Goal: Task Accomplishment & Management: Use online tool/utility

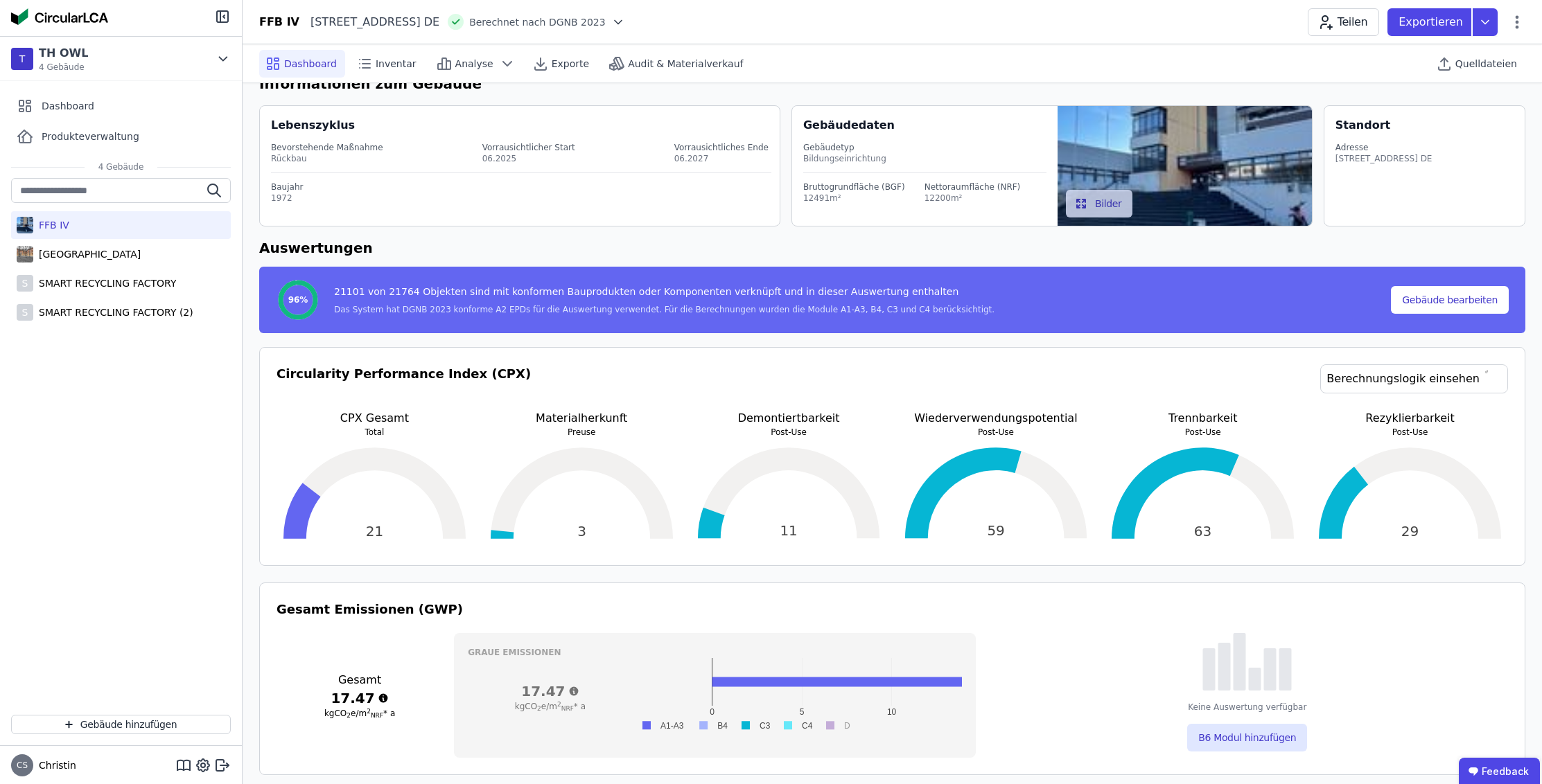
scroll to position [44, 0]
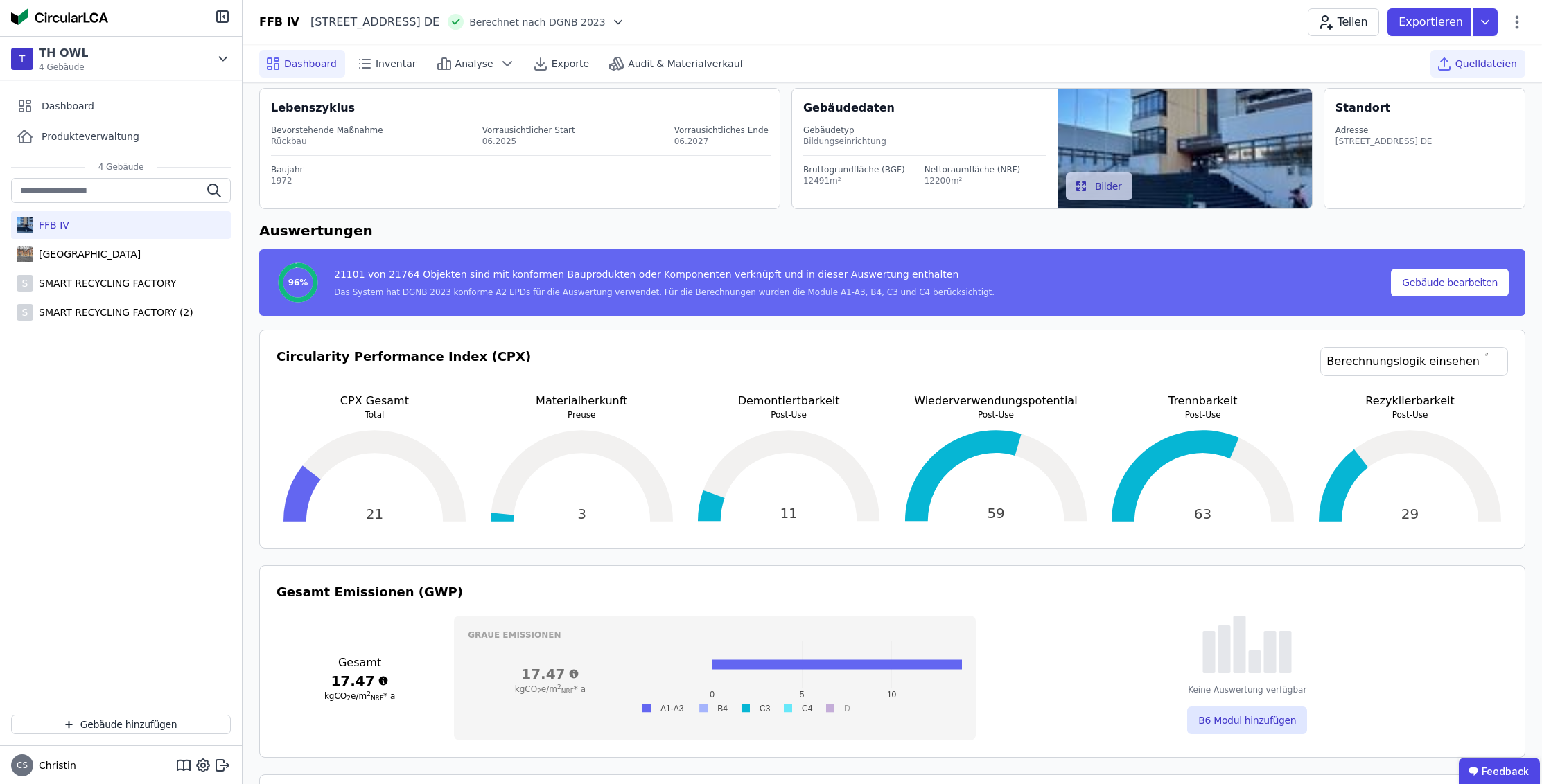
click at [1480, 67] on span "Quelldateien" at bounding box center [1486, 63] width 61 height 14
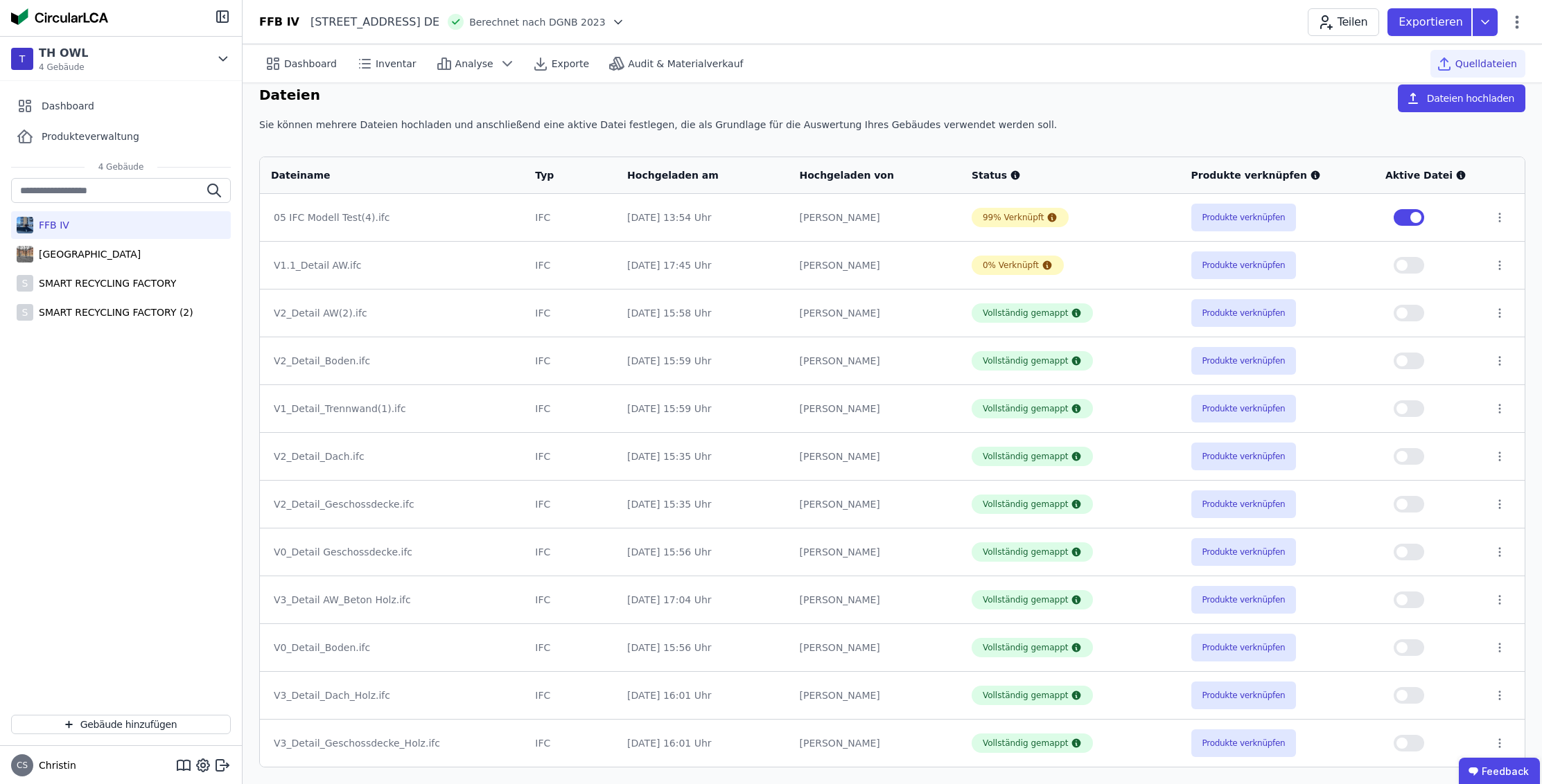
scroll to position [16, 0]
click at [283, 54] on div "Dashboard" at bounding box center [302, 63] width 86 height 27
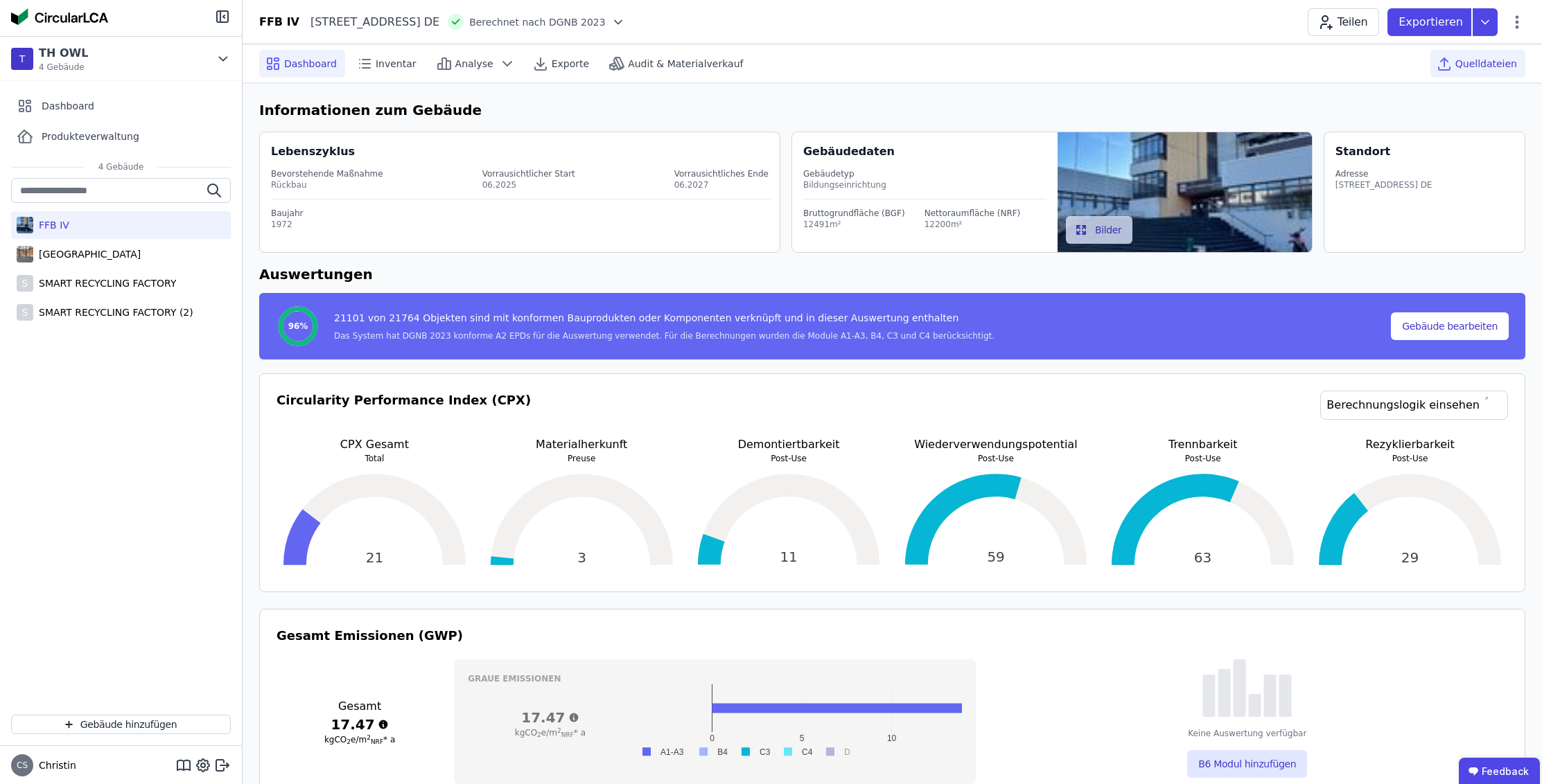
click at [1499, 70] on span "Quelldateien" at bounding box center [1486, 63] width 61 height 14
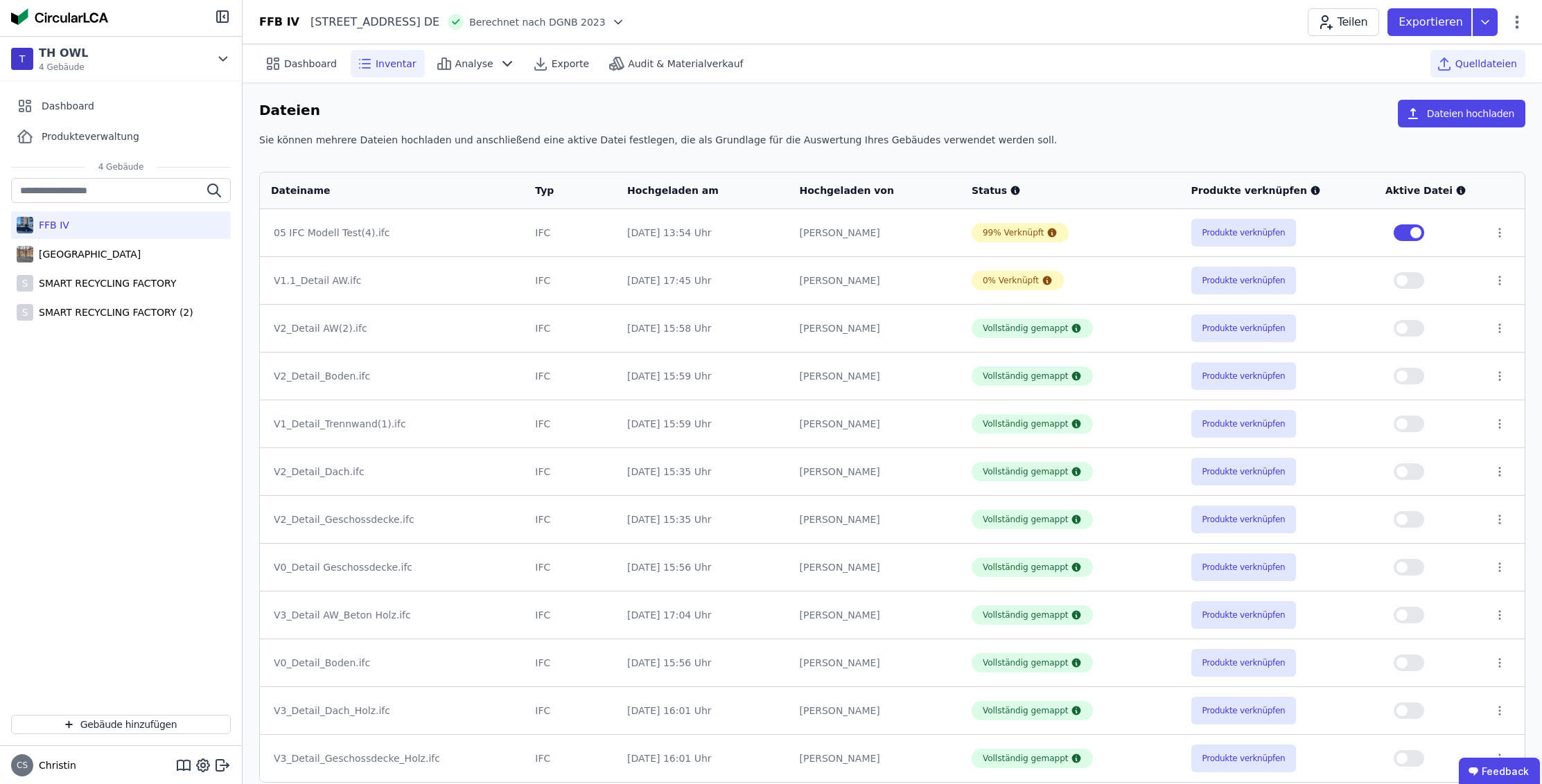
click at [409, 60] on span "Inventar" at bounding box center [396, 63] width 41 height 14
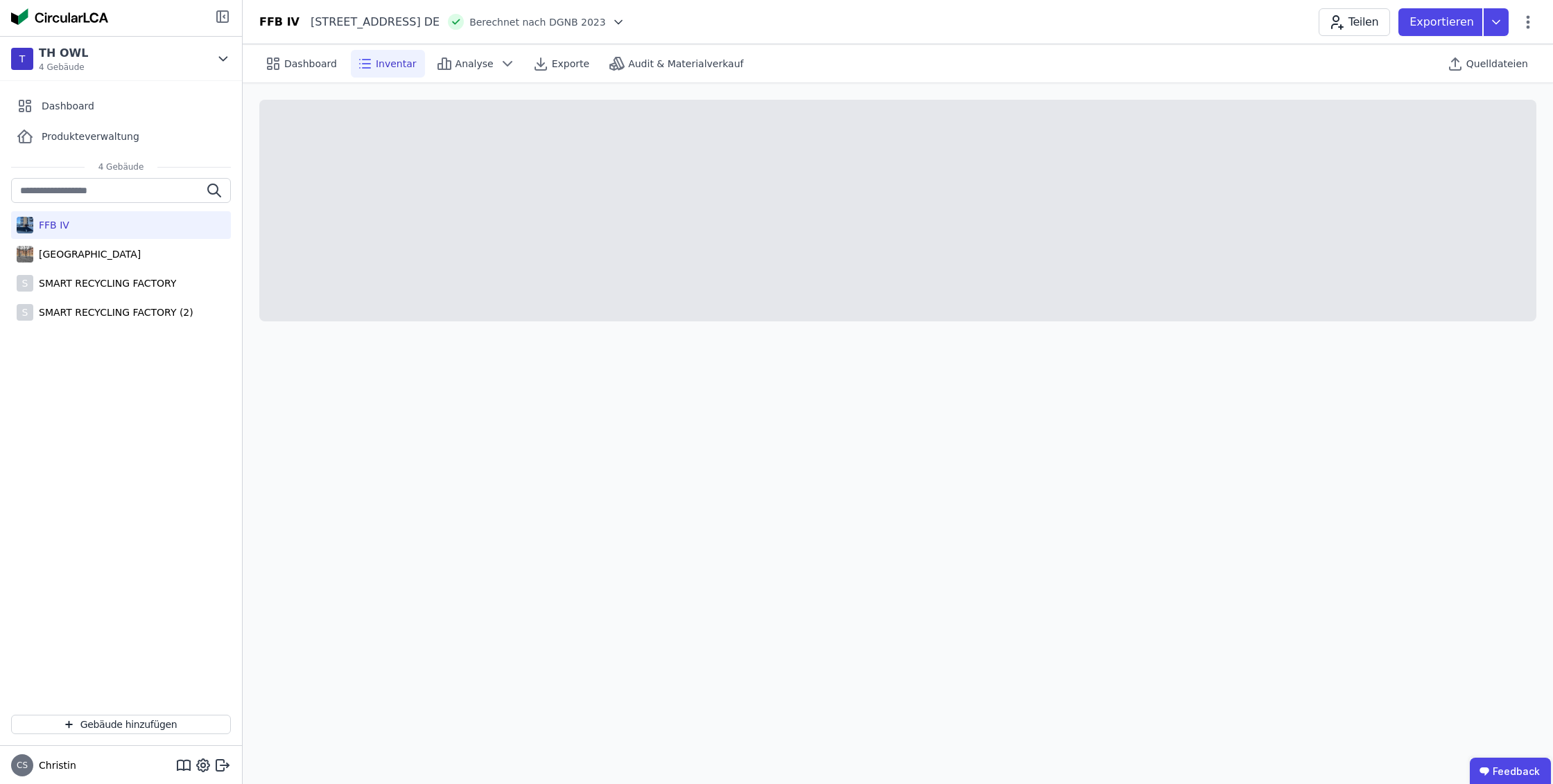
click at [217, 18] on icon at bounding box center [222, 16] width 11 height 11
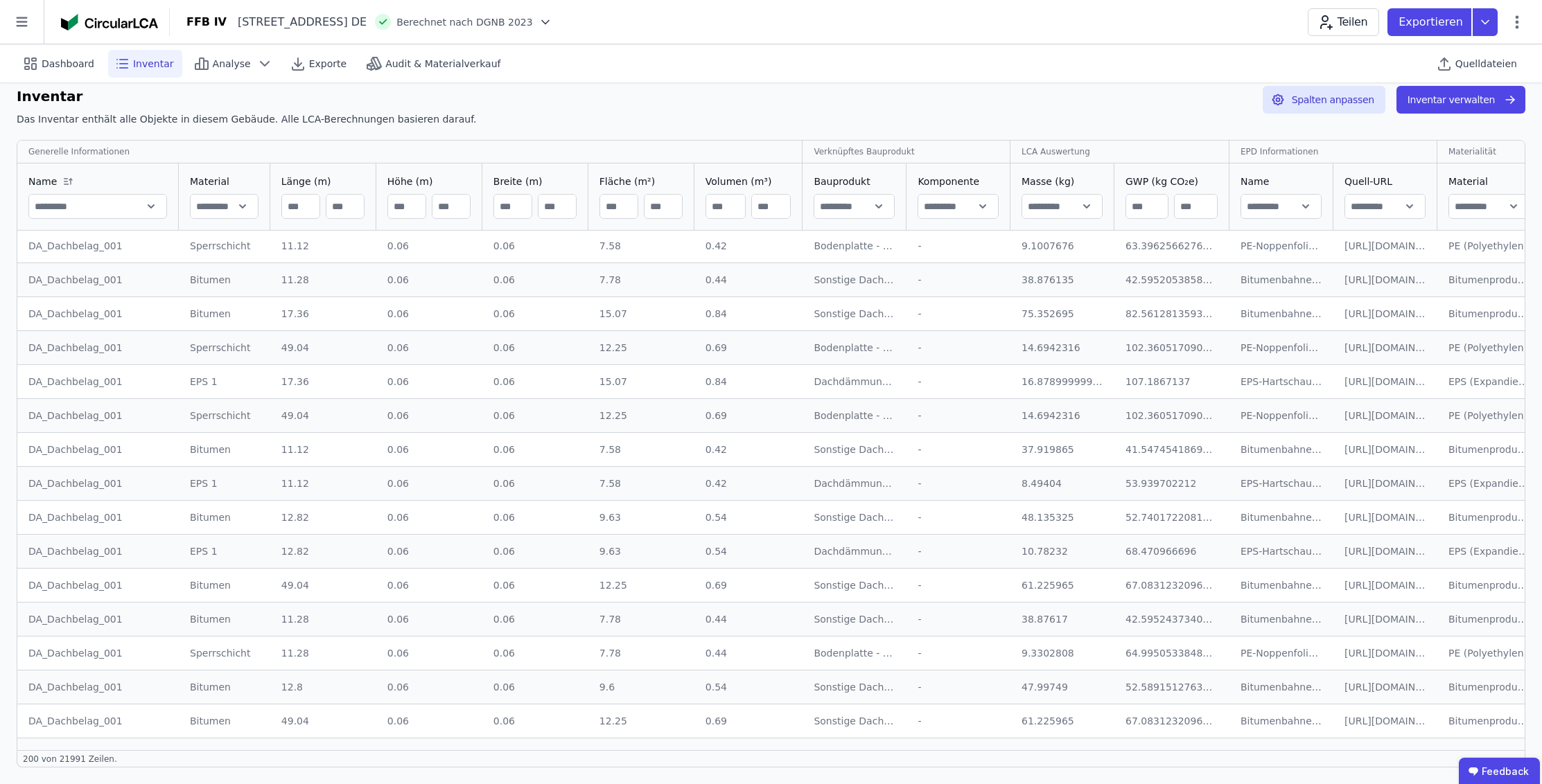
scroll to position [4520, 0]
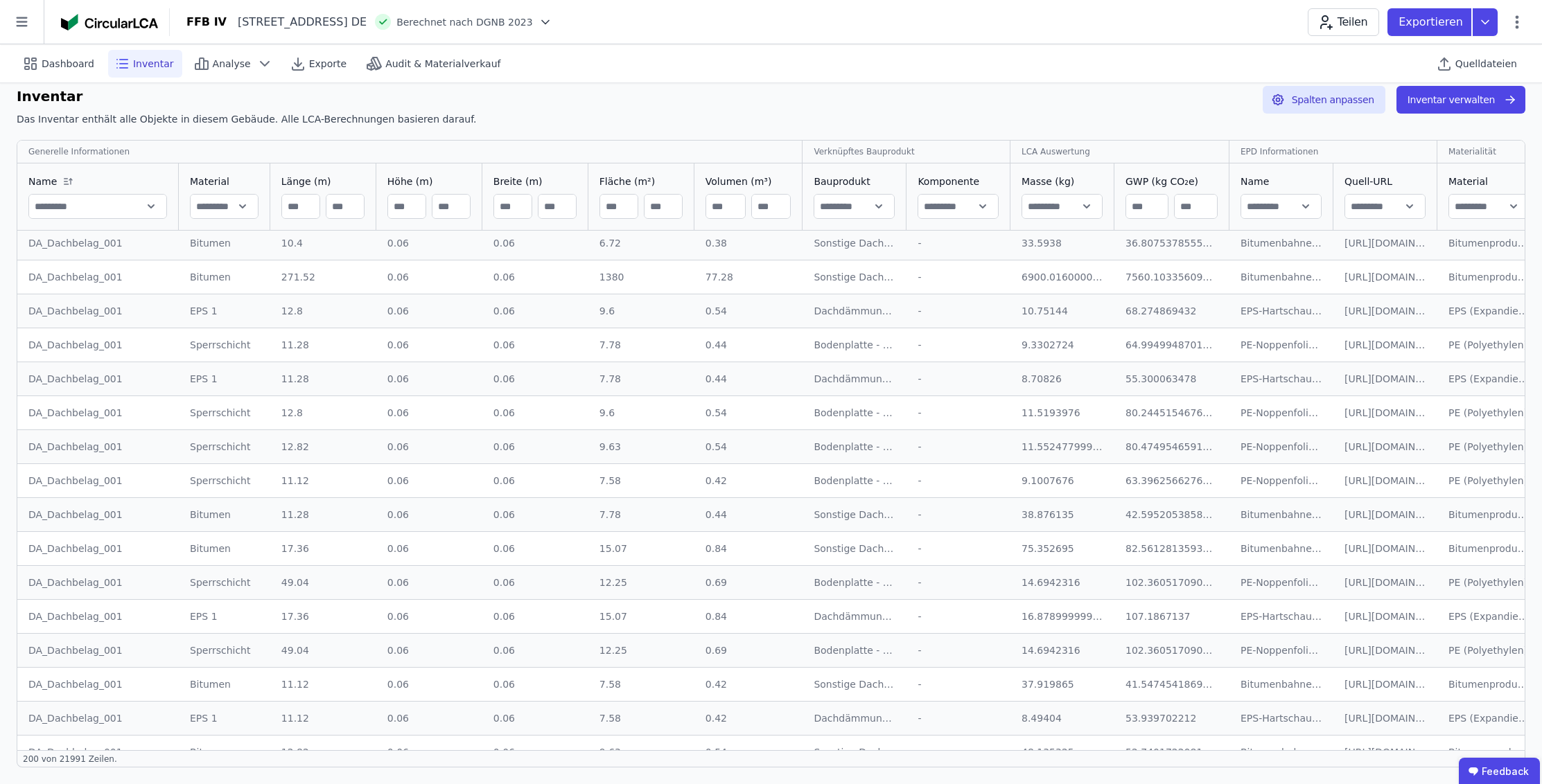
click at [1399, 534] on td "https://www.oekobaudat.de/OEKOBAU.DAT/resource/processes/da3f32e3-7b0d-44f2-ba0…" at bounding box center [1385, 548] width 104 height 34
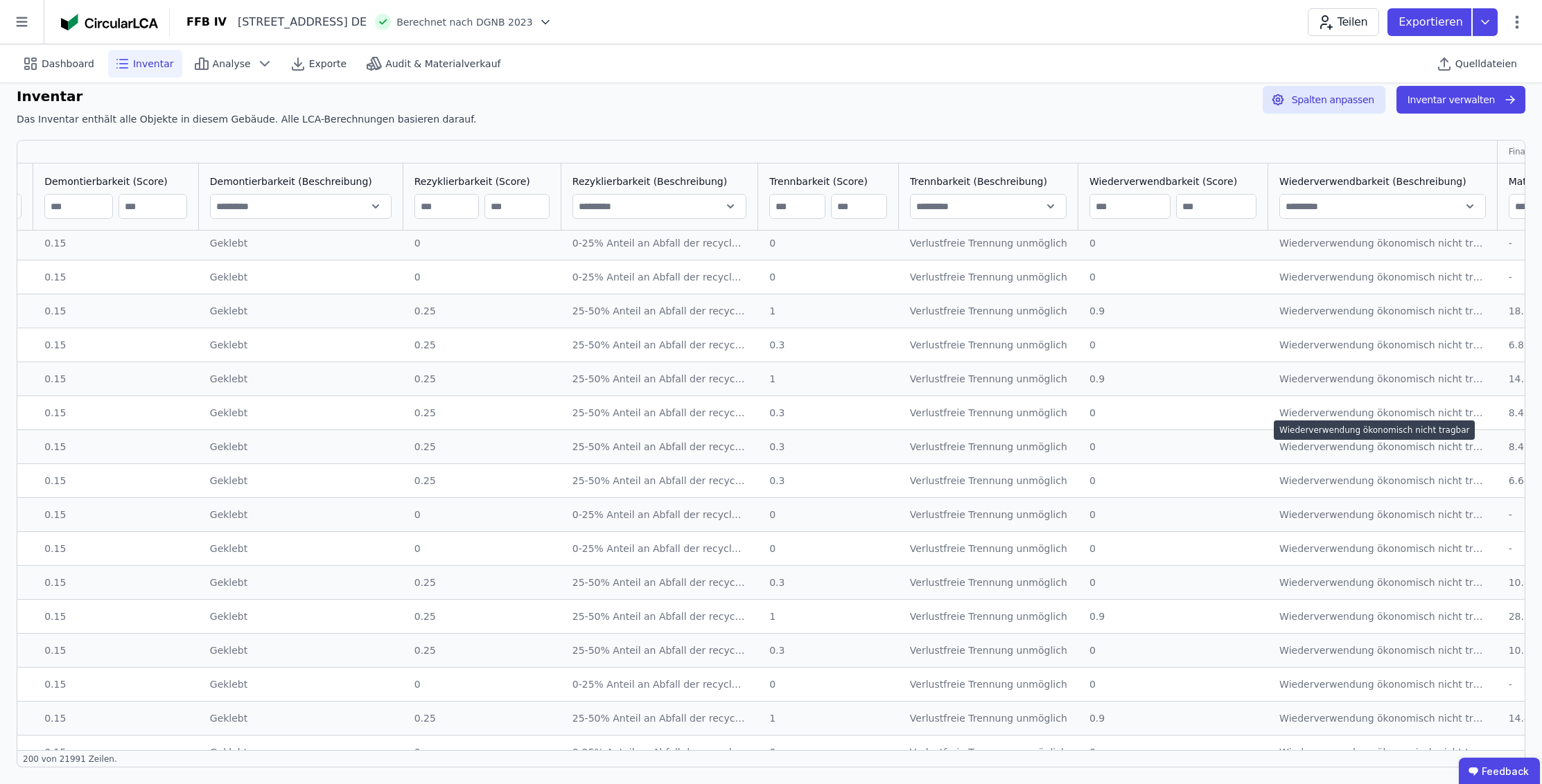
scroll to position [4511, 2071]
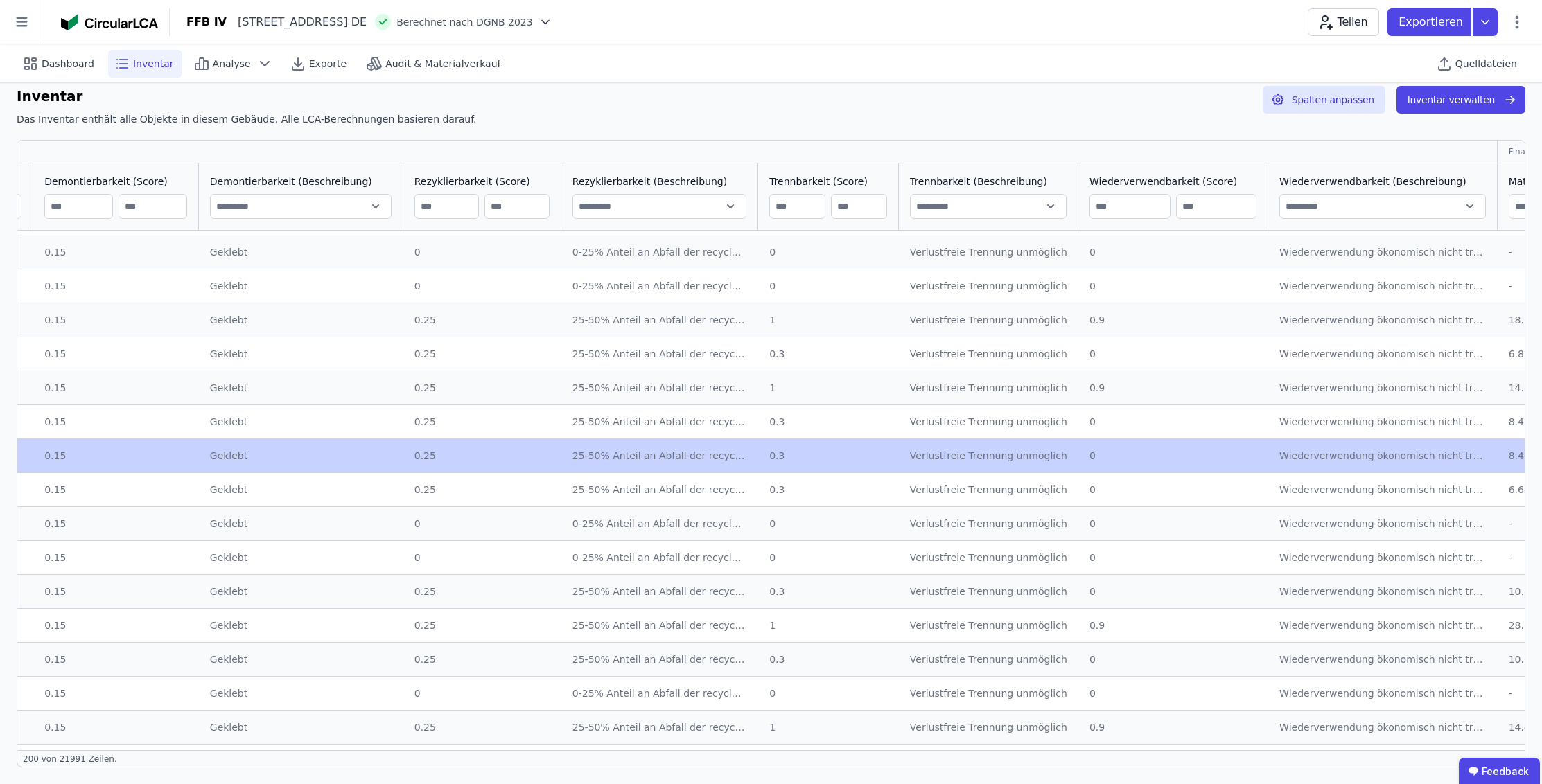
drag, startPoint x: 1388, startPoint y: 456, endPoint x: 1477, endPoint y: 452, distance: 89.1
click at [1509, 457] on div "8.43330894" at bounding box center [1557, 456] width 96 height 14
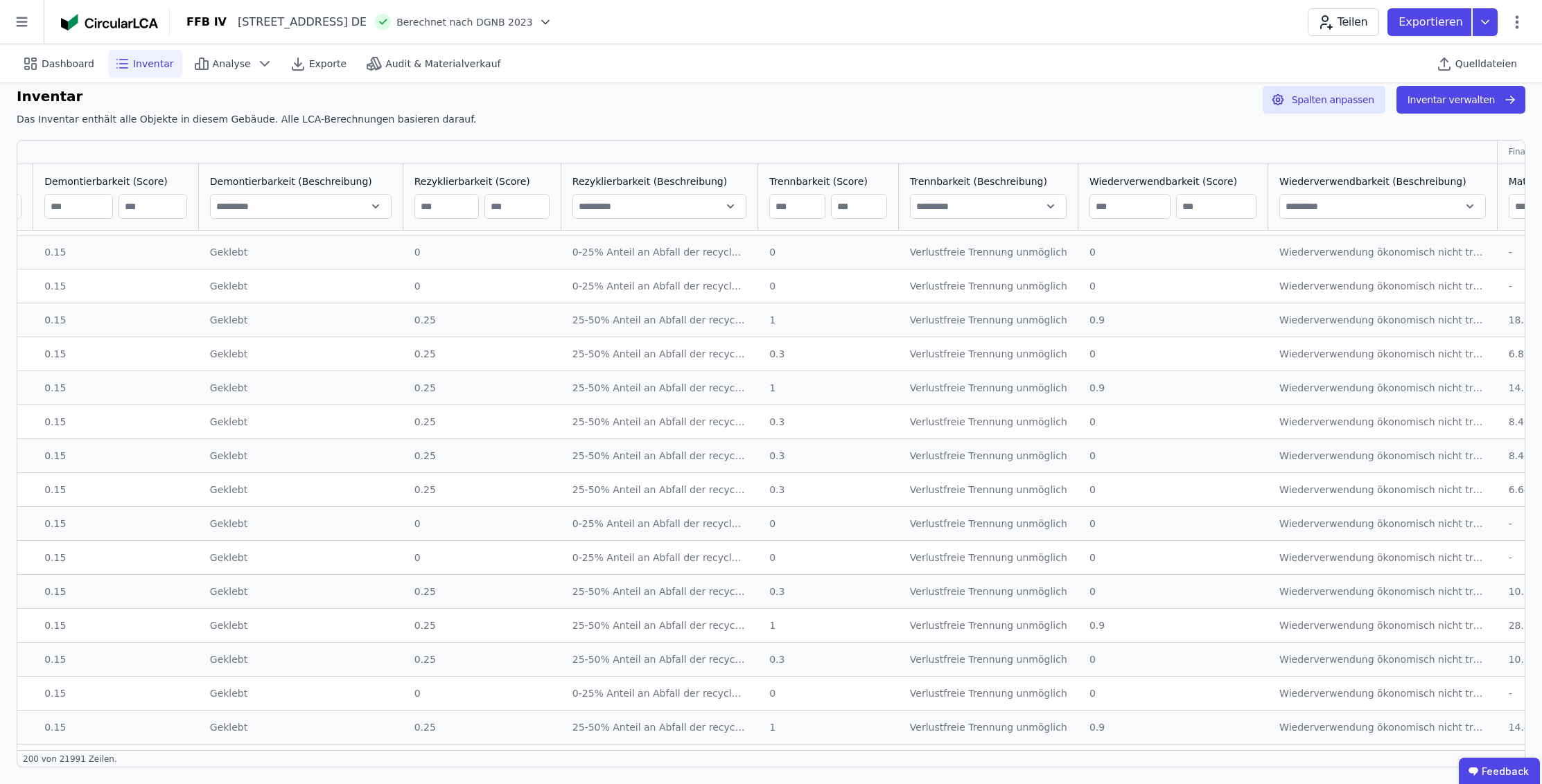
click at [1509, 452] on div "8.43330894" at bounding box center [1557, 456] width 96 height 14
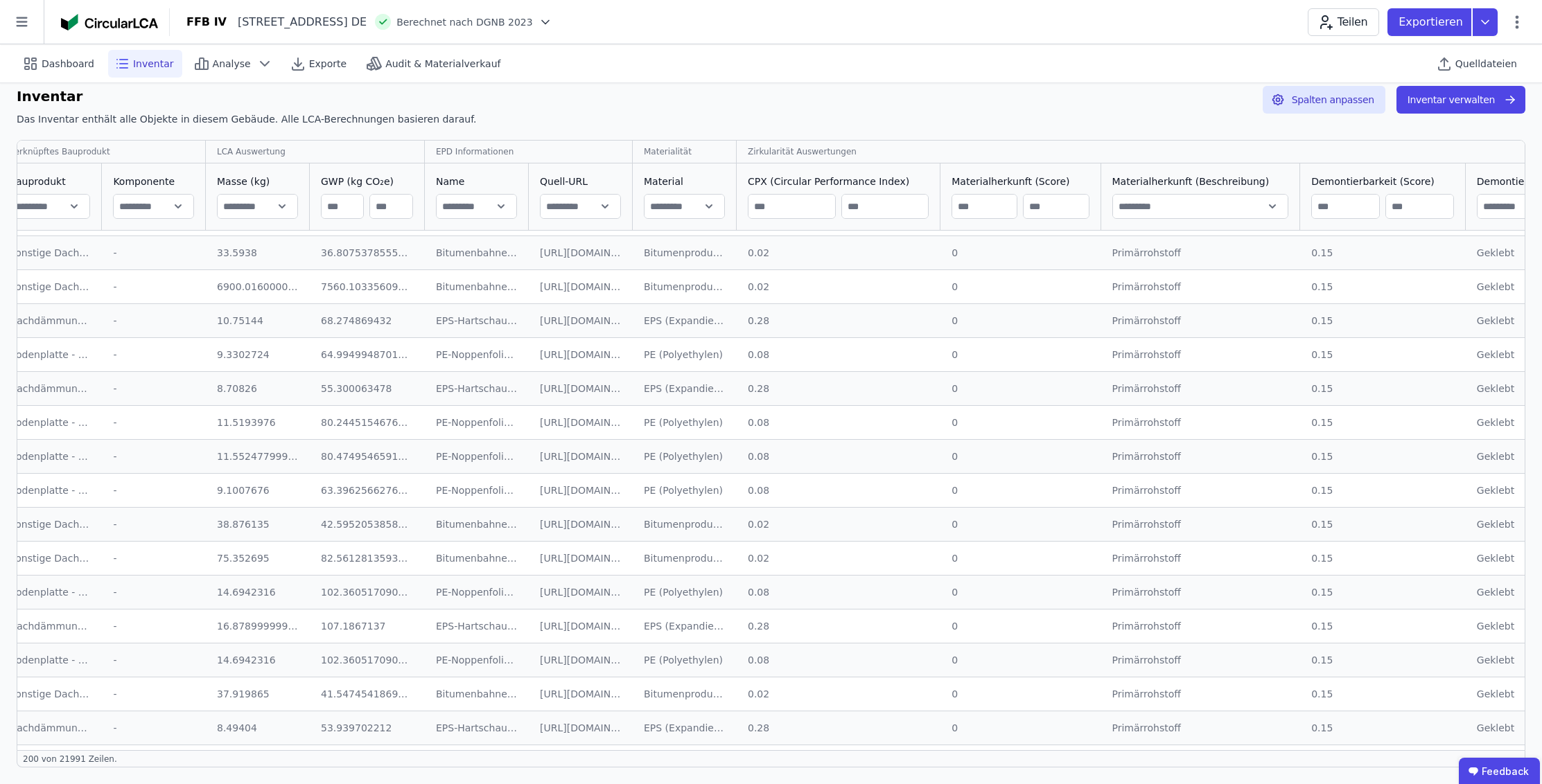
scroll to position [4510, 734]
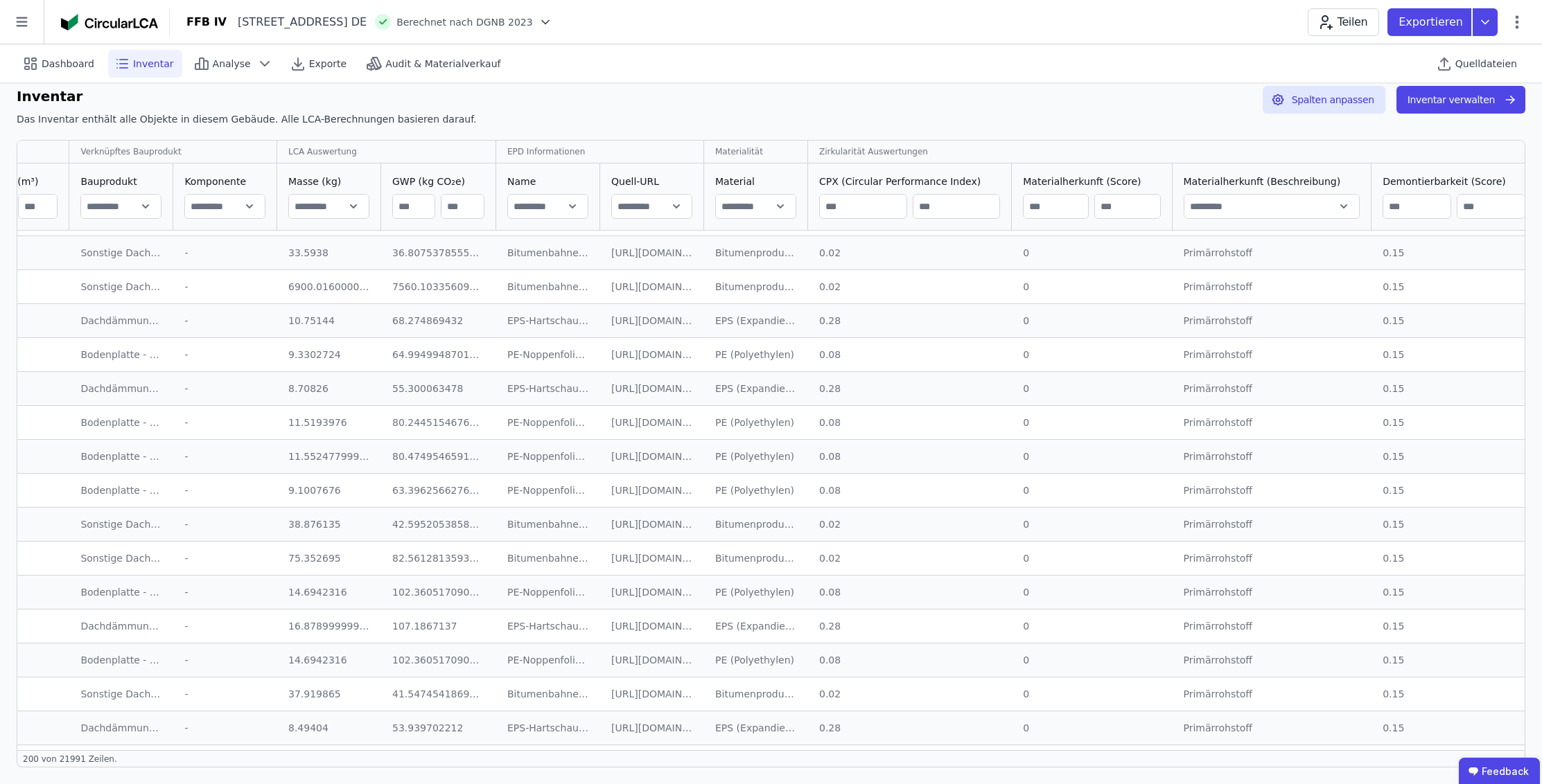
click at [819, 356] on div "0.08" at bounding box center [910, 355] width 182 height 14
click at [1495, 66] on span "Quelldateien" at bounding box center [1486, 63] width 61 height 14
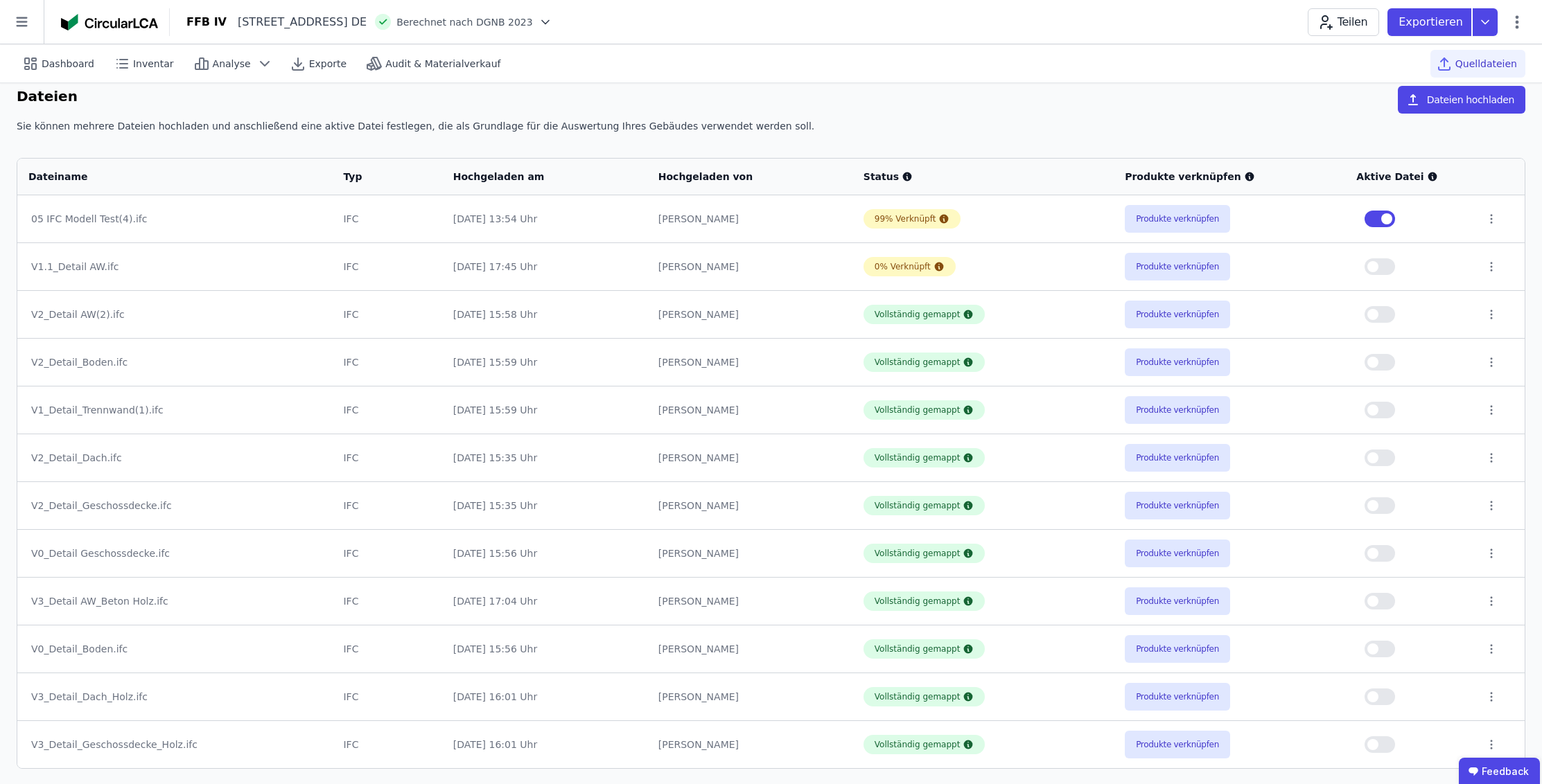
click at [1378, 223] on button "button" at bounding box center [1380, 219] width 30 height 17
click at [1385, 220] on button "button" at bounding box center [1380, 219] width 30 height 17
click at [1385, 220] on span "button" at bounding box center [1386, 218] width 11 height 11
click at [1381, 264] on button "button" at bounding box center [1380, 267] width 30 height 17
click at [1167, 265] on button "Produkte verknüpfen" at bounding box center [1177, 267] width 105 height 27
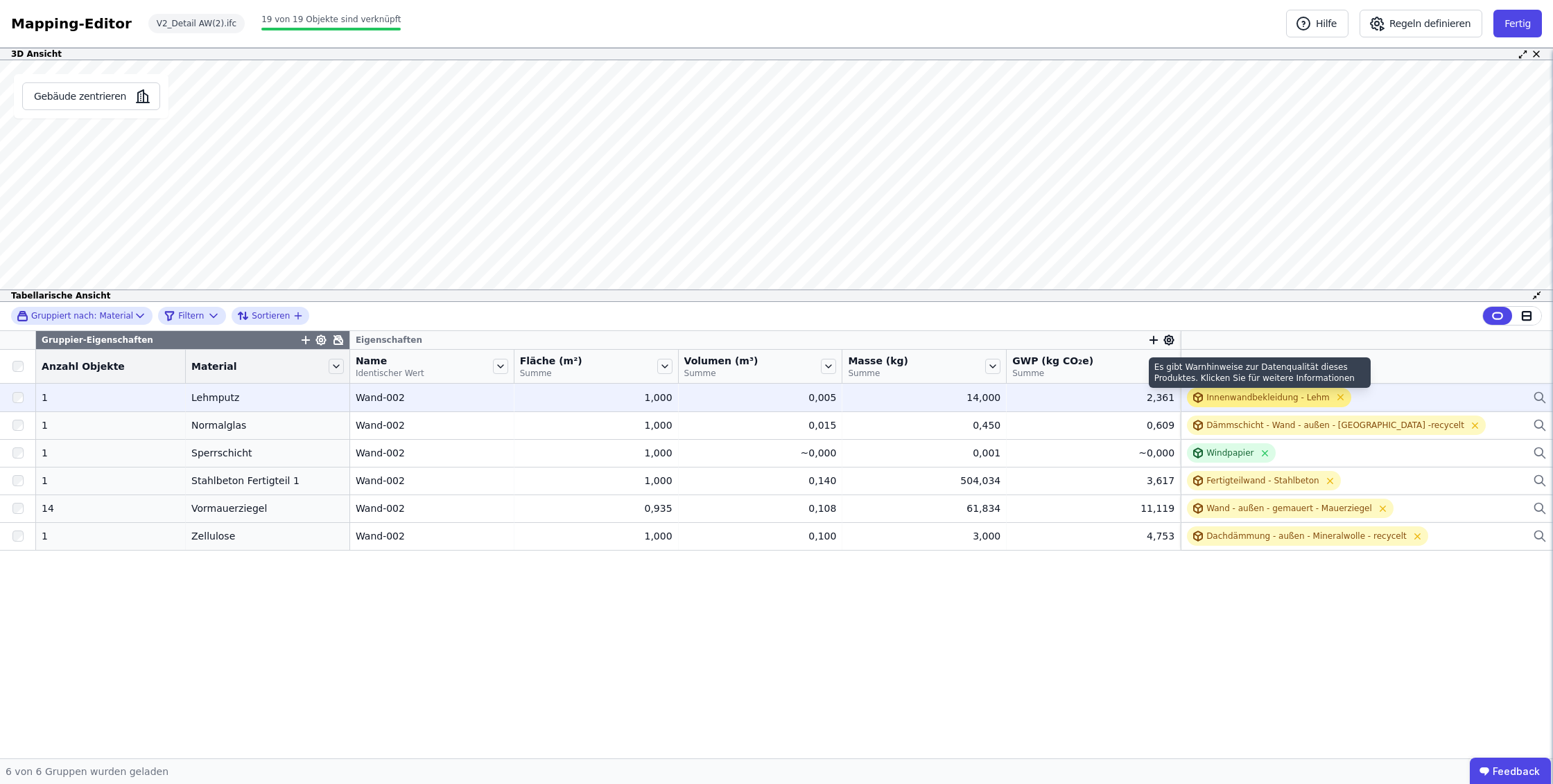
click at [1286, 397] on div "Innenwandbekleidung - Lehm" at bounding box center [1268, 397] width 124 height 11
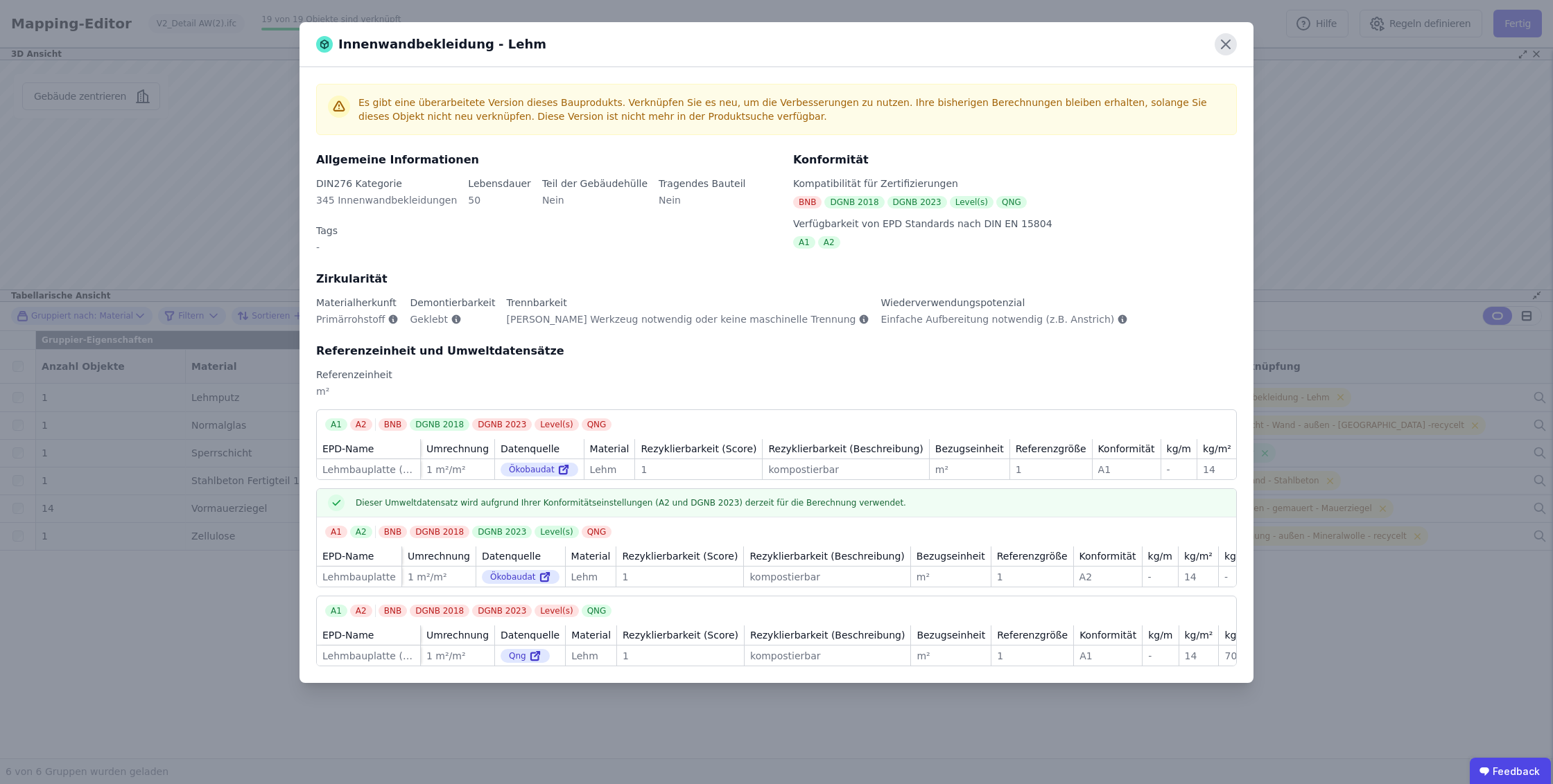
click at [1231, 42] on icon at bounding box center [1225, 44] width 22 height 22
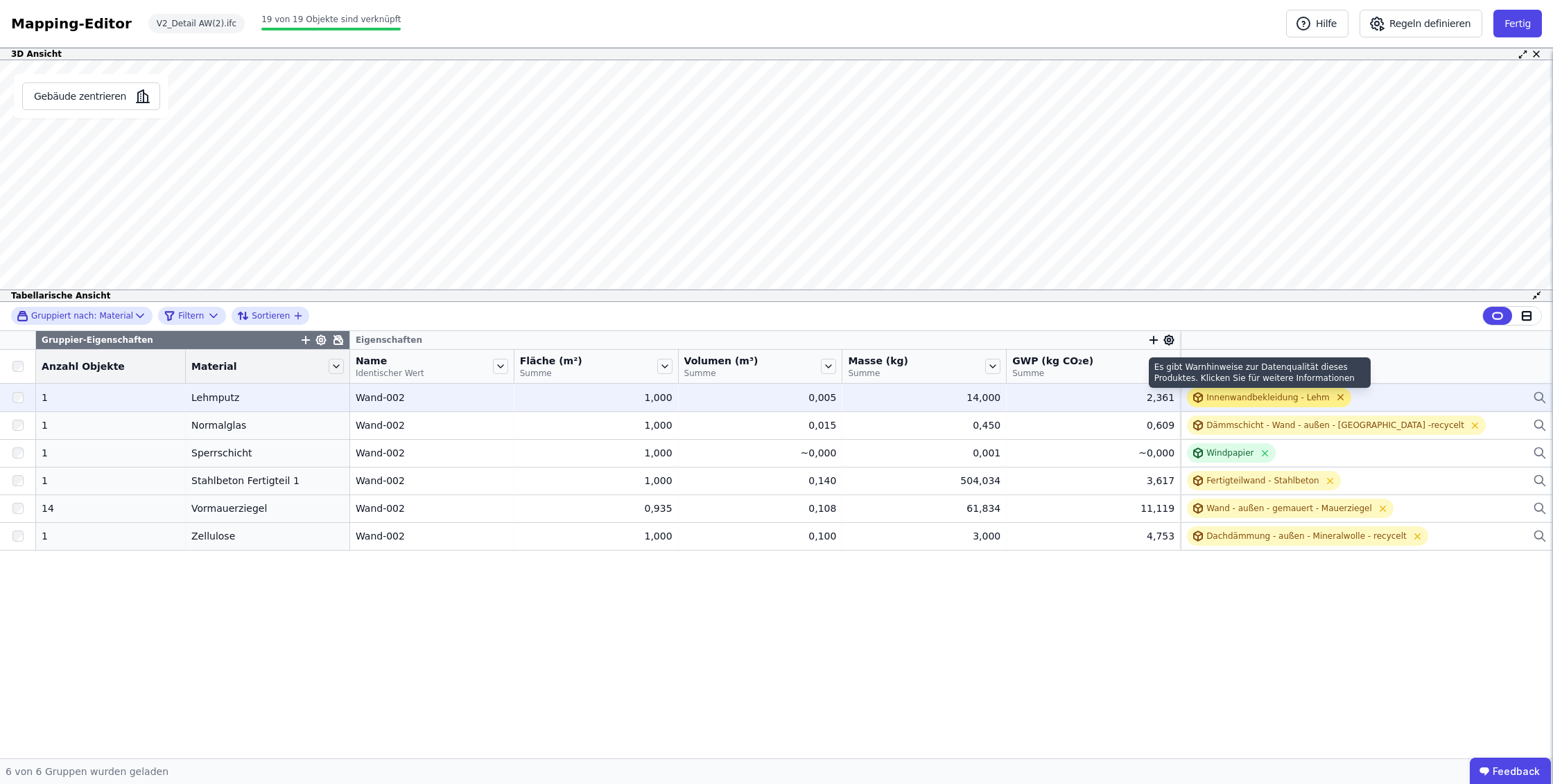
click at [1335, 399] on icon at bounding box center [1340, 397] width 11 height 11
click at [1271, 401] on div "Verknüpfe ein Bauprodukt oder eine Komponente" at bounding box center [1290, 397] width 206 height 11
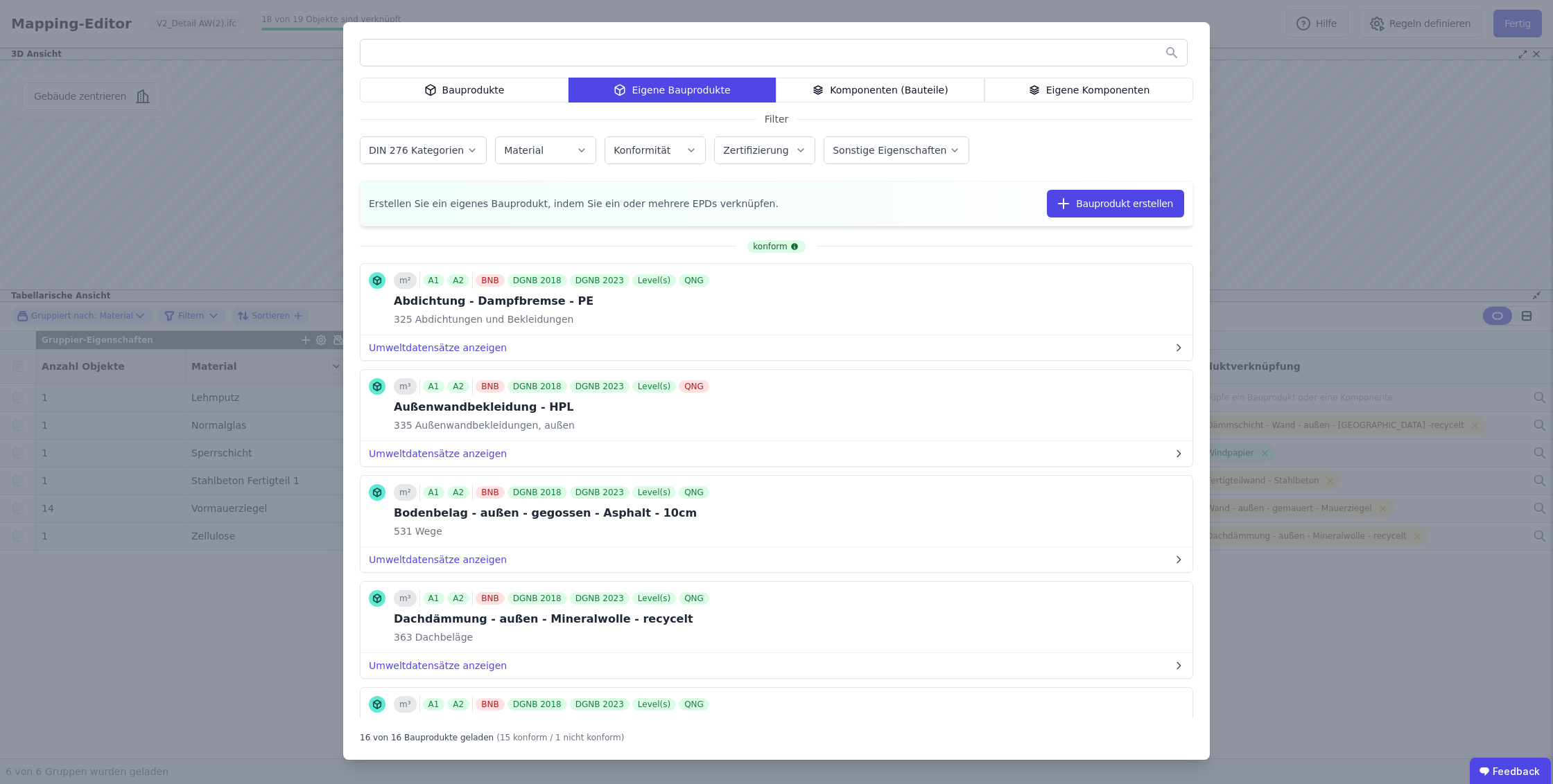
click at [508, 88] on div "Bauprodukte" at bounding box center [464, 90] width 208 height 25
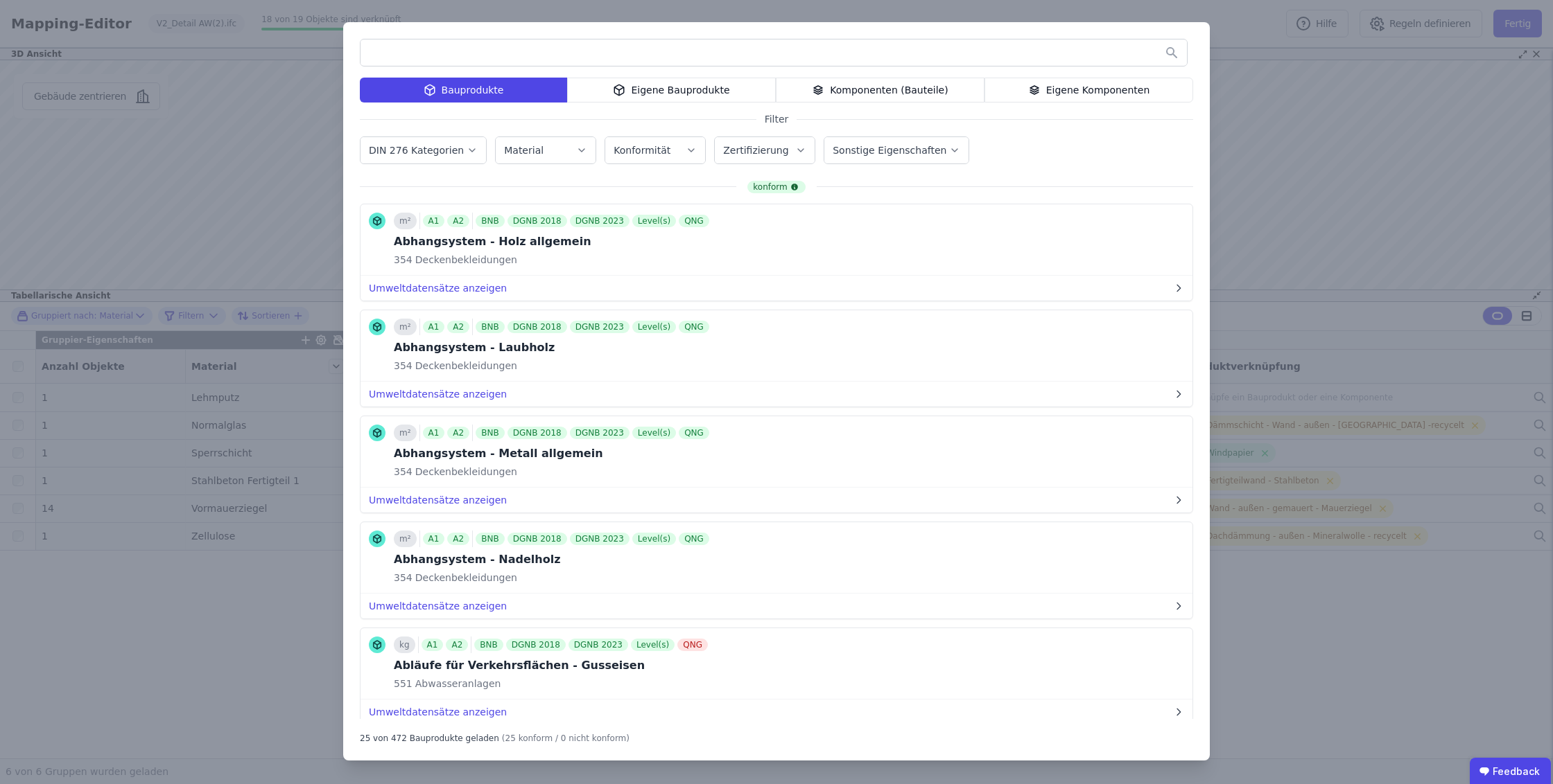
click at [613, 87] on div "Eigene Bauprodukte" at bounding box center [671, 90] width 208 height 25
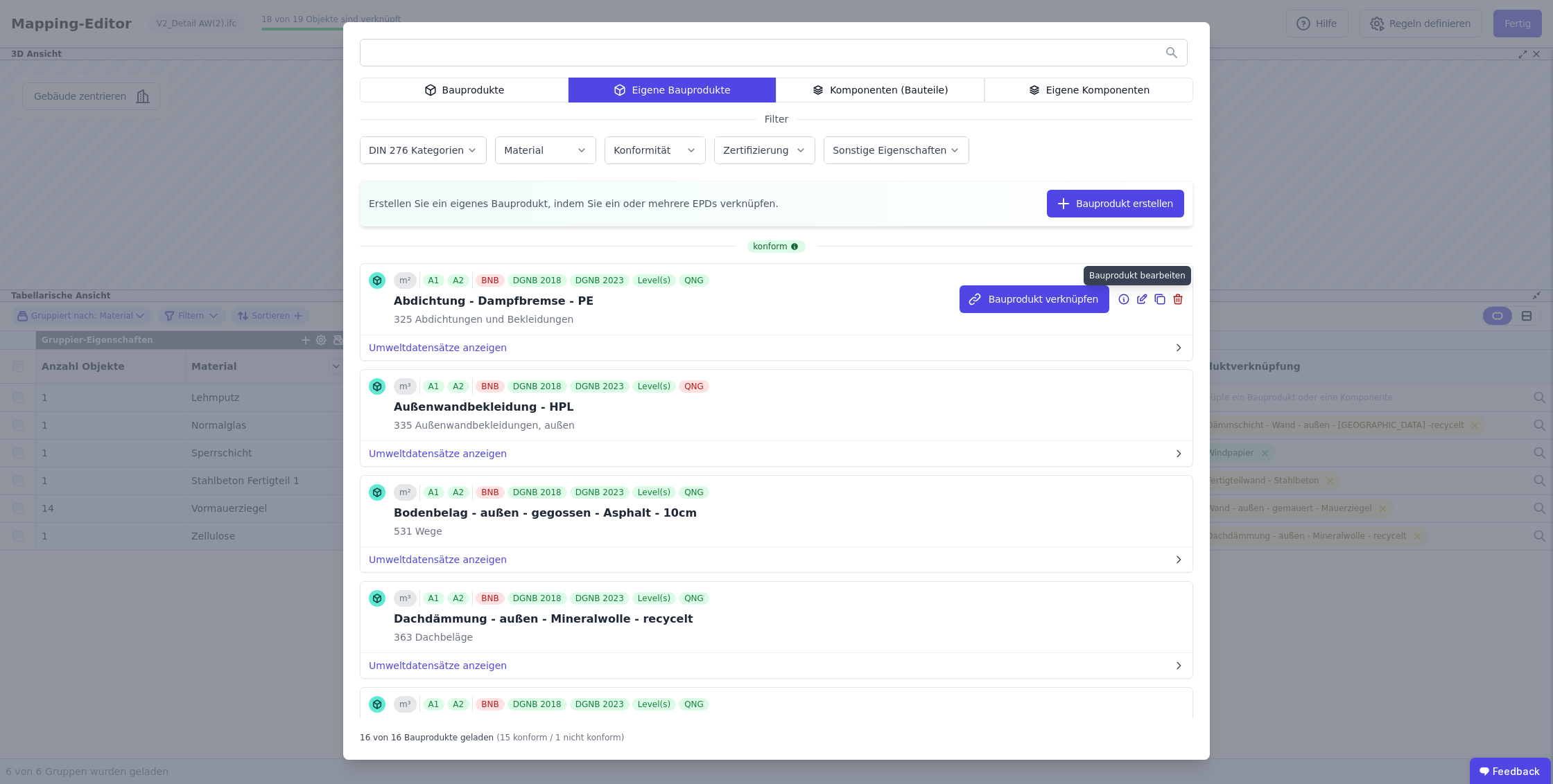
click at [1136, 300] on icon at bounding box center [1141, 299] width 13 height 17
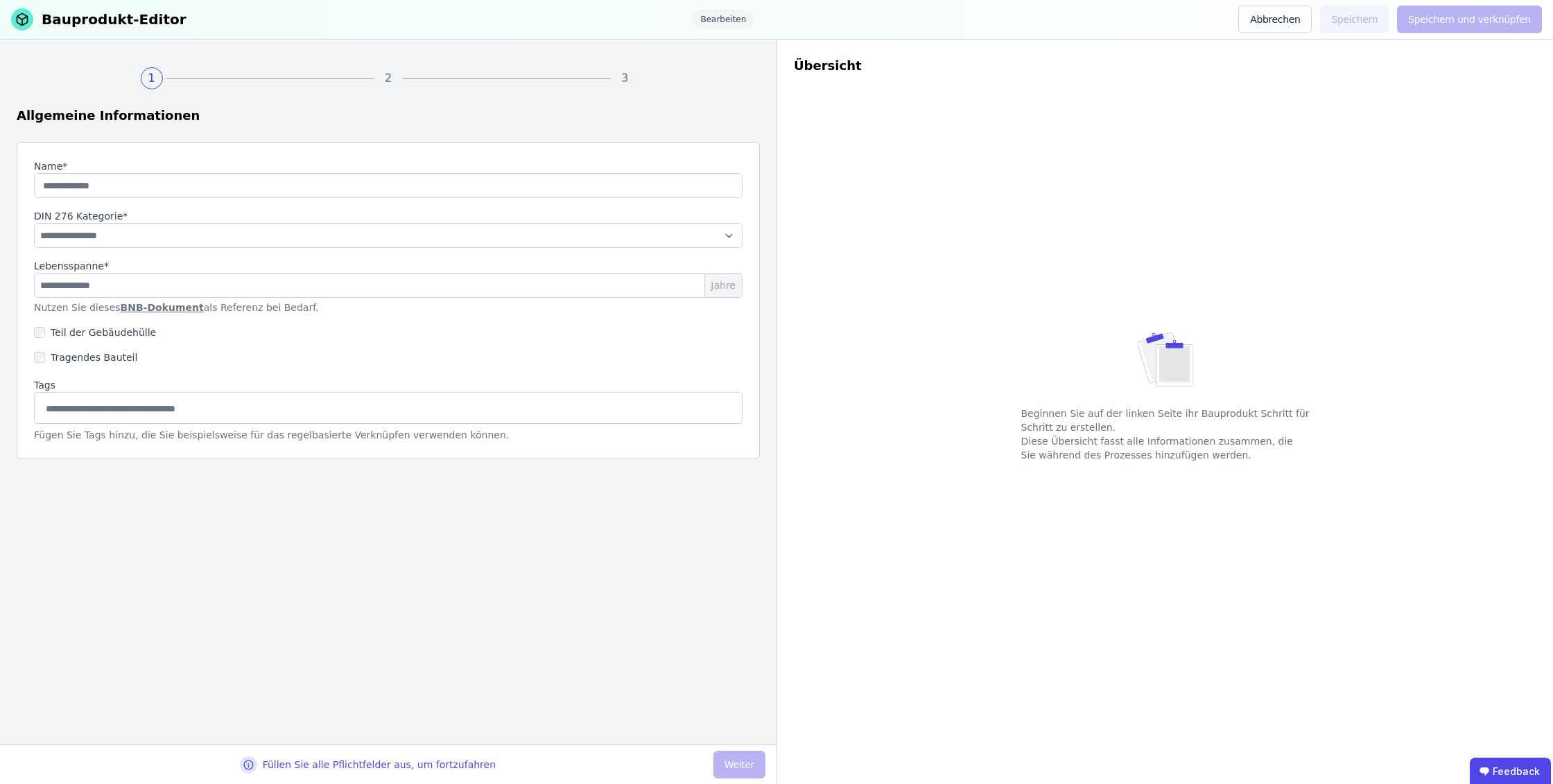
type input "**********"
type input "**"
select select "**********"
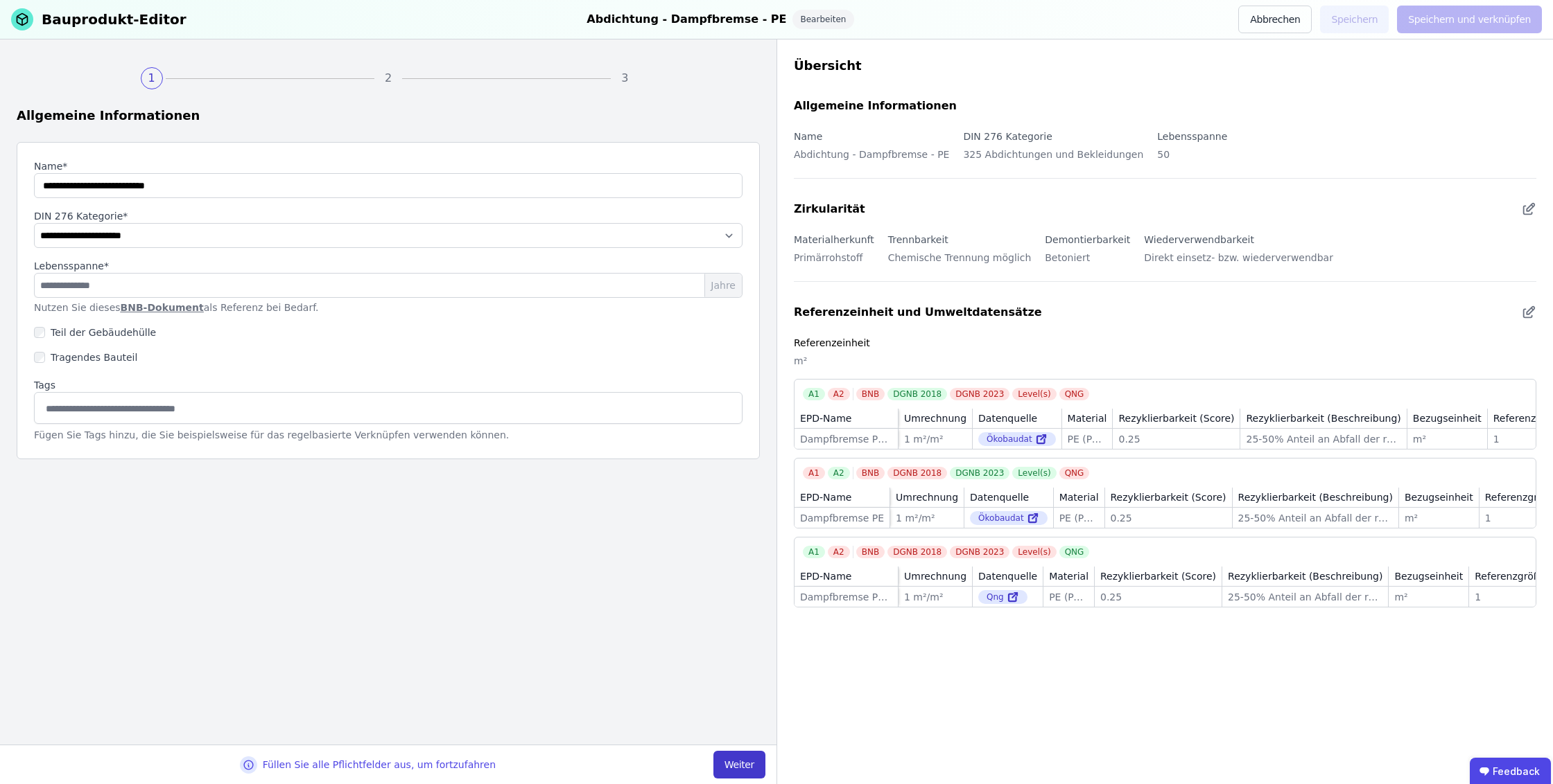
click at [744, 770] on button "Weiter" at bounding box center [739, 765] width 52 height 27
select select "**********"
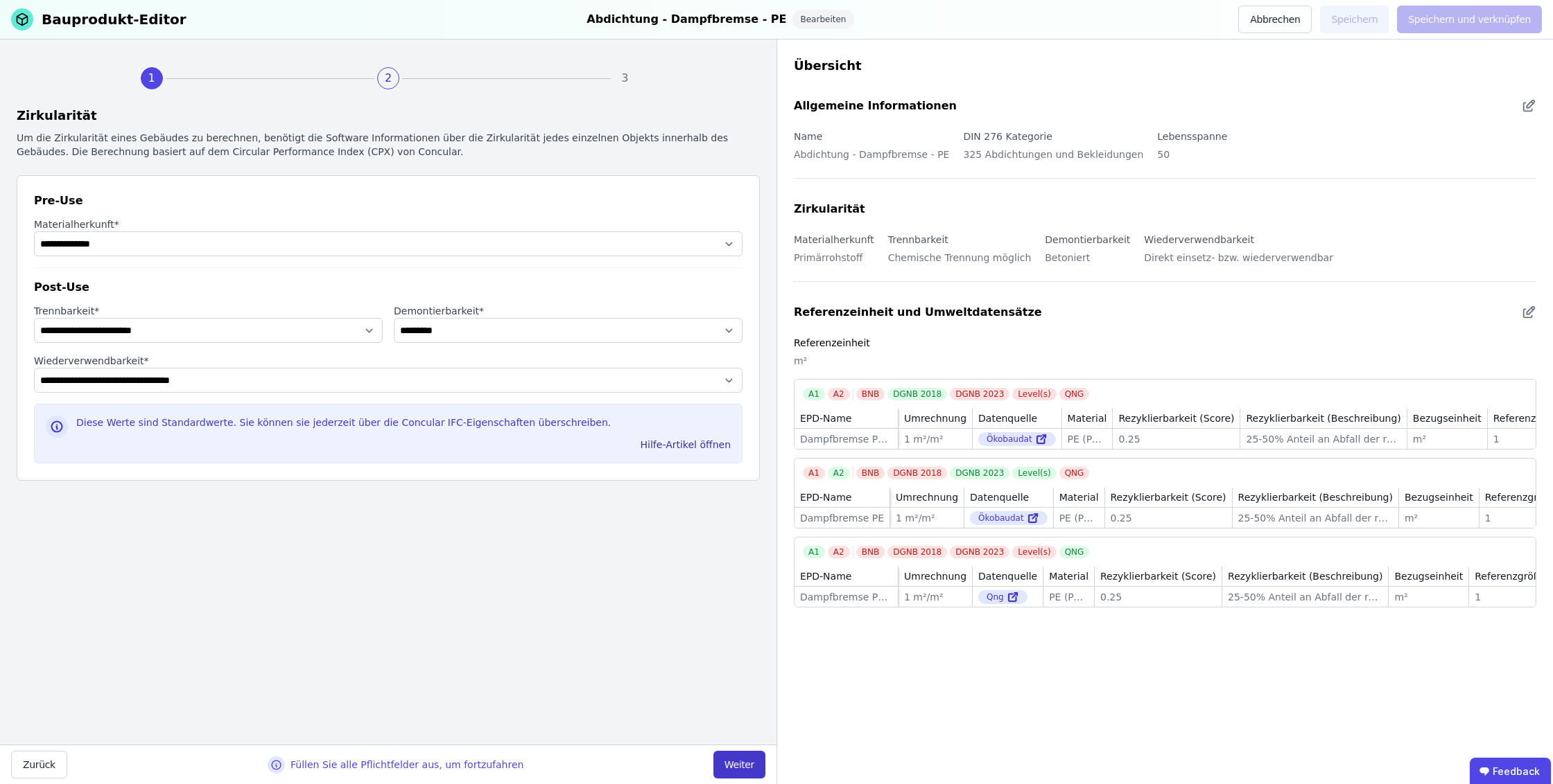
click at [748, 763] on button "Weiter" at bounding box center [739, 765] width 52 height 27
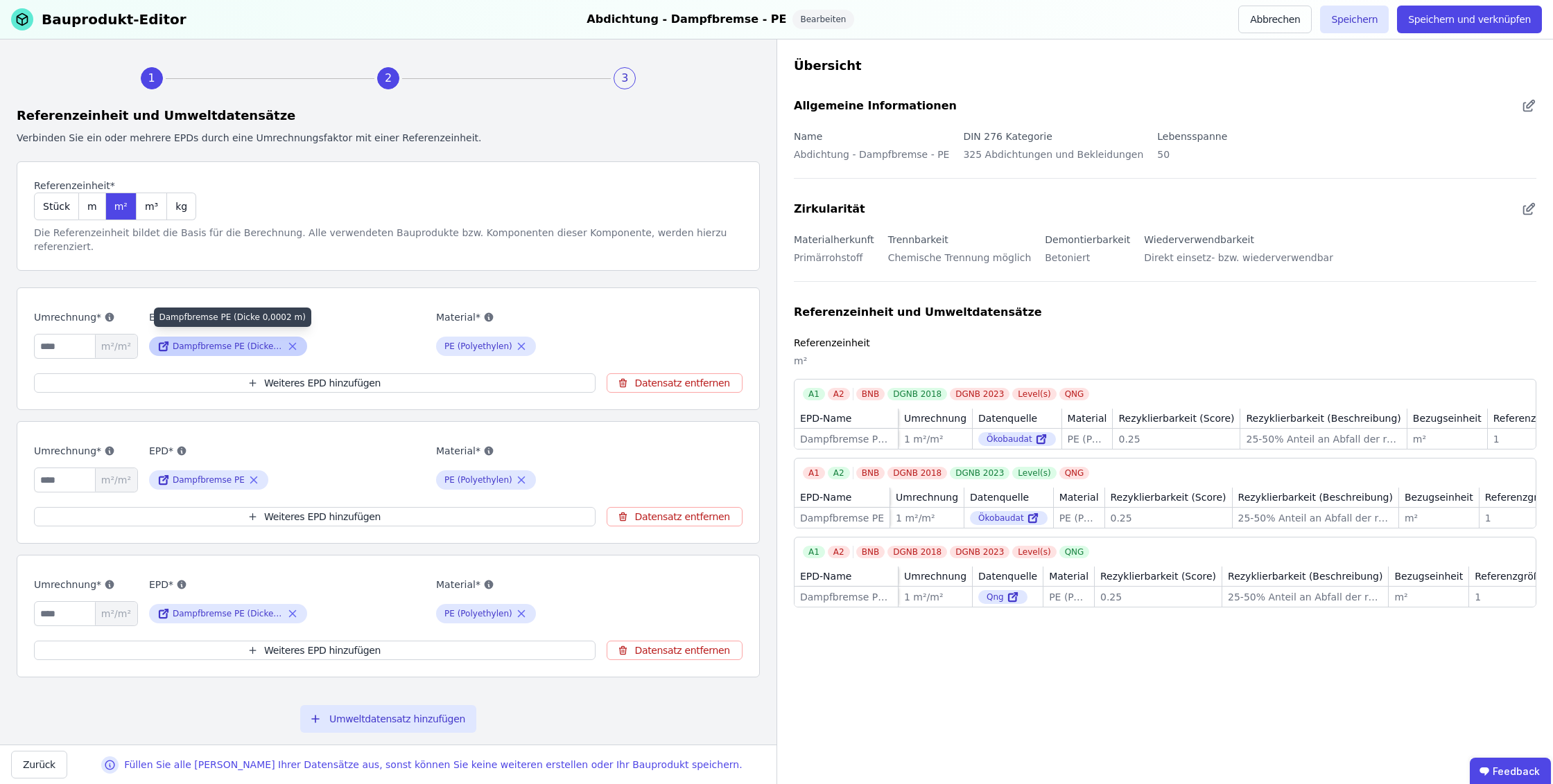
click at [199, 341] on div "Dampfbremse PE (Dicke 0,0002 m)" at bounding box center [228, 346] width 111 height 11
click at [299, 337] on div "Dampfbremse PE (Dicke 0,0002 m)" at bounding box center [228, 346] width 158 height 19
click at [295, 339] on icon at bounding box center [292, 346] width 13 height 17
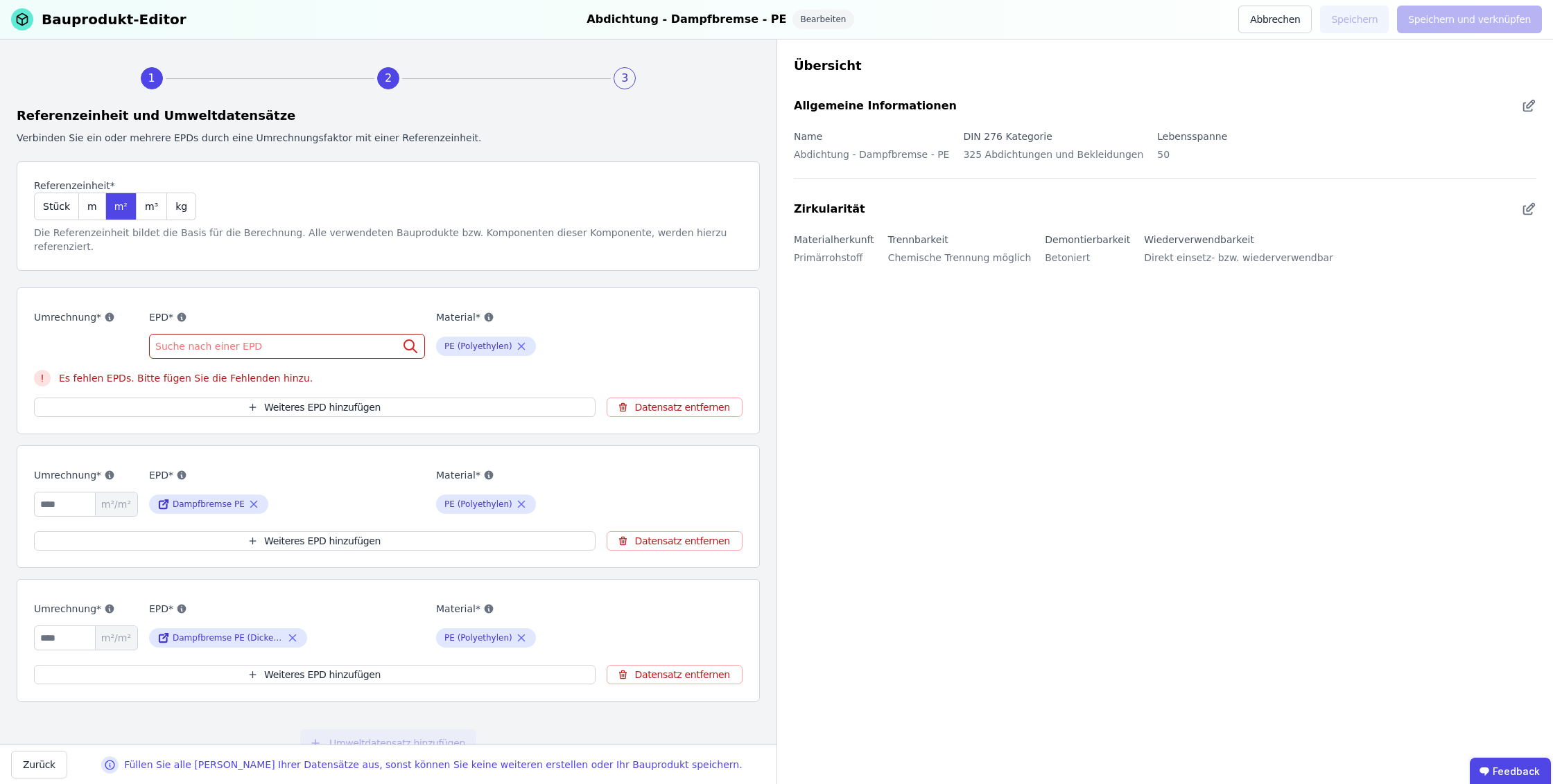
click at [288, 334] on div "Suche nach einer EPD" at bounding box center [287, 346] width 276 height 25
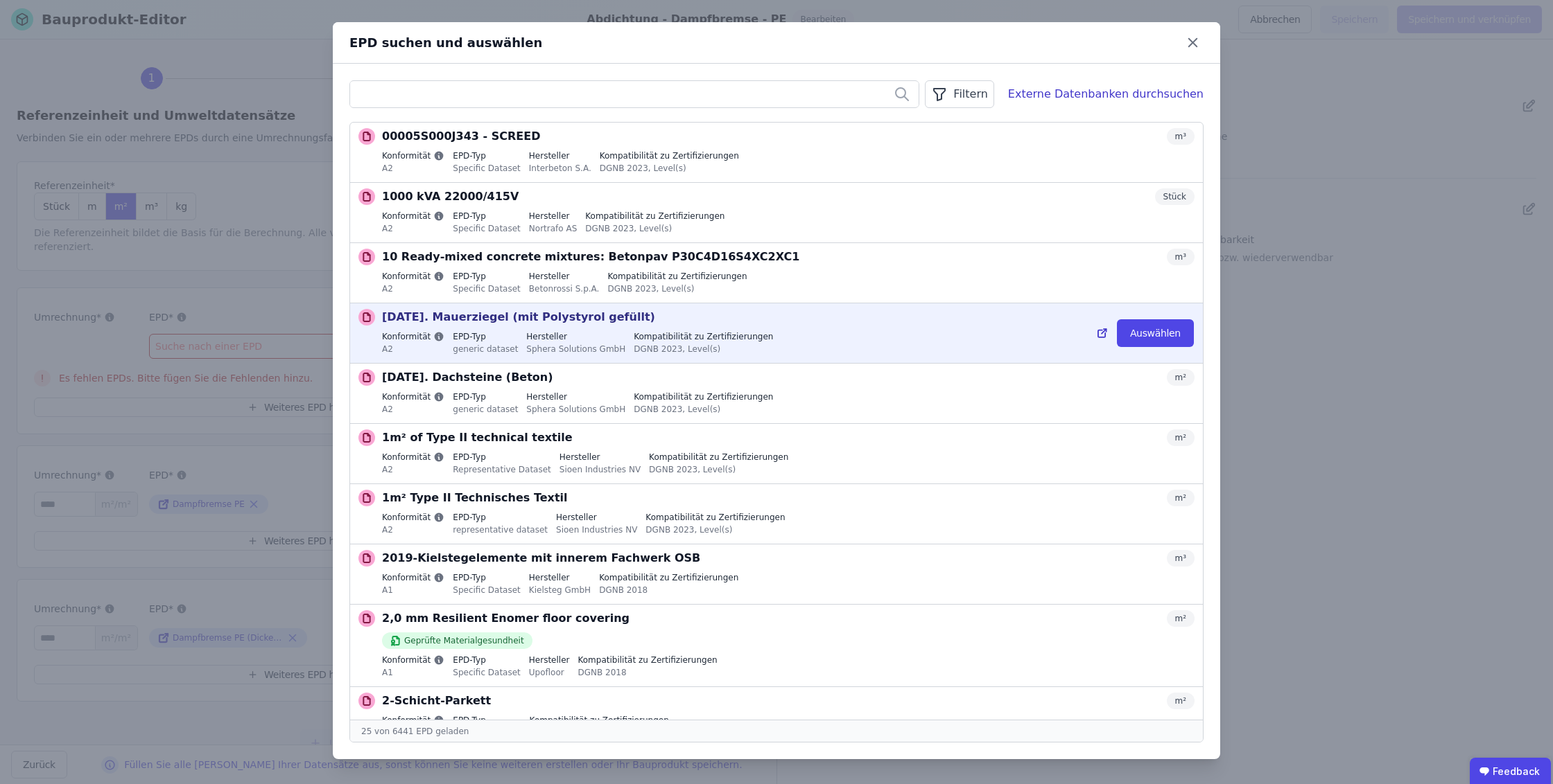
click at [526, 334] on label "Hersteller" at bounding box center [576, 337] width 99 height 11
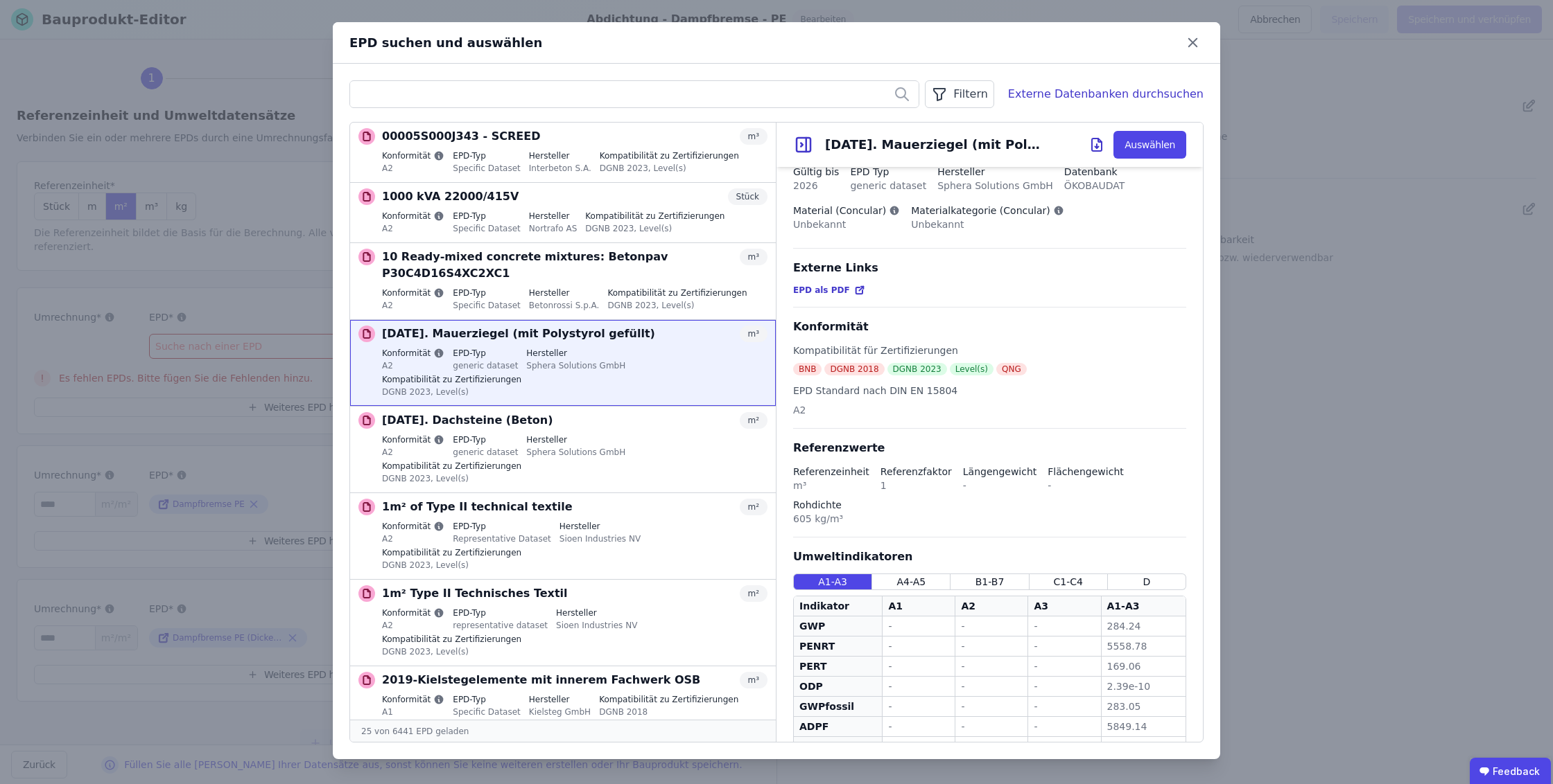
scroll to position [157, 0]
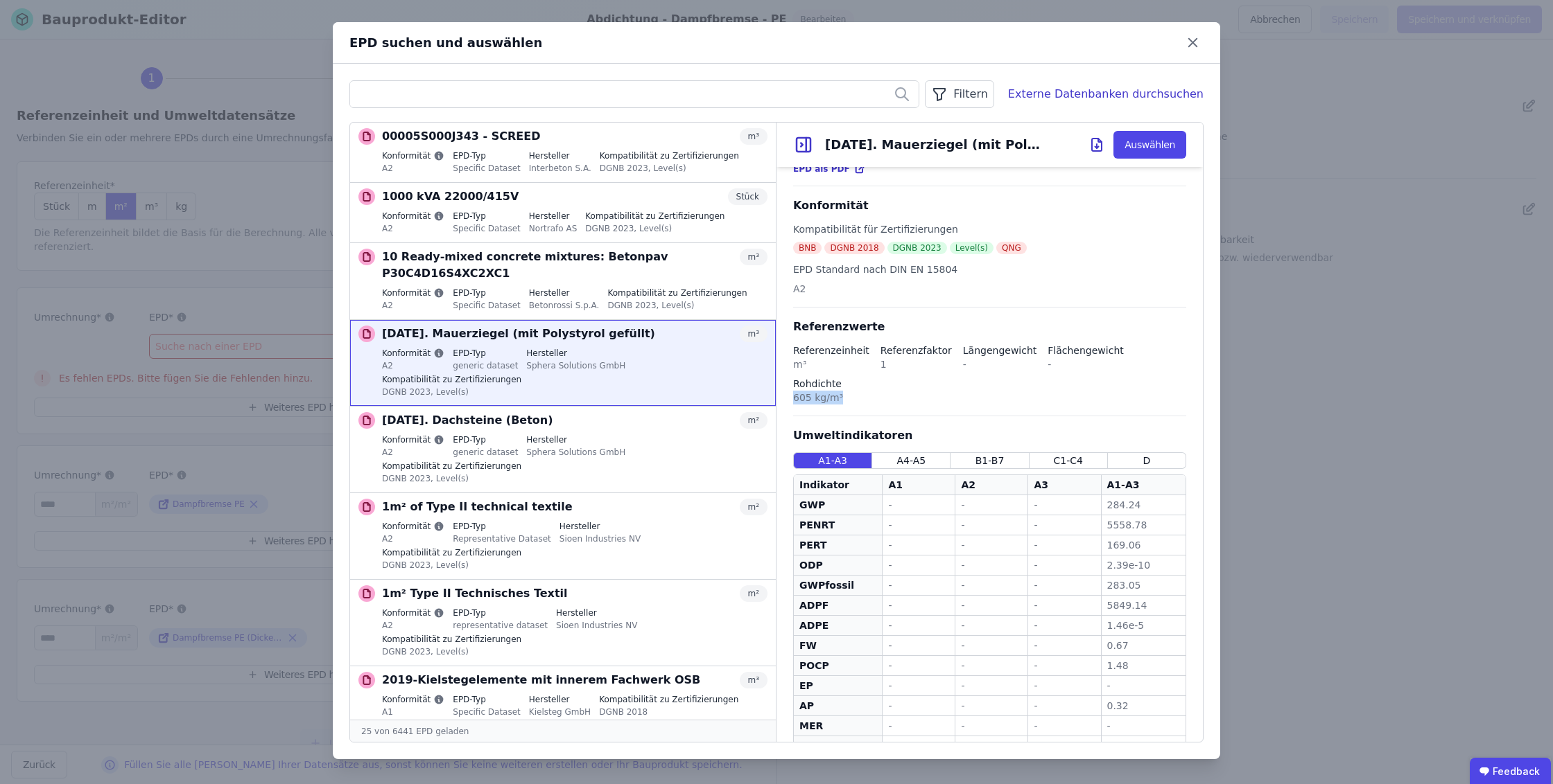
drag, startPoint x: 841, startPoint y: 398, endPoint x: 1020, endPoint y: 348, distance: 185.9
click at [789, 397] on div "Allgemeine Informationen Gültig bis 2026 EPD Typ generic dataset Hersteller Sph…" at bounding box center [990, 413] width 426 height 806
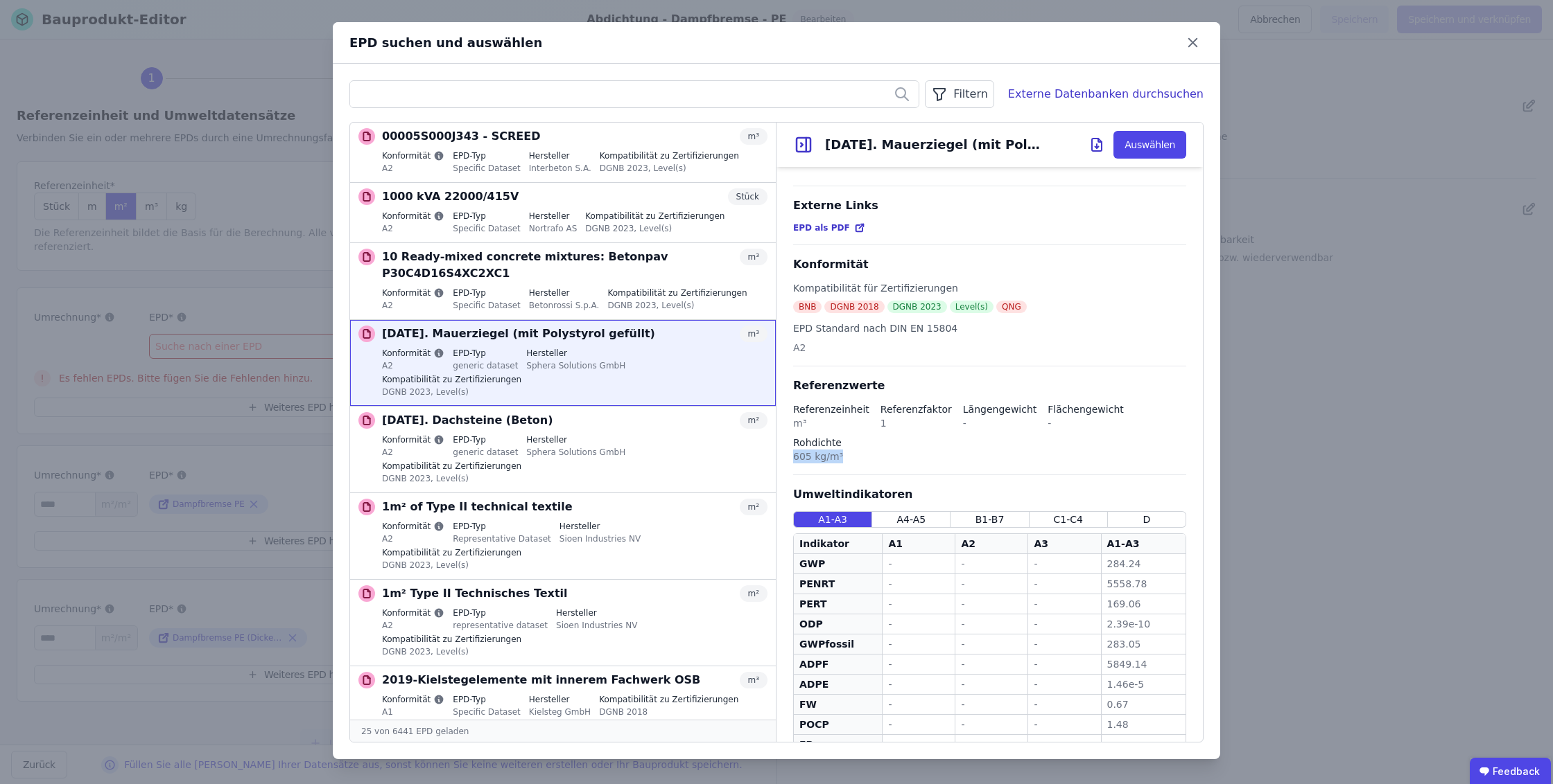
scroll to position [0, 0]
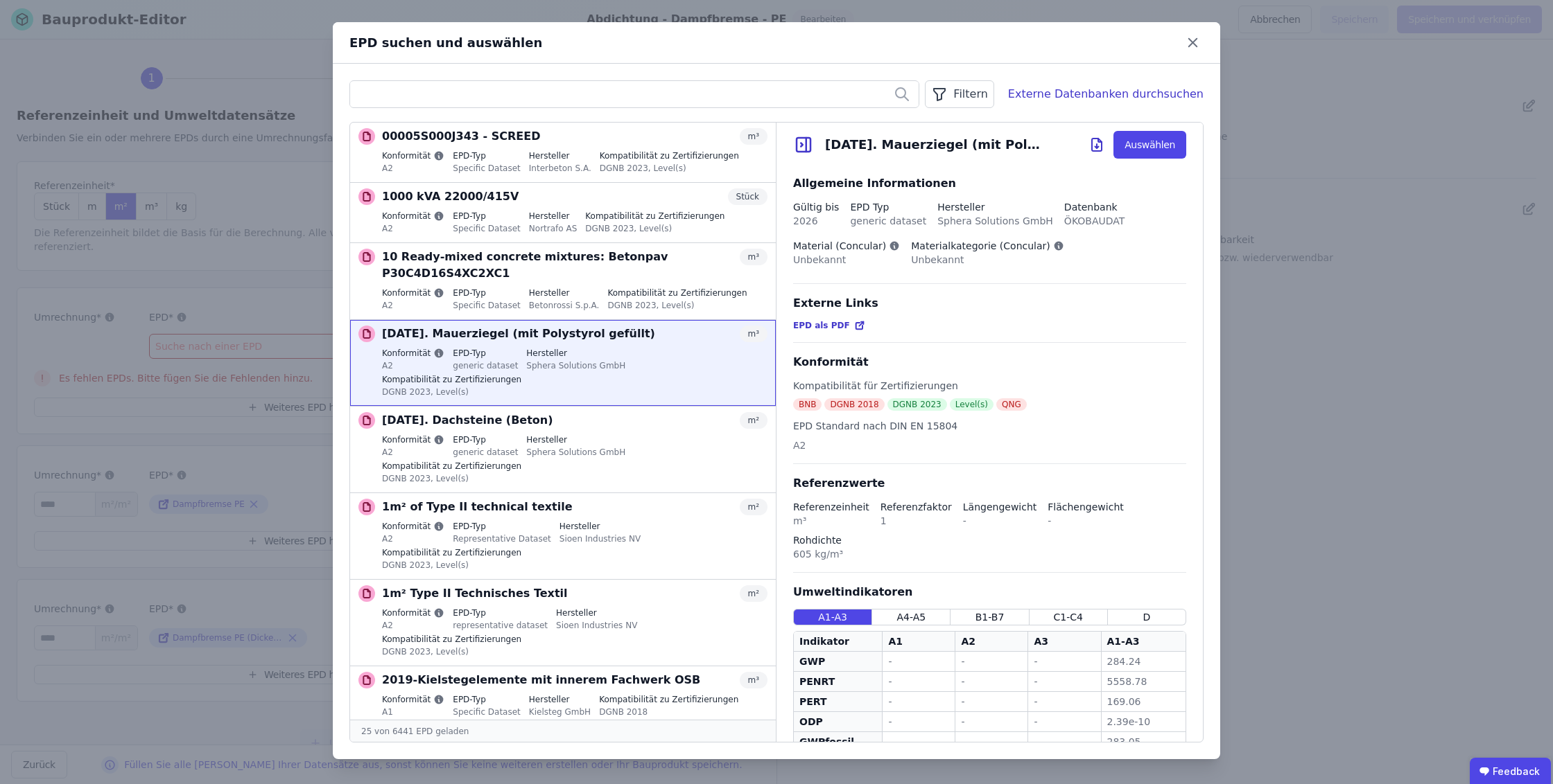
click at [1065, 495] on div "Referenzwerte Referenzeinheit m³ Referenzfaktor 1 Längengewicht - Flächengewich…" at bounding box center [990, 524] width 393 height 97
click at [1306, 387] on div "EPD suchen und auswählen Filtern Externe Datenbanken durchsuchen 00005S000J343 …" at bounding box center [776, 392] width 1553 height 784
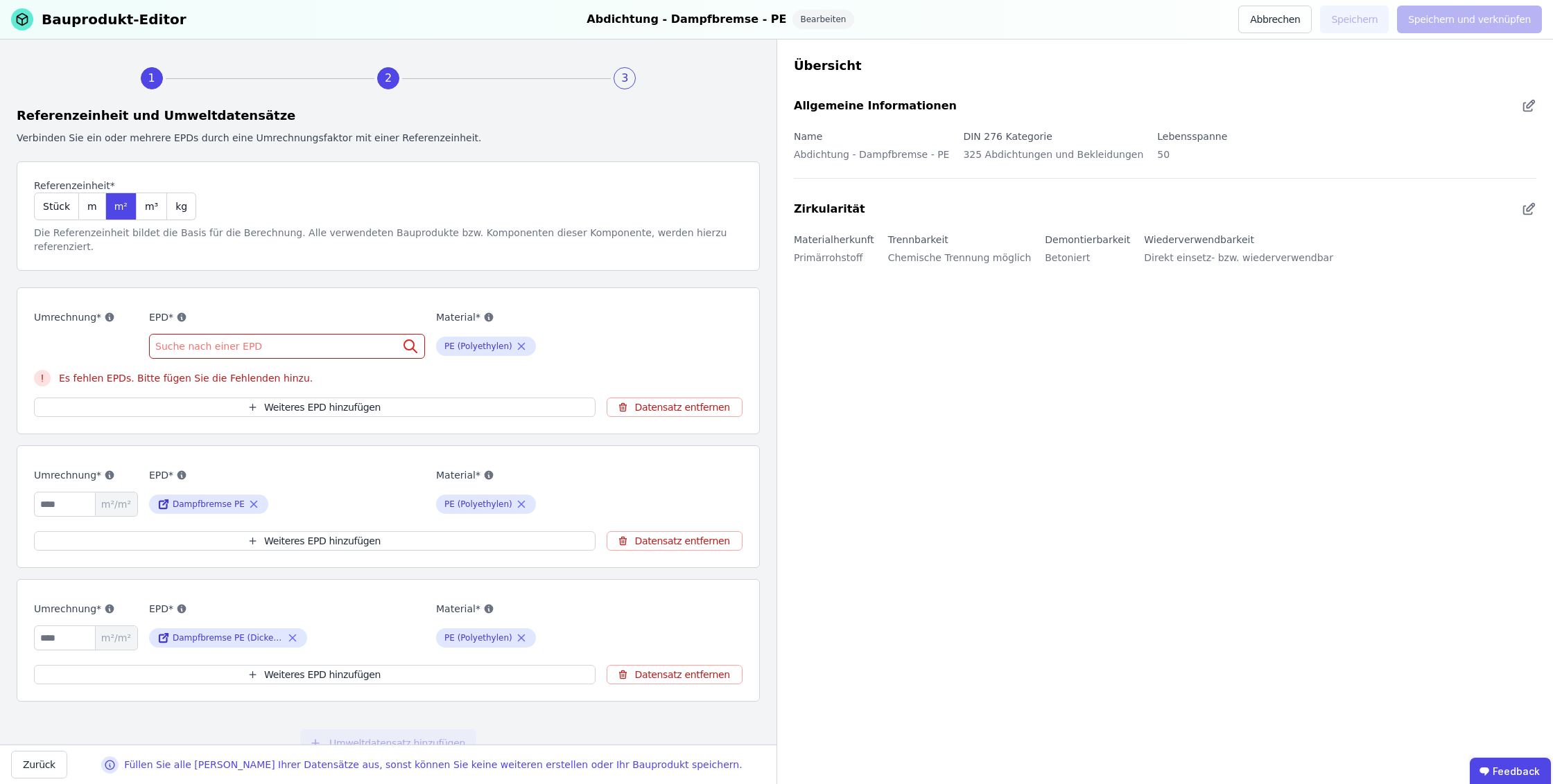
click at [357, 334] on div "Suche nach einer EPD" at bounding box center [287, 346] width 276 height 25
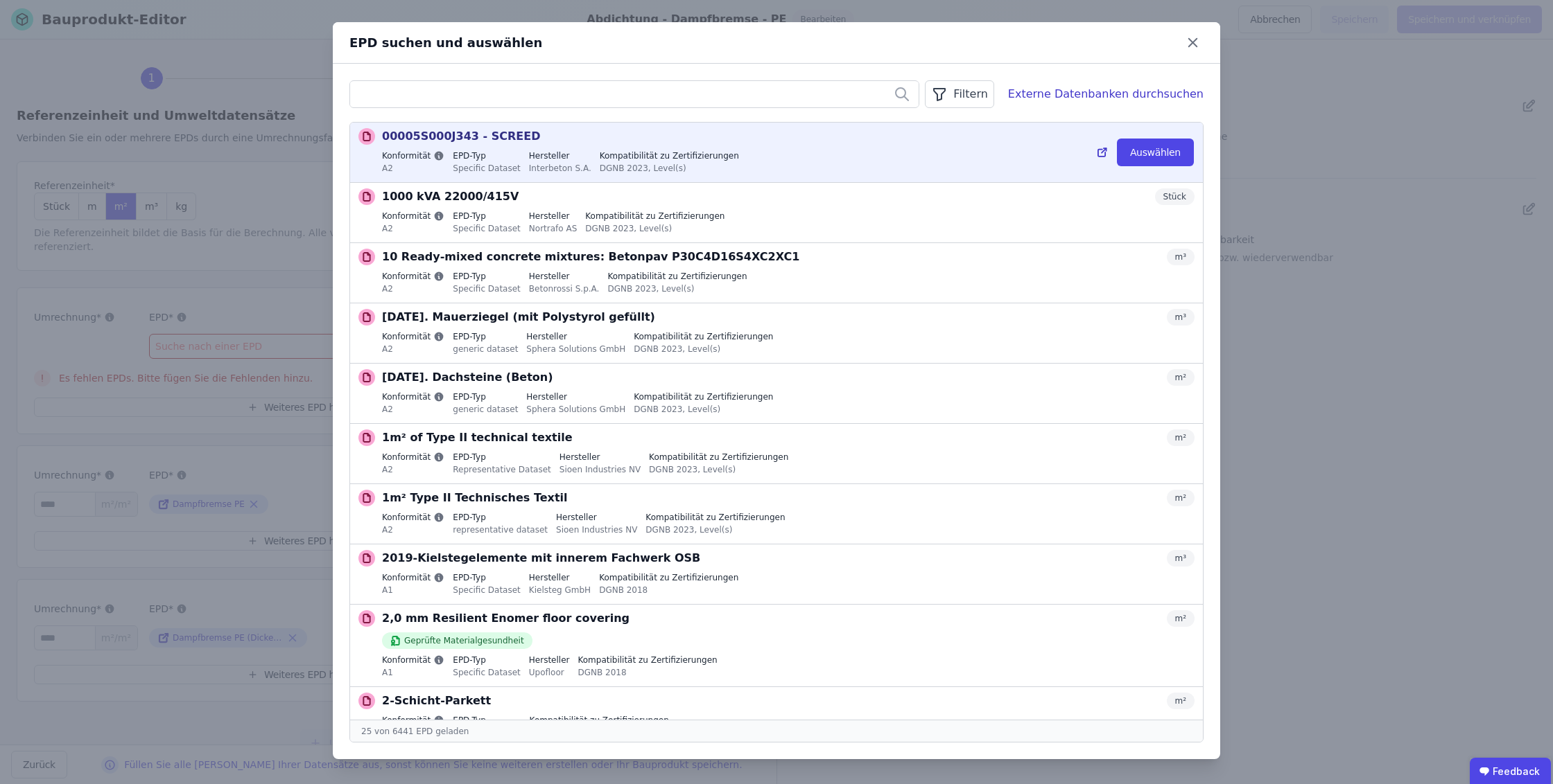
click at [996, 160] on div "Konformität A2 EPD-Typ Specific Dataset Hersteller Interbeton S.A. Kompatibilit…" at bounding box center [788, 163] width 813 height 26
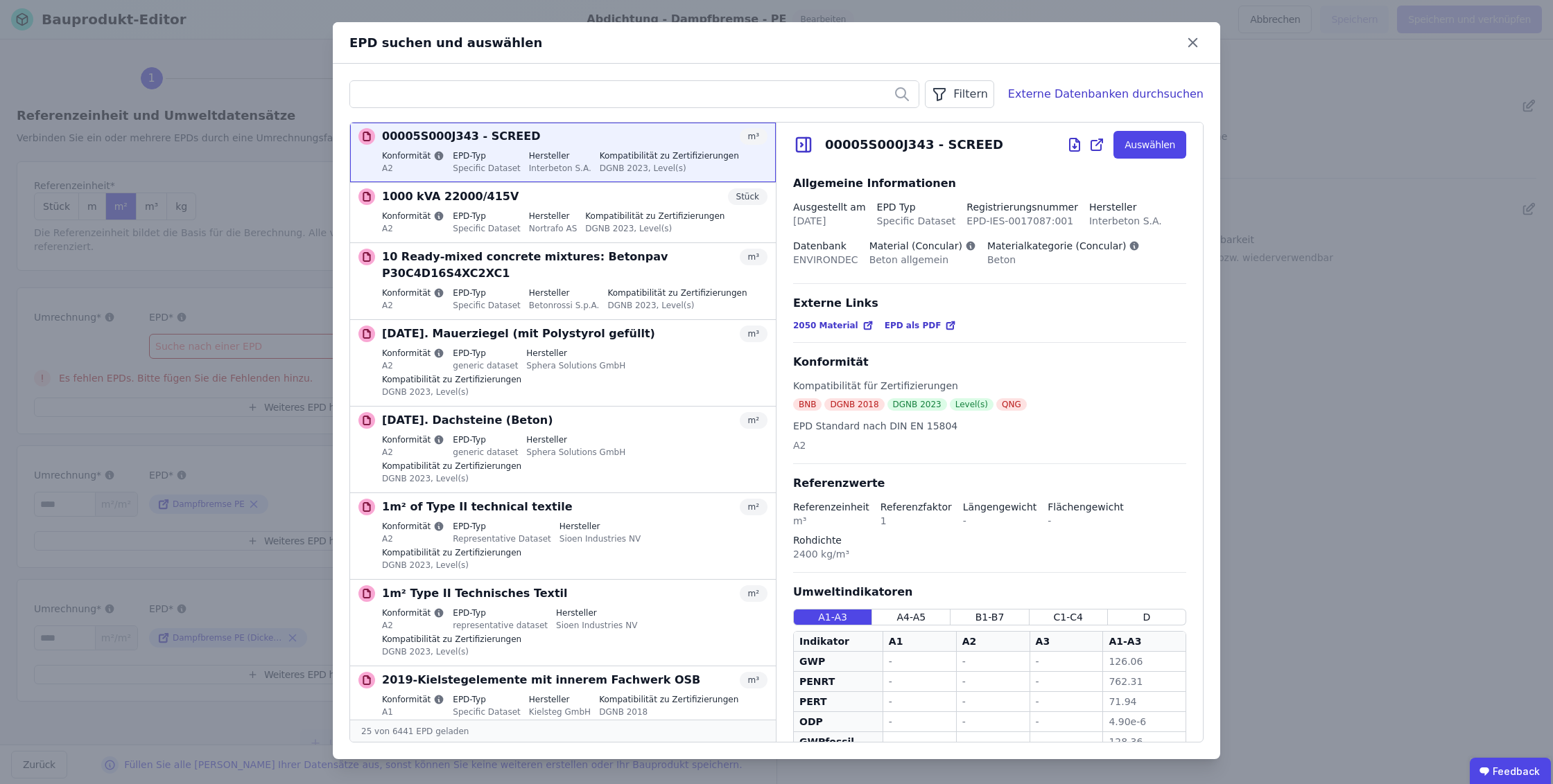
click at [805, 141] on icon at bounding box center [803, 144] width 20 height 20
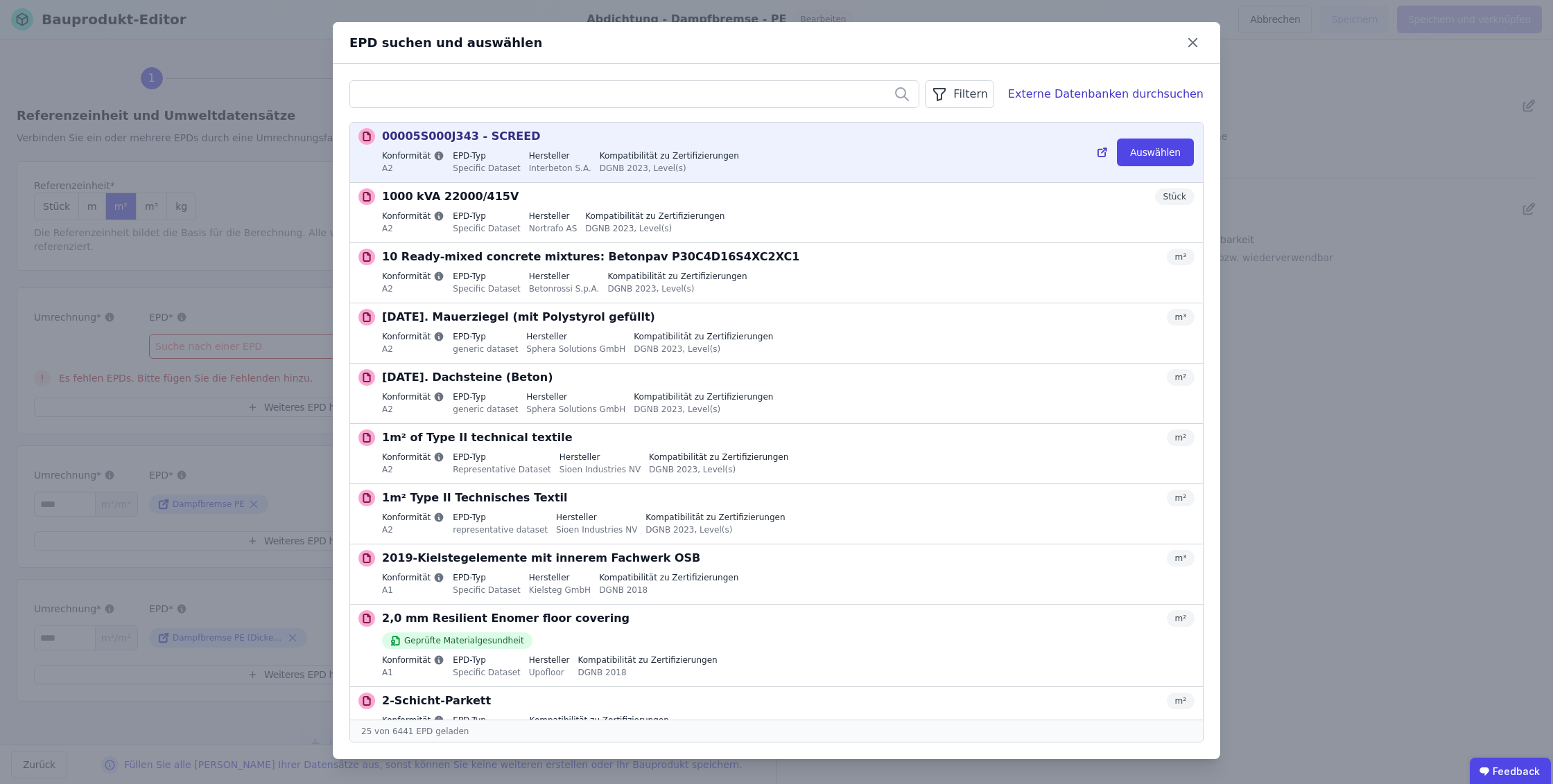
click at [1060, 145] on div "00005S000J343 - SCREED m³ Konformität A2 EPD-Typ Specific Dataset Hersteller In…" at bounding box center [788, 153] width 813 height 49
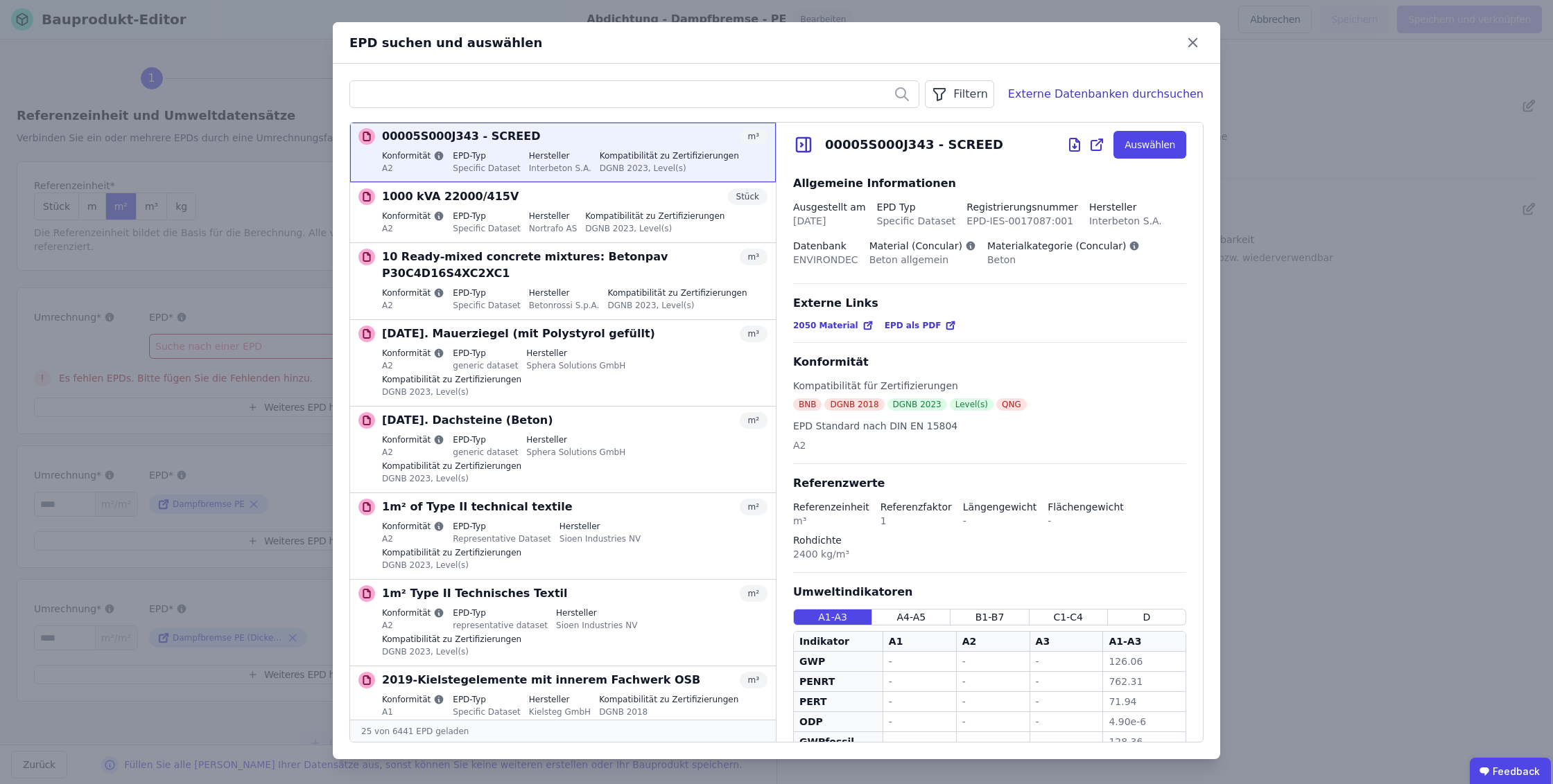
click at [1092, 148] on icon at bounding box center [1097, 144] width 17 height 17
drag, startPoint x: 838, startPoint y: 555, endPoint x: 796, endPoint y: 552, distance: 42.1
click at [796, 552] on div "Referenzeinheit m³ Referenzfaktor 1 Längengewicht - Flächengewicht - Rohdichte …" at bounding box center [990, 536] width 393 height 73
click at [960, 466] on div "Allgemeine Informationen Ausgestellt am 31.12.2028 EPD Typ Specific Dataset Reg…" at bounding box center [990, 570] width 426 height 806
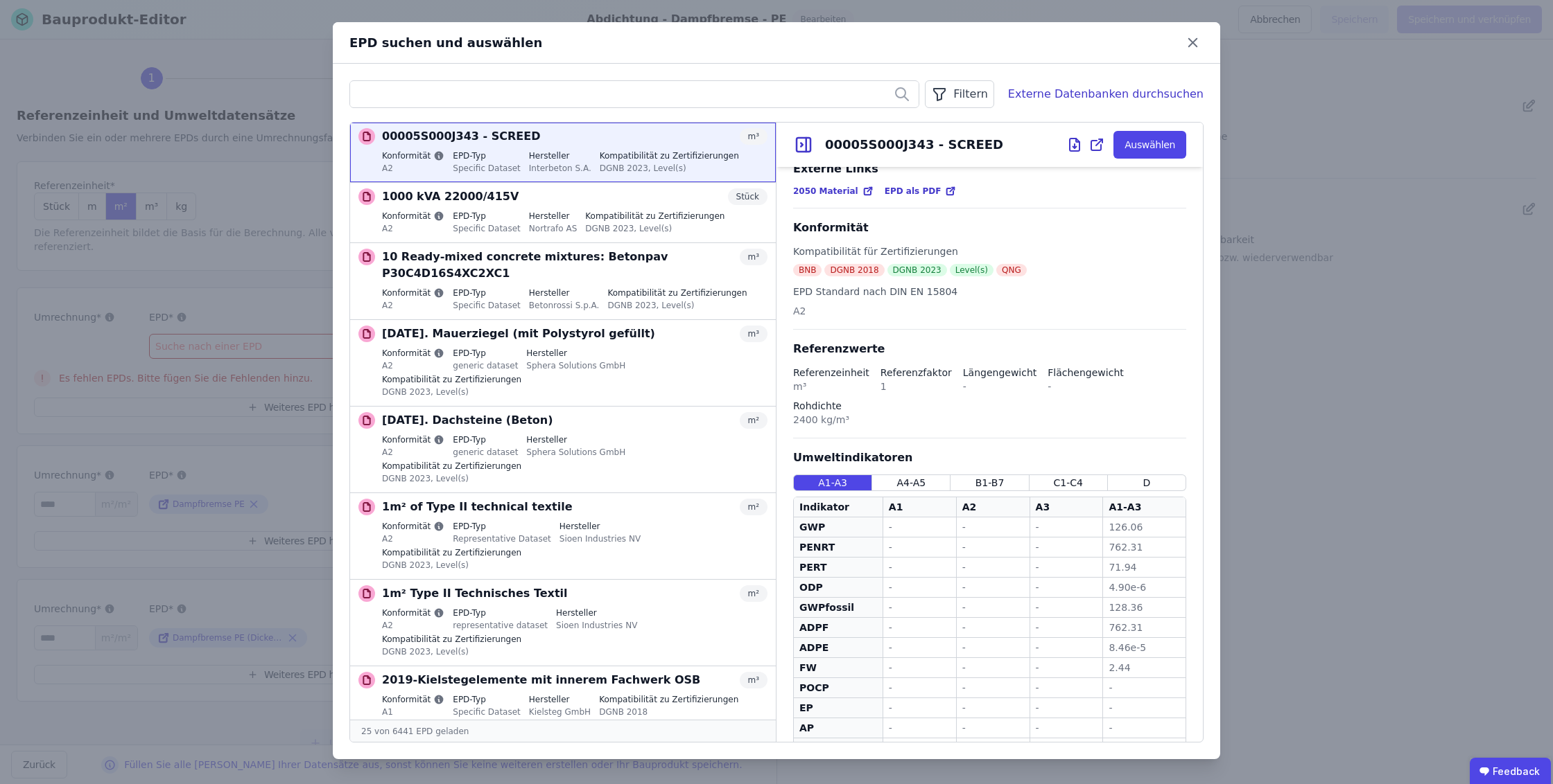
scroll to position [231, 0]
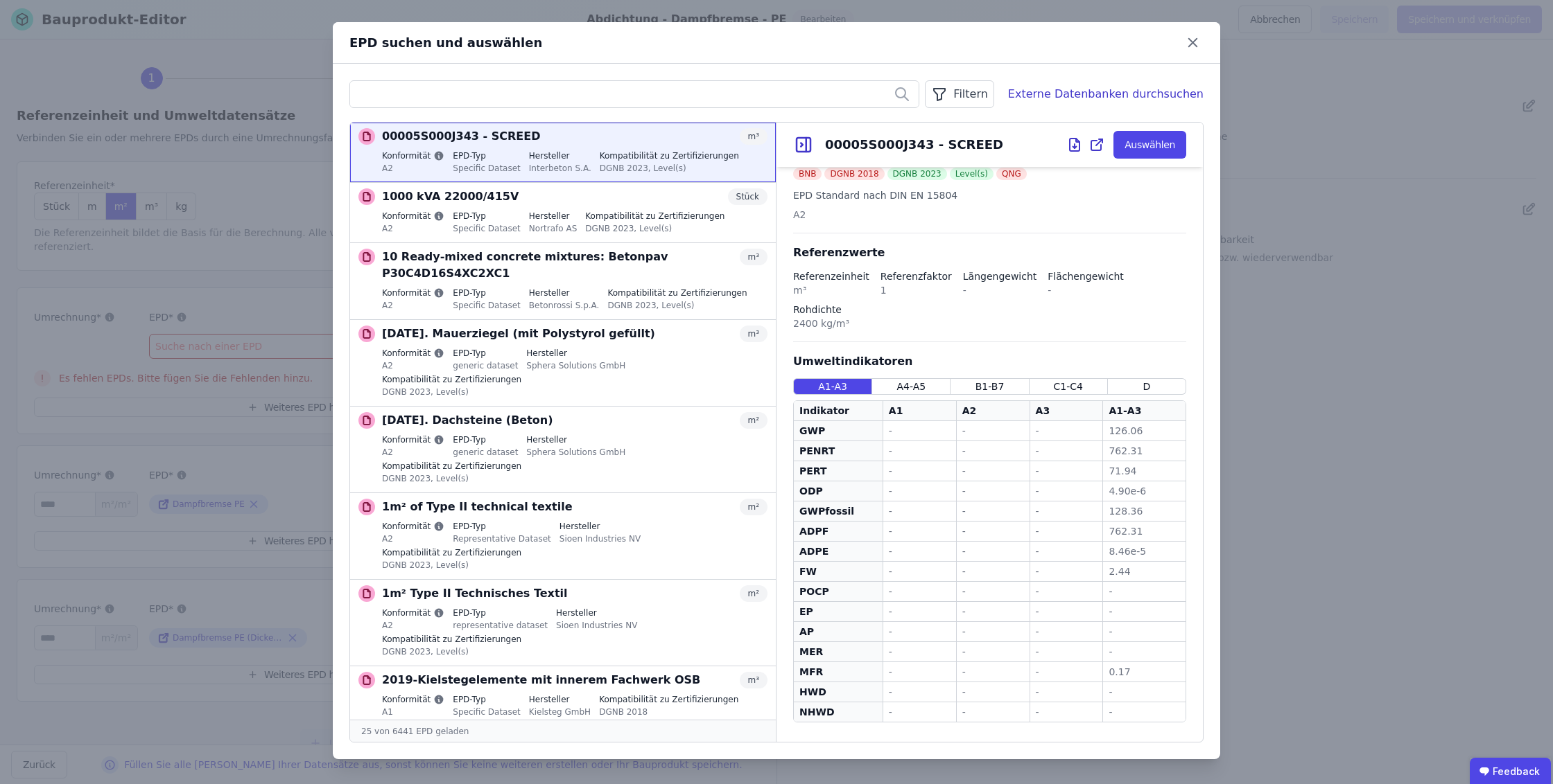
click at [1349, 378] on div "EPD suchen und auswählen Filtern Externe Datenbanken durchsuchen 00005S000J343 …" at bounding box center [776, 392] width 1553 height 784
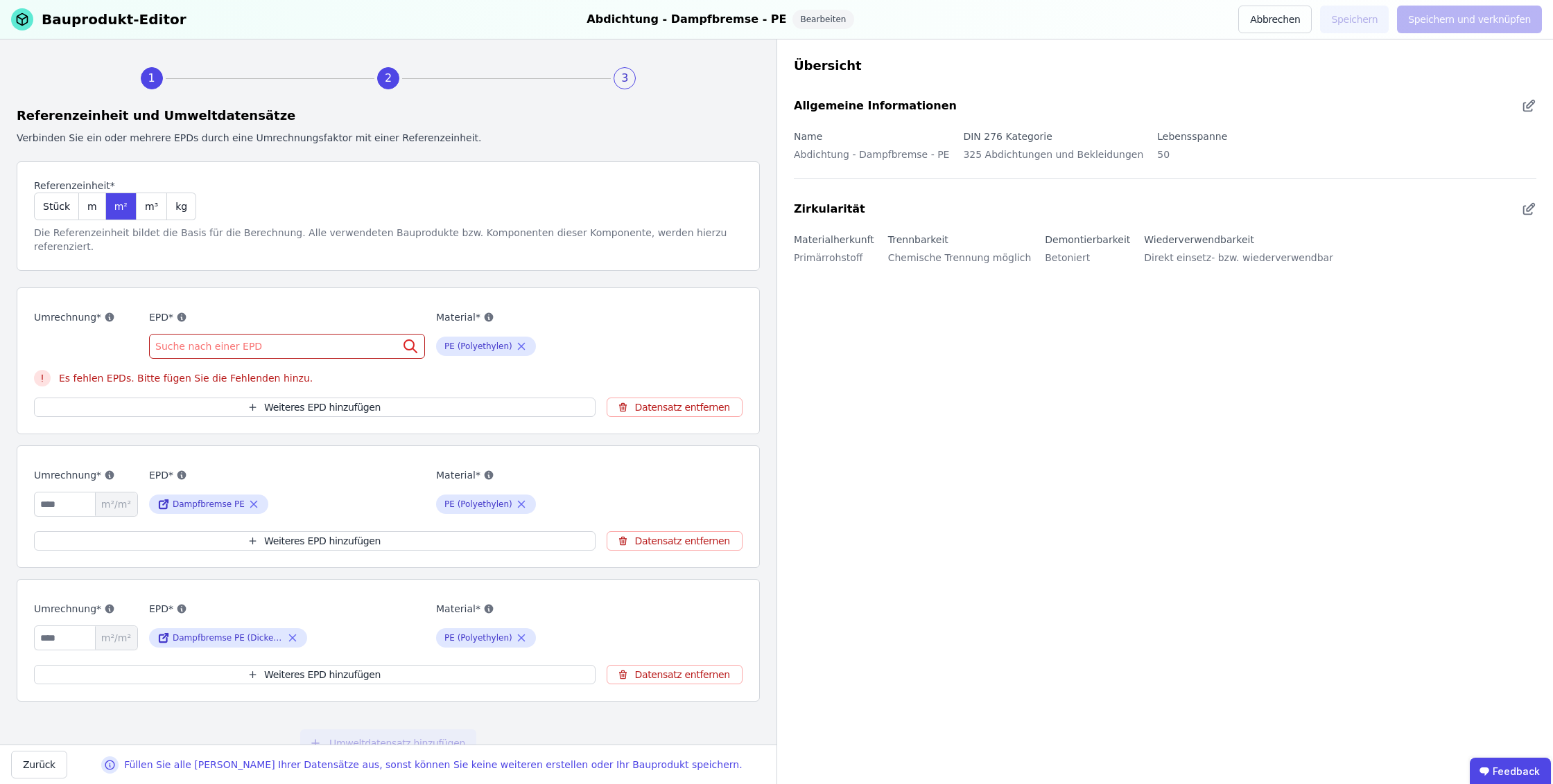
click at [339, 334] on div "Suche nach einer EPD" at bounding box center [287, 346] width 276 height 25
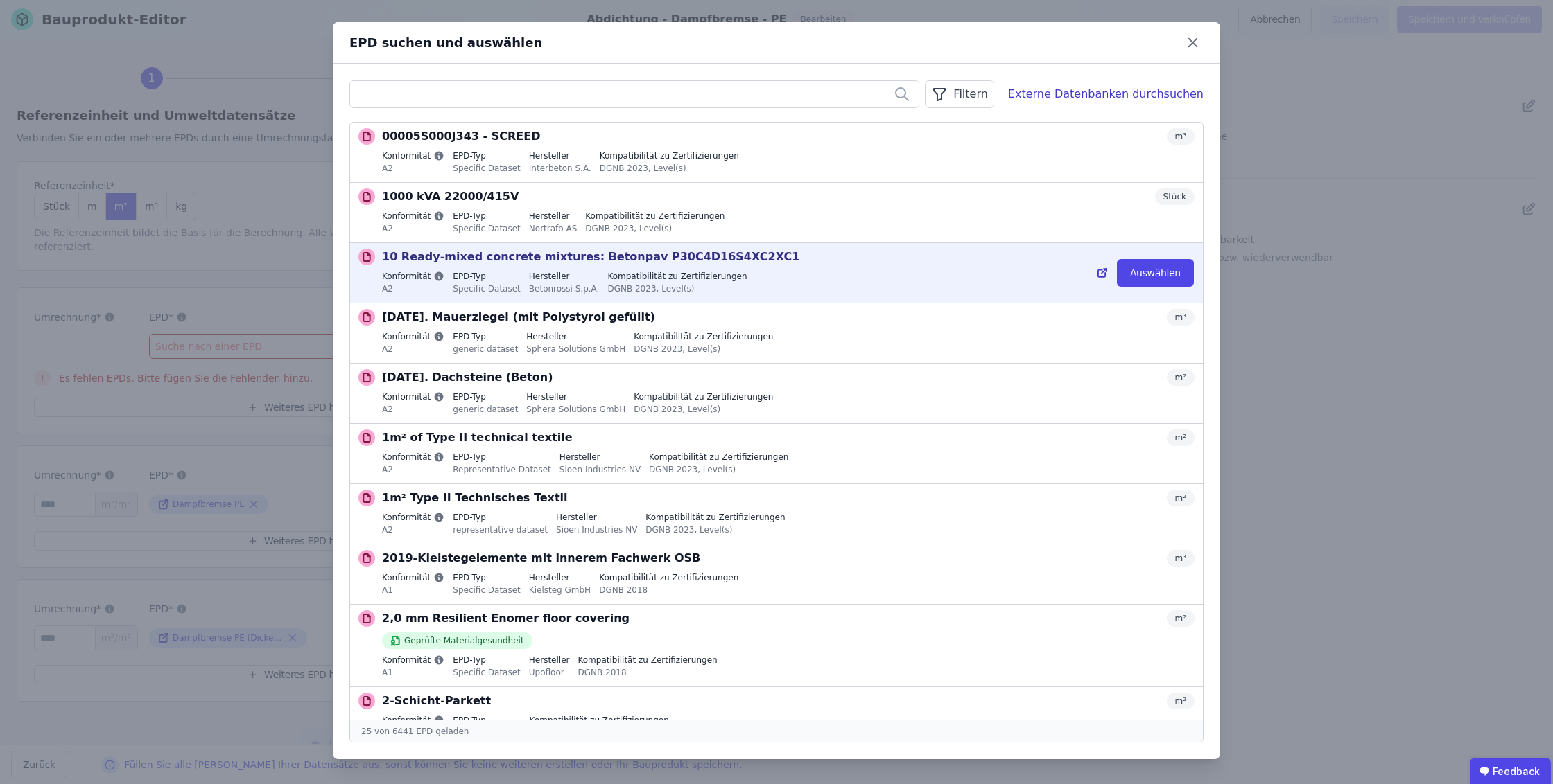
click at [823, 265] on div "10 Ready-mixed concrete mixtures: Betonpav P30C4D16S4XC2XC1 m³" at bounding box center [788, 257] width 813 height 17
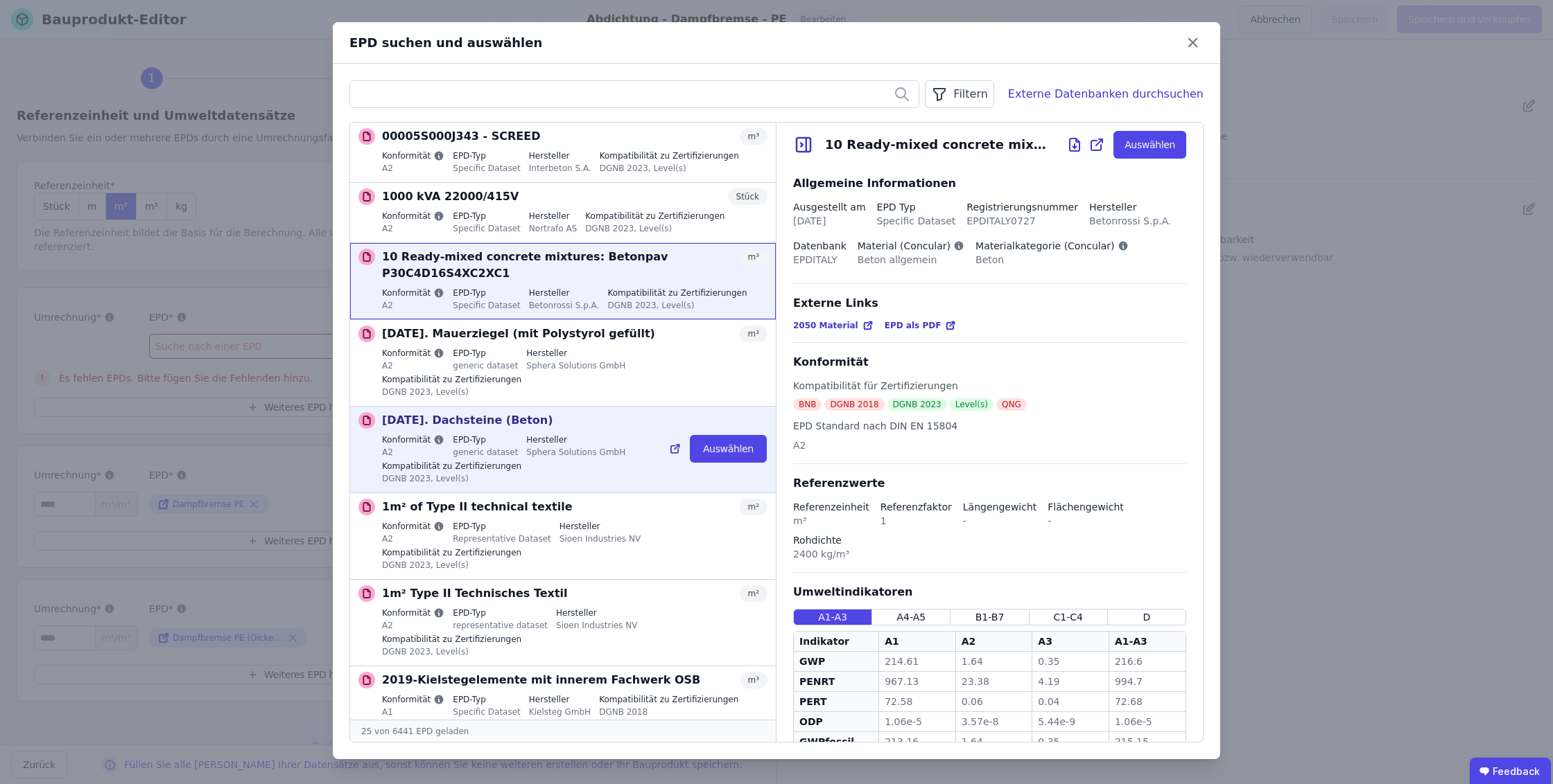
click at [538, 486] on div "Konformität A2 EPD-Typ generic dataset Hersteller Sphera Solutions GmbH Kompati…" at bounding box center [575, 461] width 385 height 53
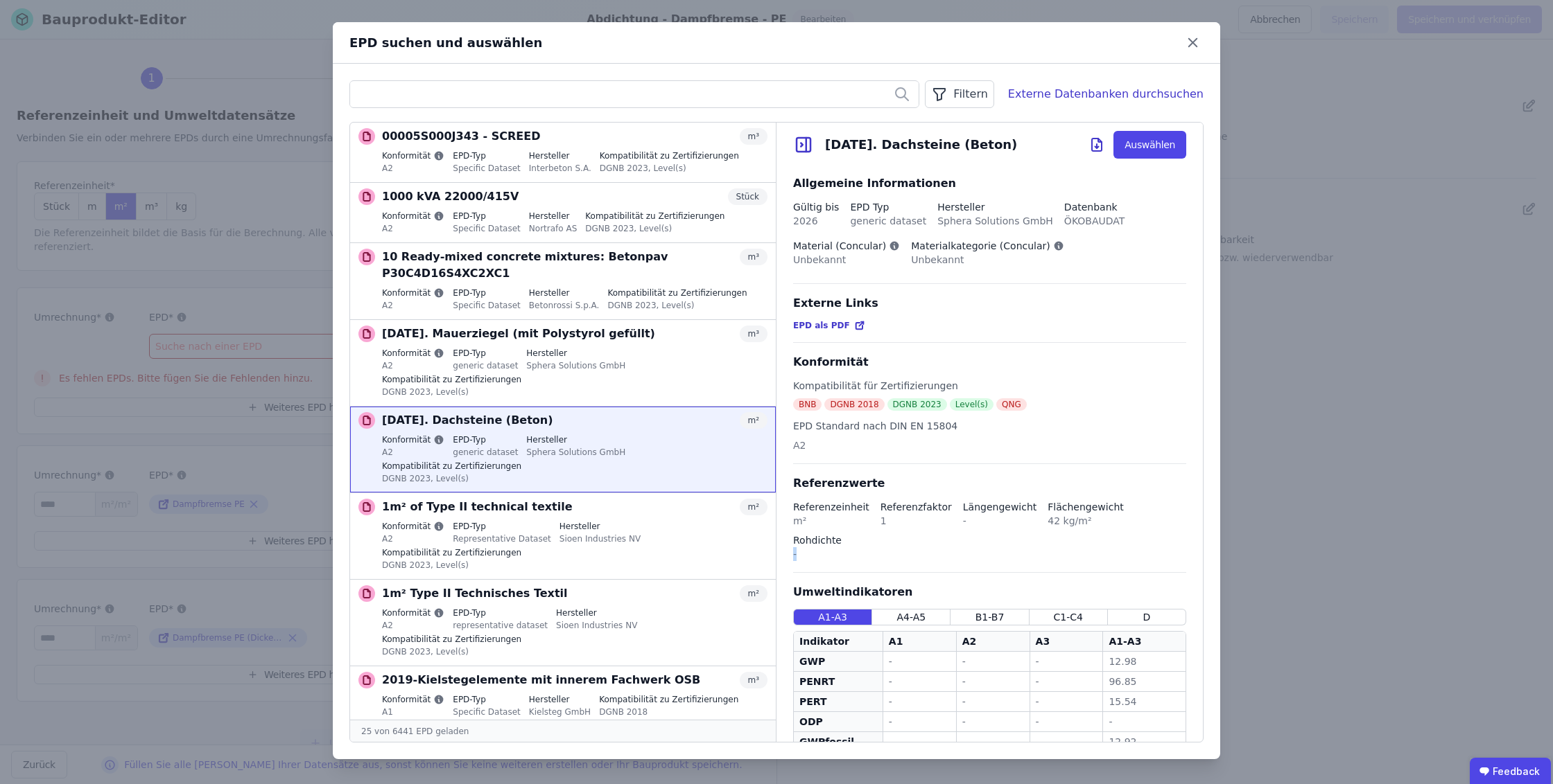
drag, startPoint x: 806, startPoint y: 561, endPoint x: 792, endPoint y: 552, distance: 16.6
click at [792, 552] on div "Allgemeine Informationen Gültig bis 2026 EPD Typ generic dataset Hersteller Sph…" at bounding box center [990, 570] width 426 height 806
click at [1022, 445] on div "Kompatibilität für Zertifizierungen BNB DGNB 2018 DGNB 2023 Level(s) QNG EPD St…" at bounding box center [990, 422] width 393 height 86
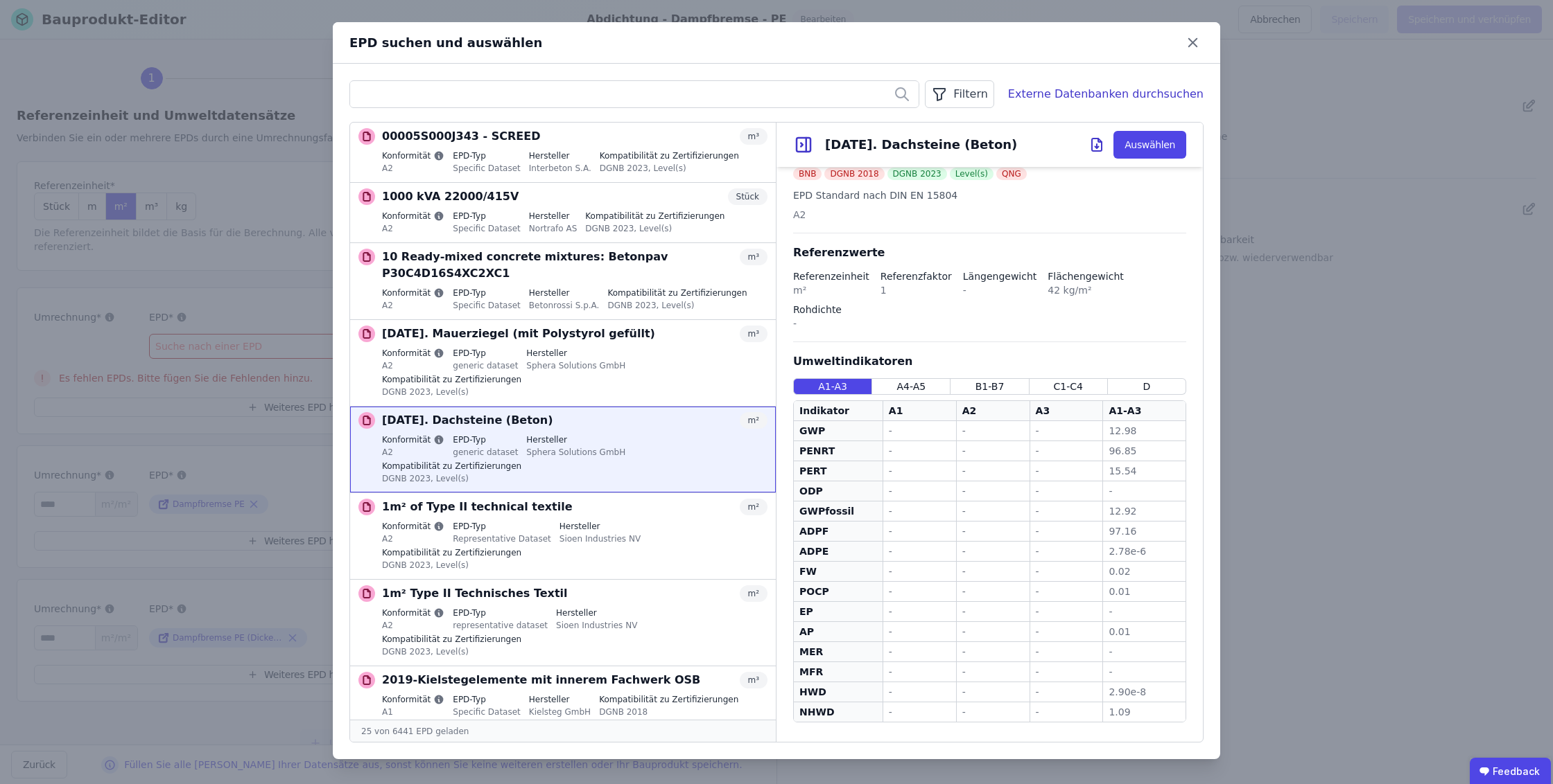
scroll to position [0, 0]
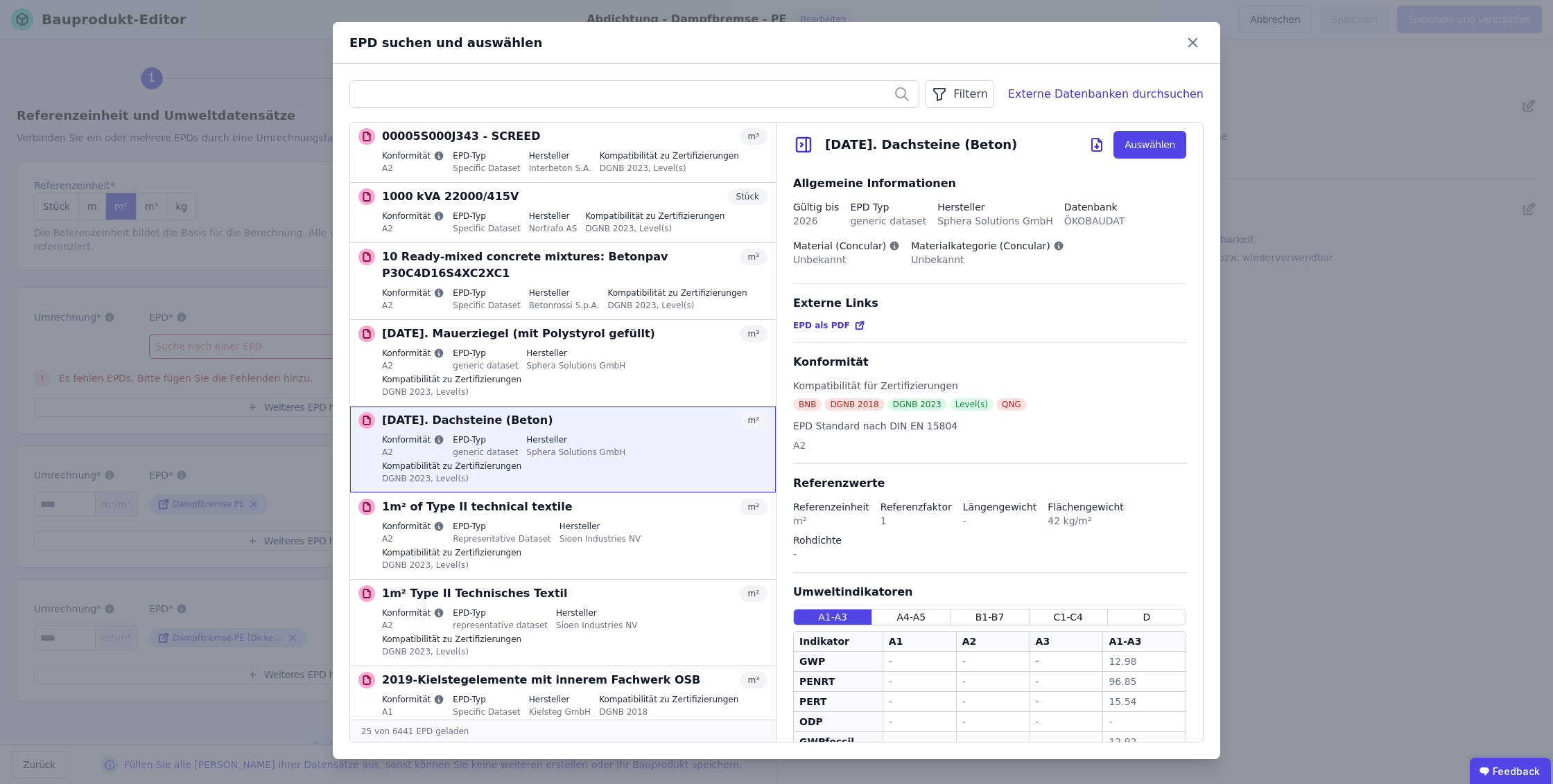
click at [1462, 425] on div "EPD suchen und auswählen Filtern Externe Datenbanken durchsuchen 00005S000J343 …" at bounding box center [776, 392] width 1553 height 784
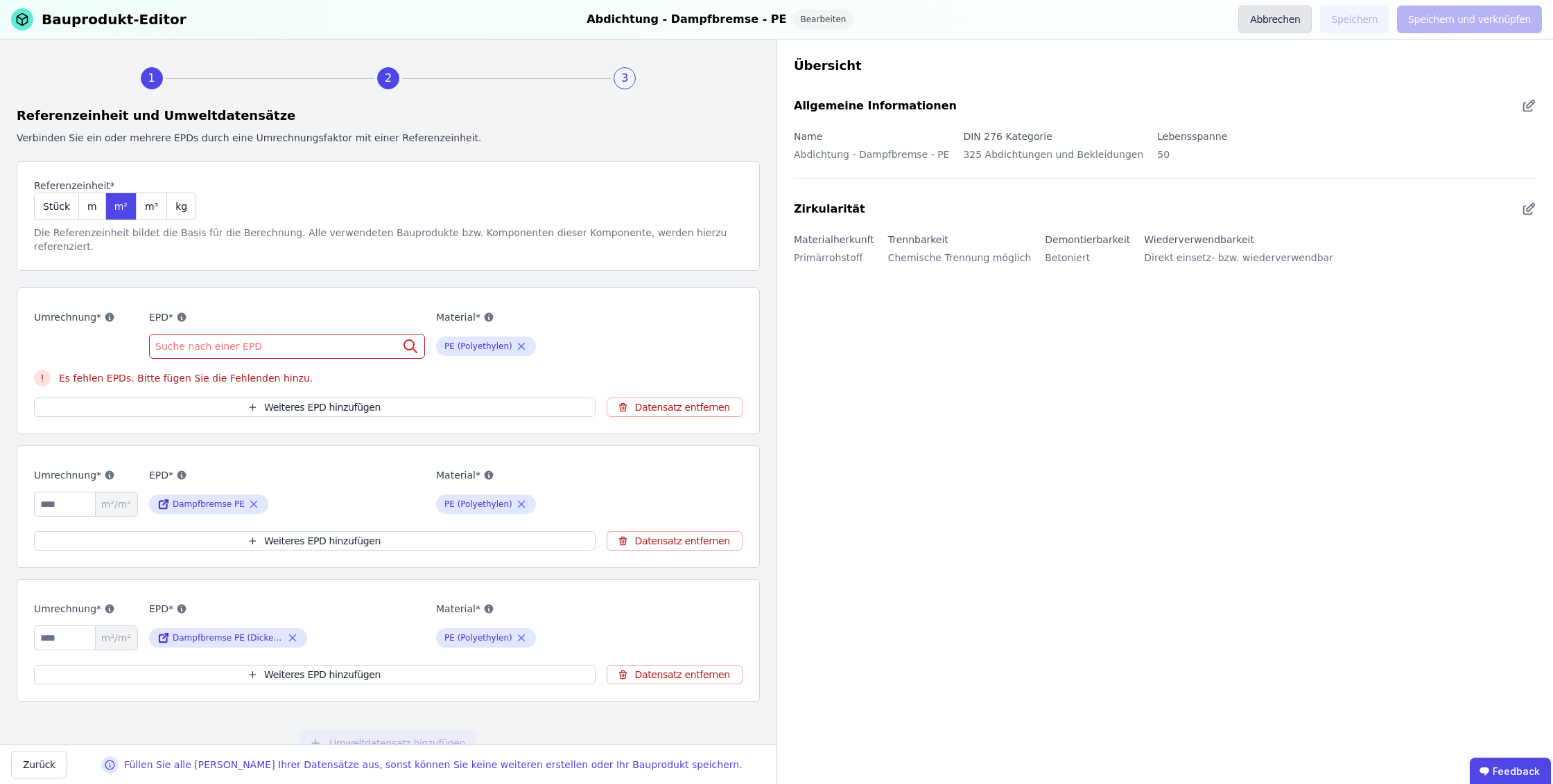
click at [1293, 27] on button "Abbrechen" at bounding box center [1275, 19] width 74 height 27
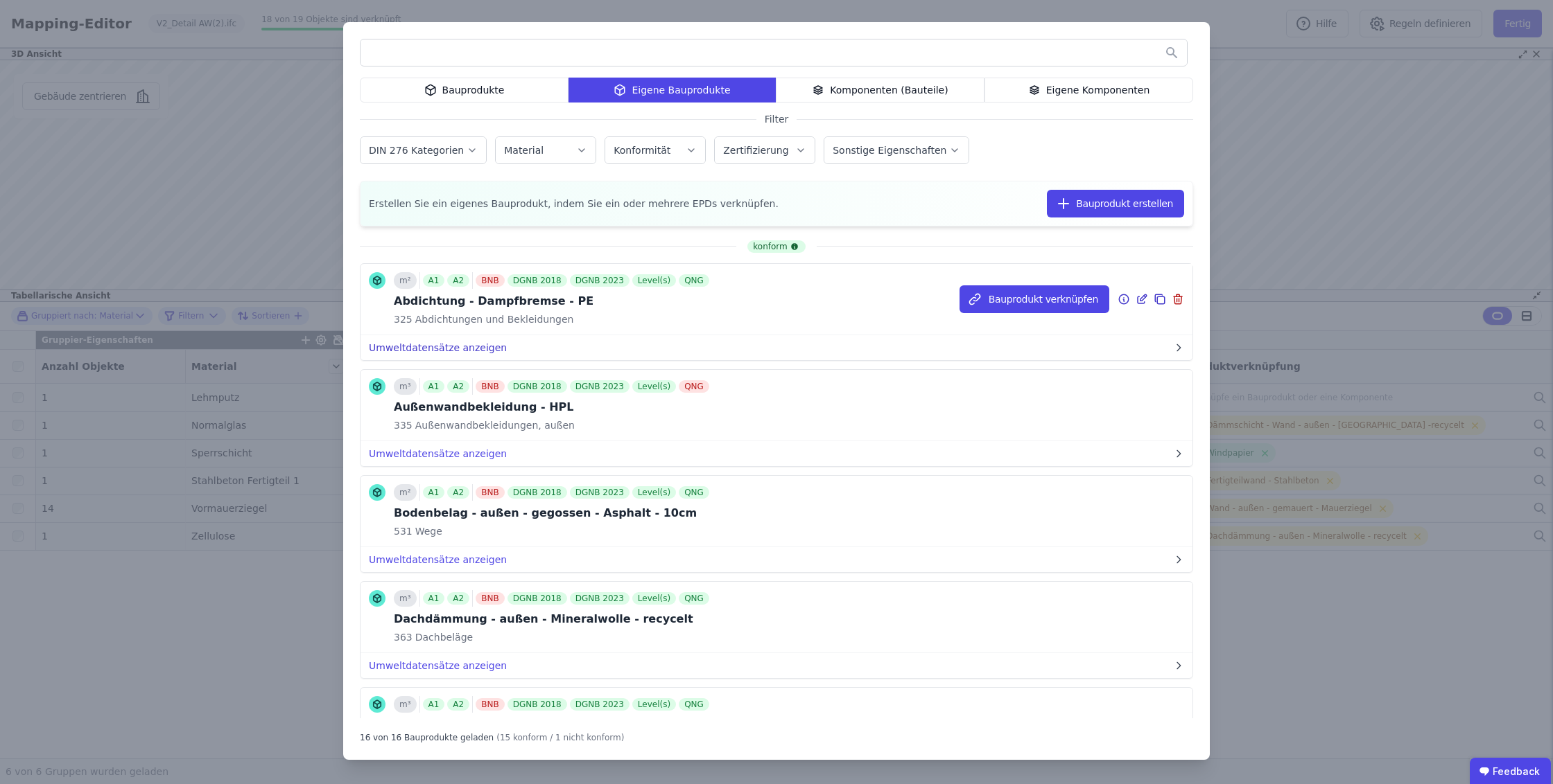
click at [451, 346] on button "Umweltdatensätze anzeigen" at bounding box center [776, 348] width 832 height 25
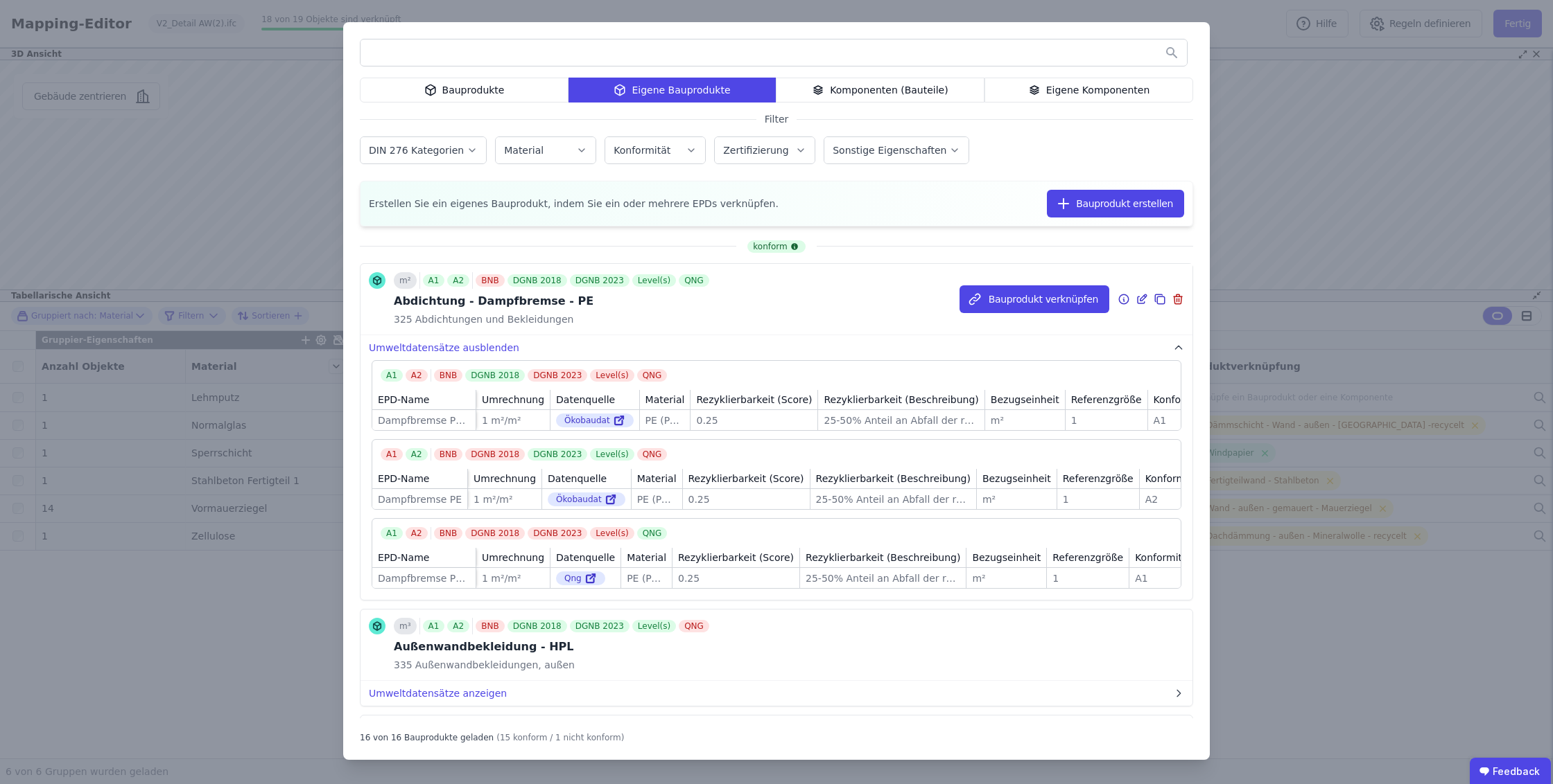
drag, startPoint x: 695, startPoint y: 585, endPoint x: 667, endPoint y: 584, distance: 28.0
click at [672, 584] on td "0.25 0.25" at bounding box center [736, 578] width 127 height 20
drag, startPoint x: 673, startPoint y: 563, endPoint x: 766, endPoint y: 494, distance: 115.8
click at [771, 555] on div "Rezyklierbarkeit (Score)" at bounding box center [736, 558] width 126 height 19
click at [696, 420] on div "0.25" at bounding box center [753, 420] width 116 height 14
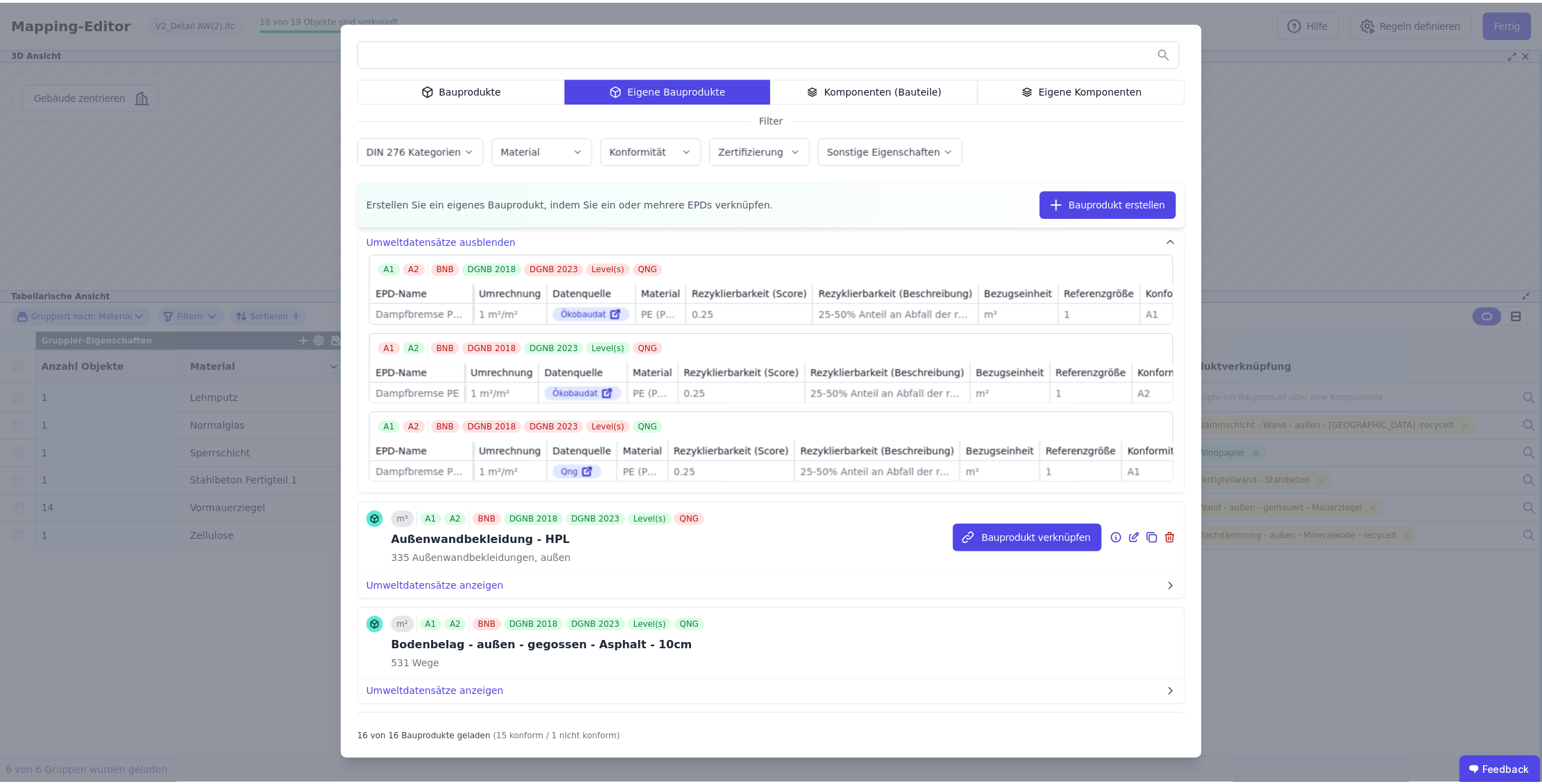
scroll to position [89, 0]
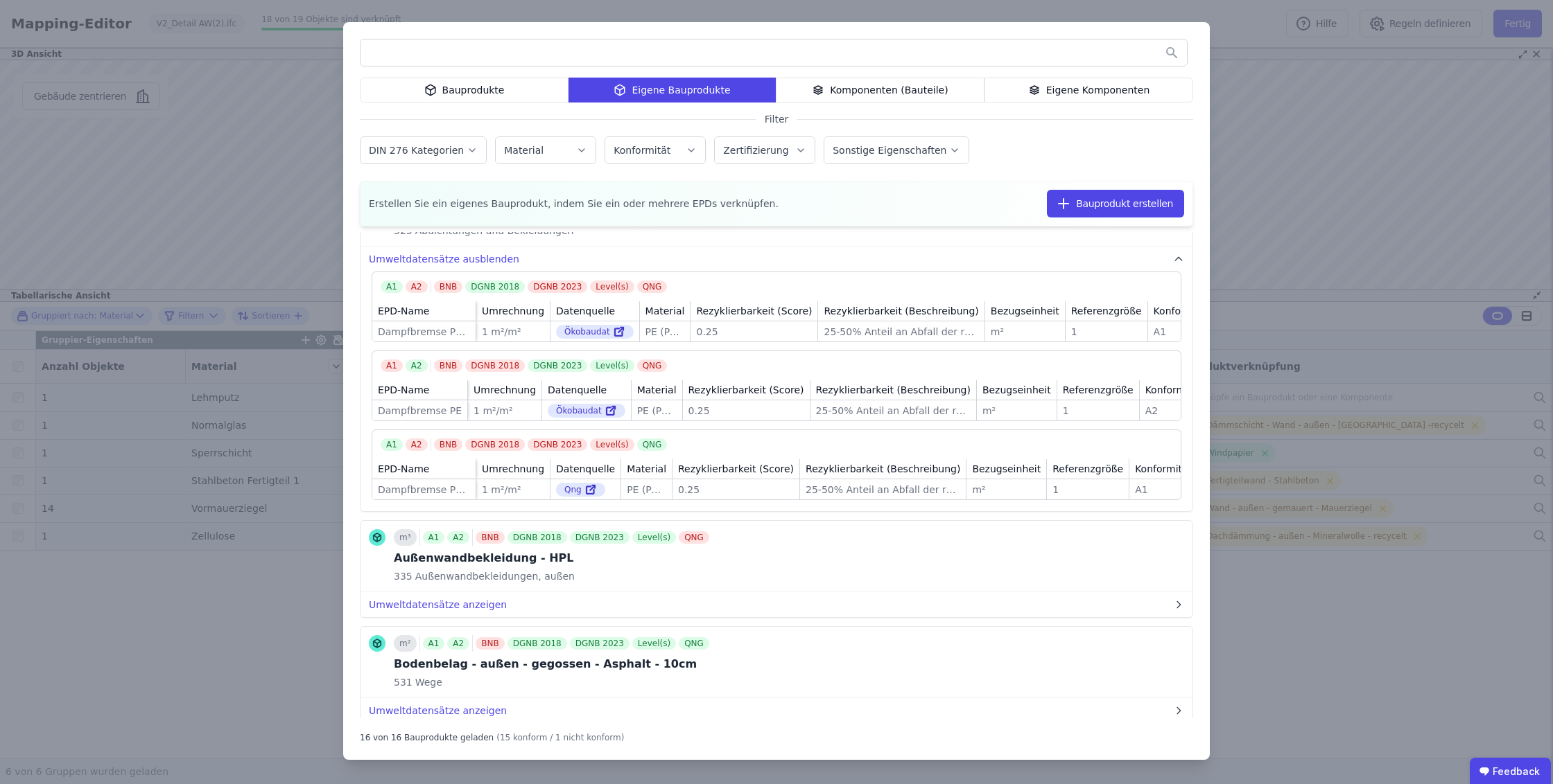
click at [1269, 213] on div "Bauprodukte Eigene Bauprodukte Komponenten (Bauteile) Eigene Komponenten Filter…" at bounding box center [776, 392] width 1553 height 784
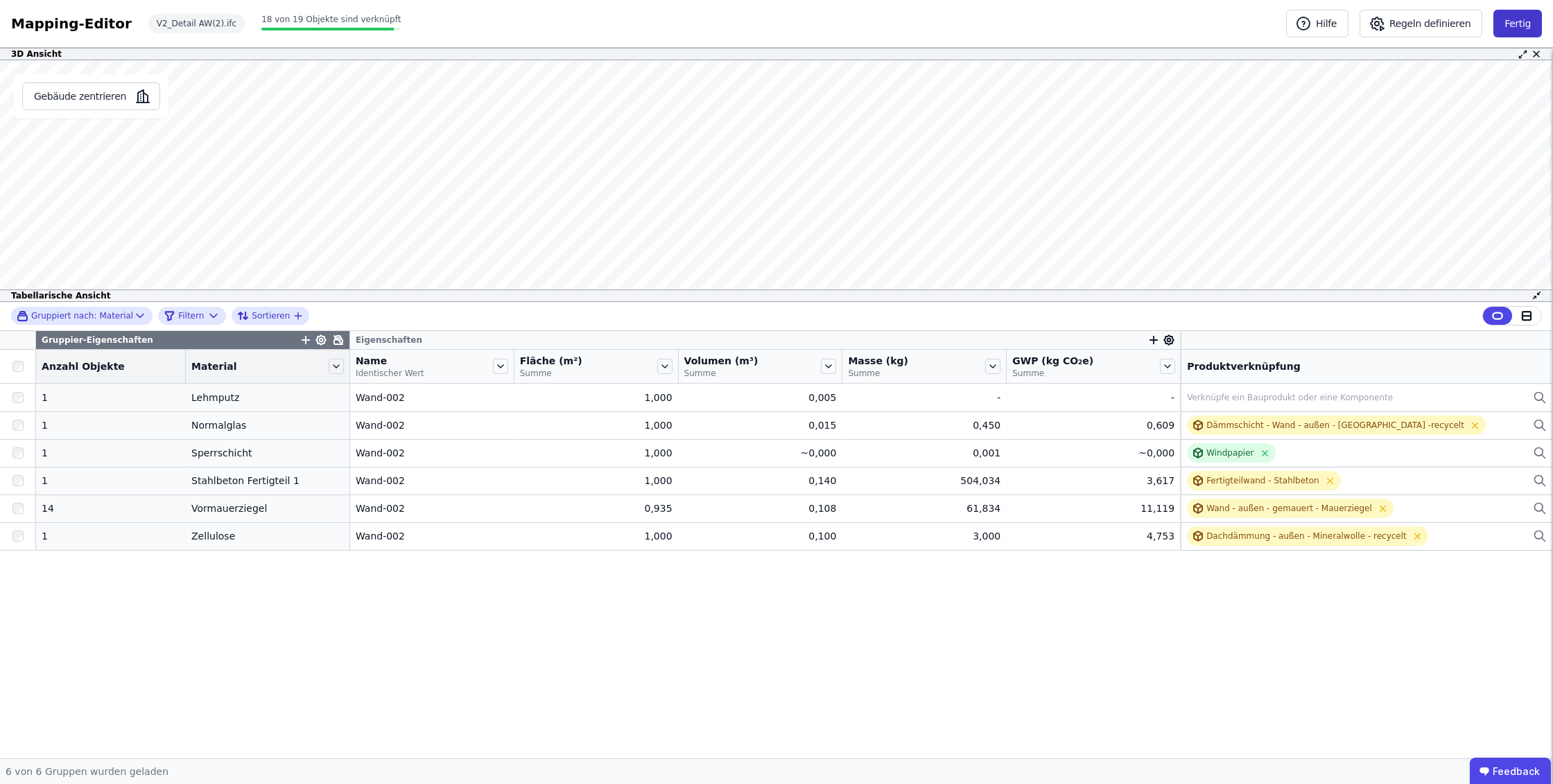
click at [1540, 25] on button "Fertig" at bounding box center [1518, 23] width 49 height 27
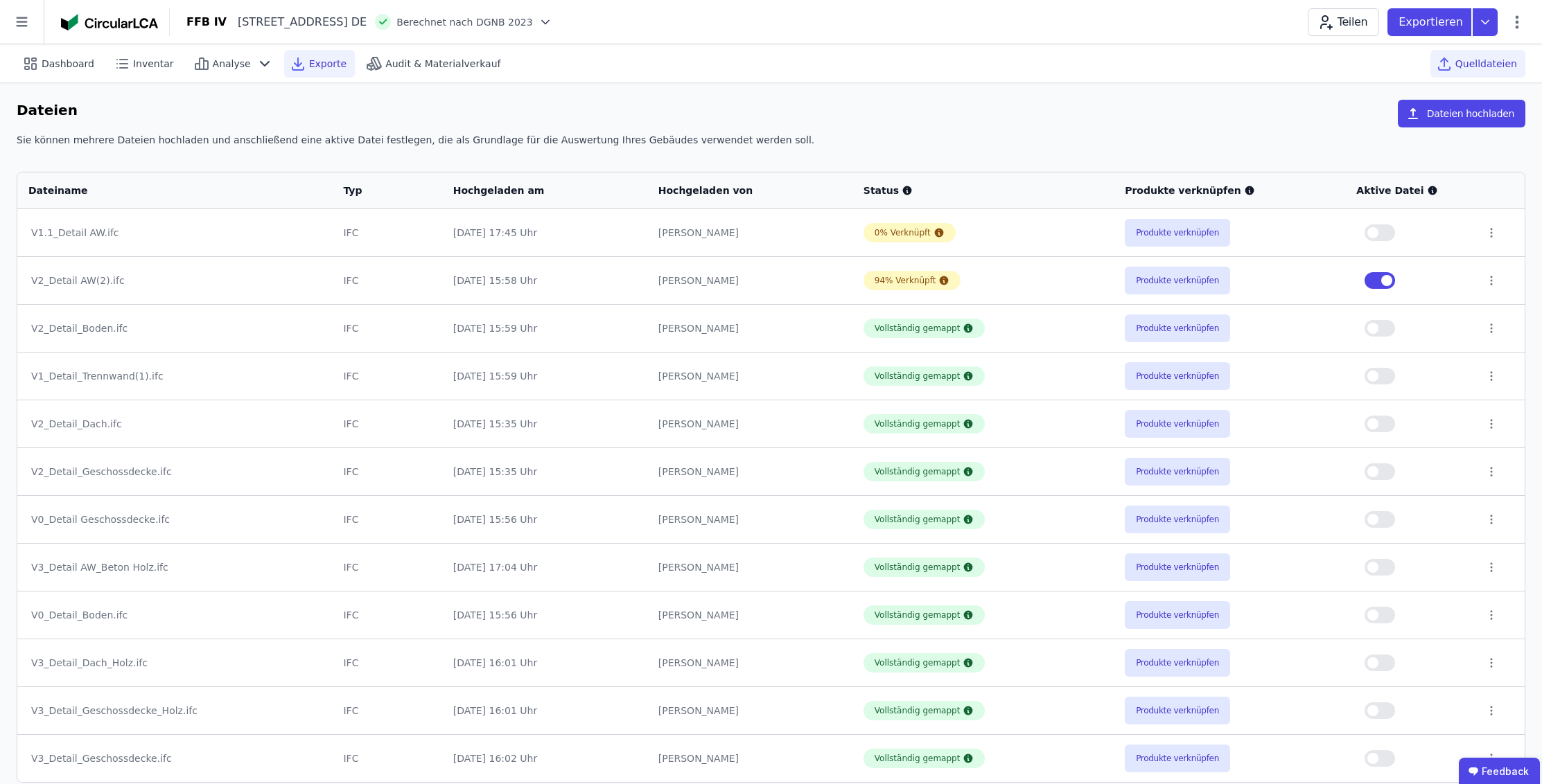
click at [309, 66] on span "Exporte" at bounding box center [328, 63] width 37 height 14
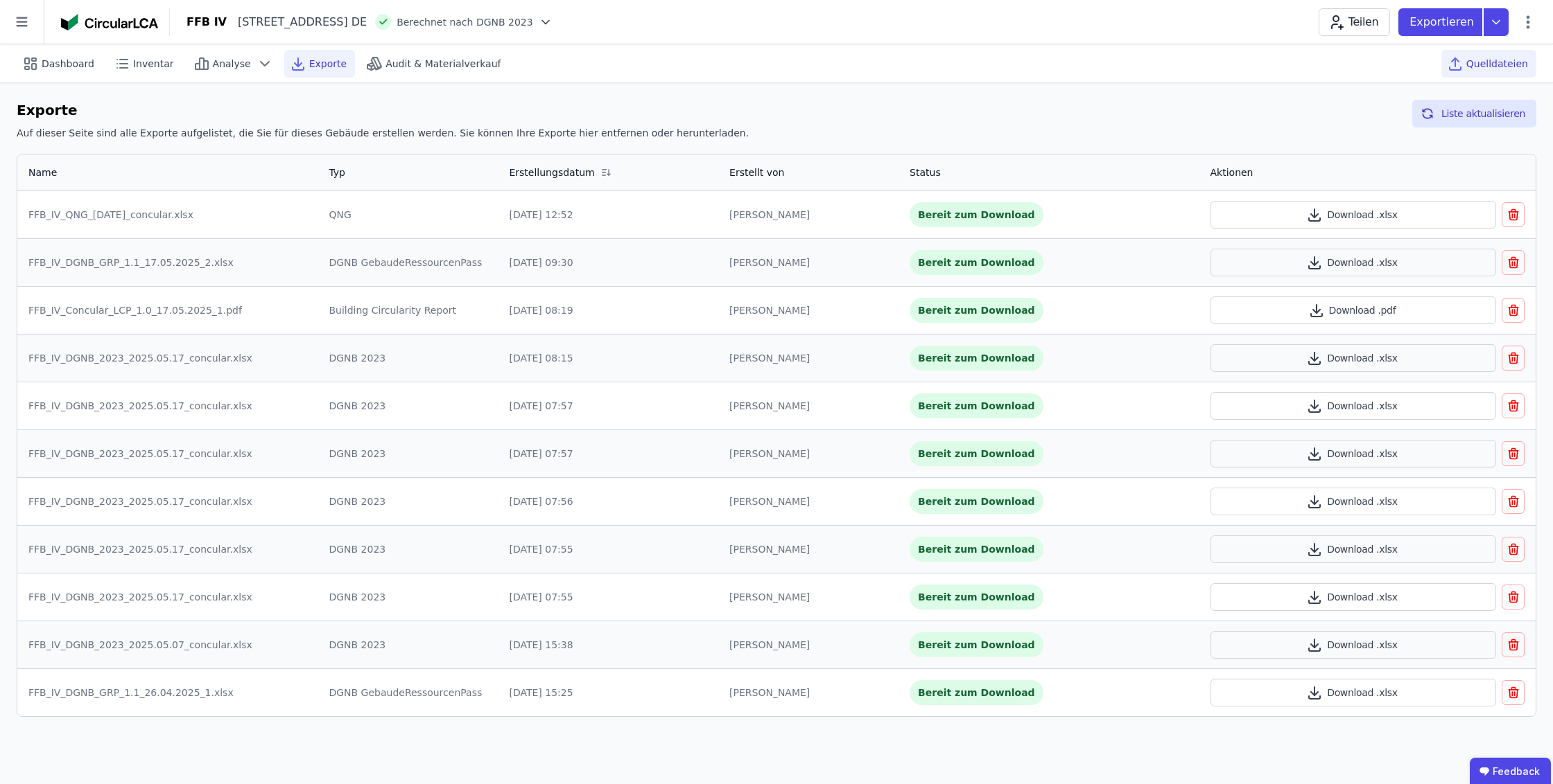
click at [1499, 60] on span "Quelldateien" at bounding box center [1497, 63] width 61 height 14
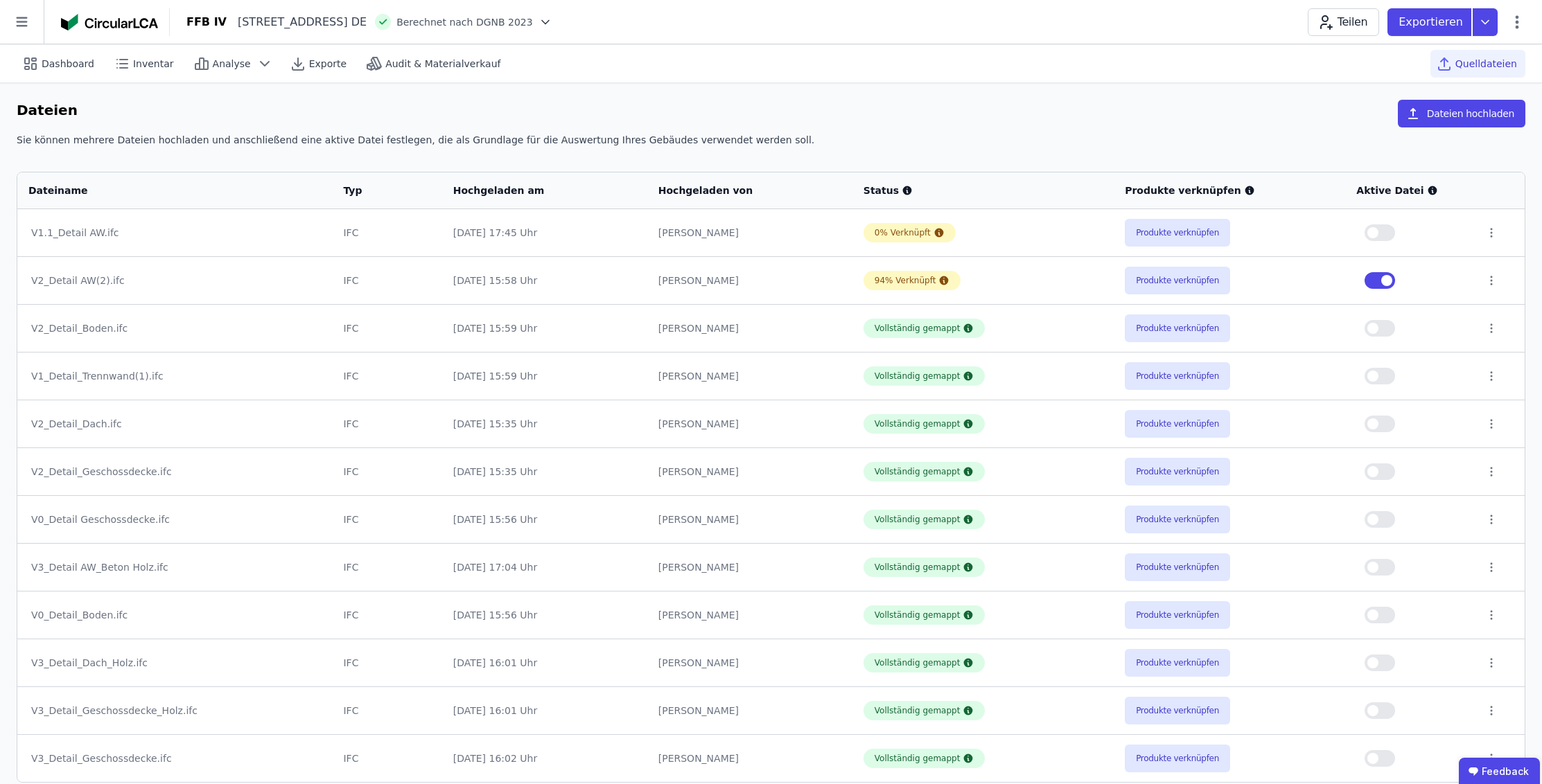
drag, startPoint x: 904, startPoint y: 288, endPoint x: 876, endPoint y: 291, distance: 28.2
click at [876, 290] on div "94% Verknüpft" at bounding box center [913, 281] width 97 height 19
click at [1498, 18] on div "Exportieren" at bounding box center [1448, 22] width 122 height 27
click at [1383, 105] on div "Ökobilanzierung" at bounding box center [1374, 104] width 79 height 14
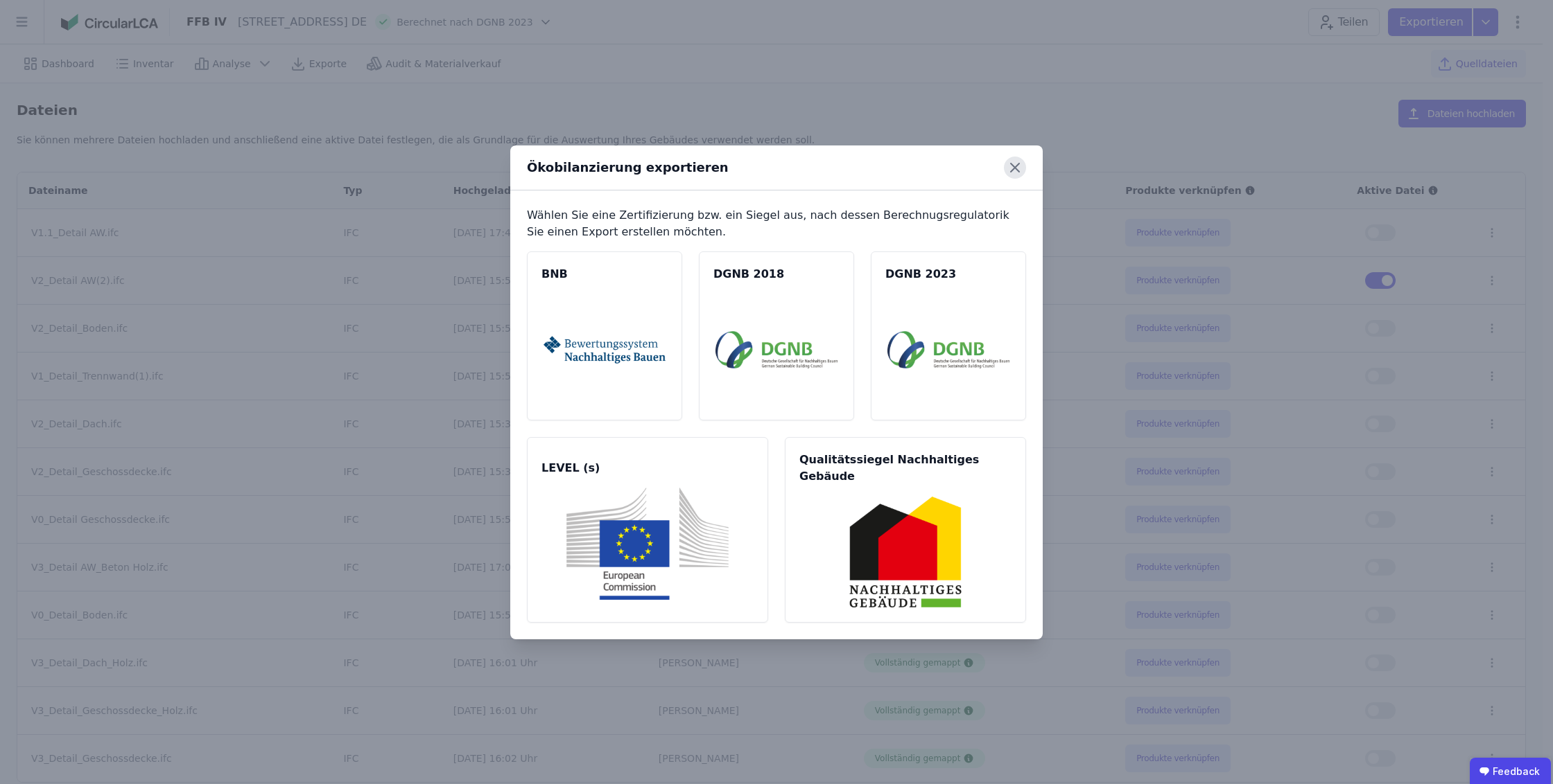
click at [1012, 171] on icon at bounding box center [1015, 167] width 22 height 22
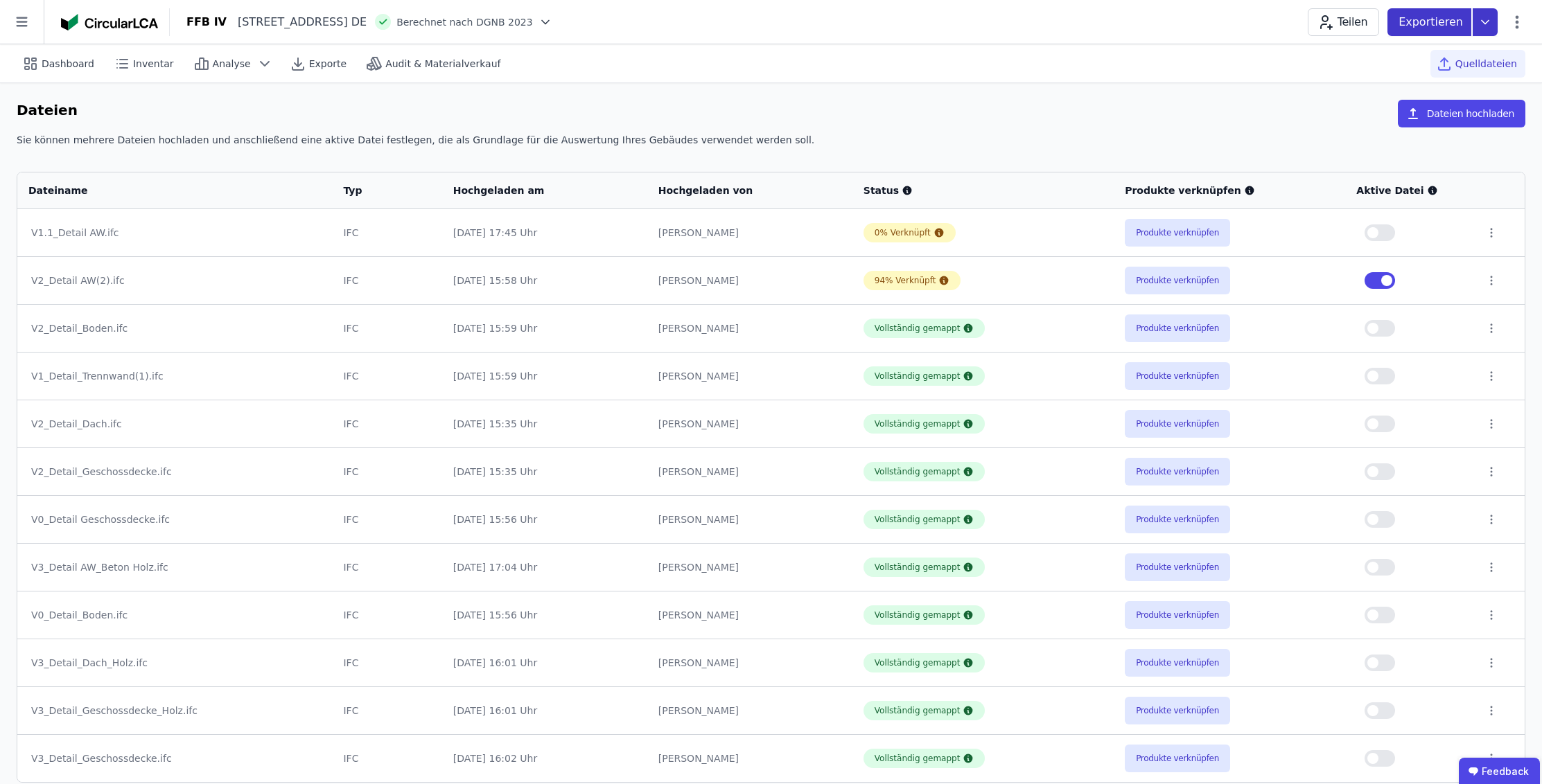
click at [1483, 19] on icon at bounding box center [1486, 22] width 25 height 27
click at [1412, 72] on div "Inventar" at bounding box center [1411, 80] width 173 height 25
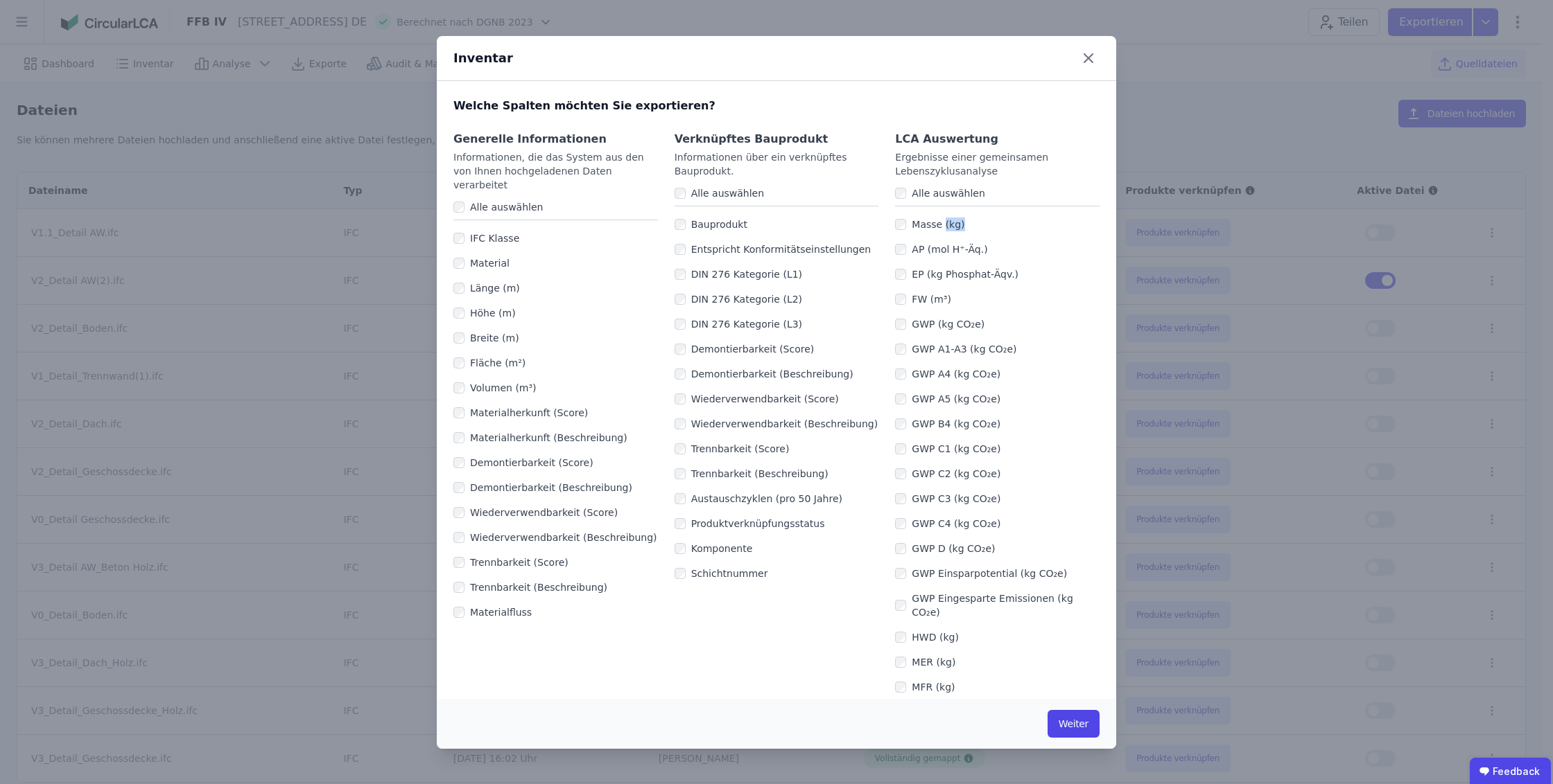
drag, startPoint x: 954, startPoint y: 226, endPoint x: 936, endPoint y: 226, distance: 18.0
click at [936, 226] on label "Masse (kg)" at bounding box center [935, 225] width 58 height 14
click at [922, 229] on label "Masse (kg)" at bounding box center [935, 225] width 58 height 14
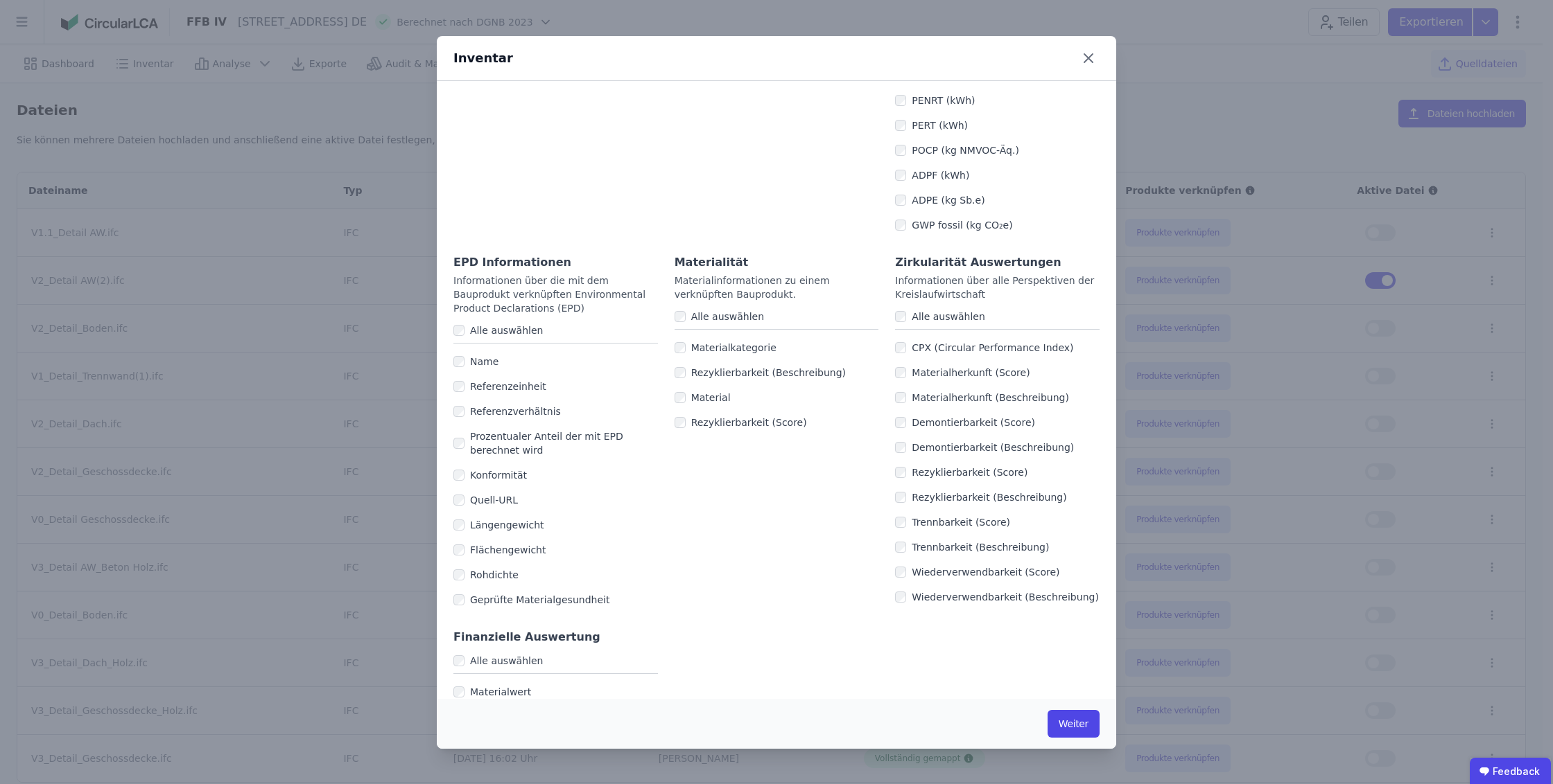
scroll to position [695, 0]
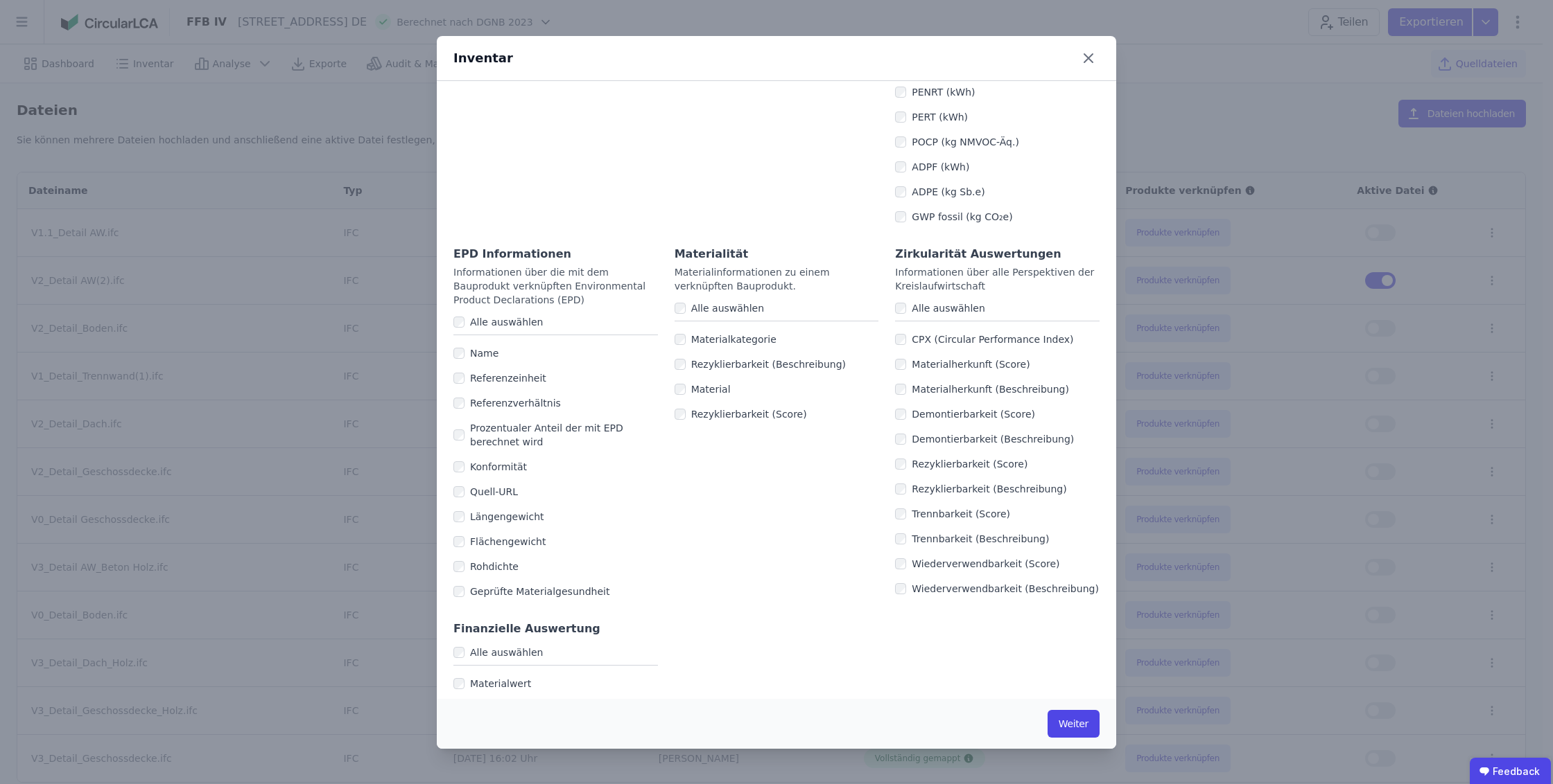
click at [503, 485] on label "Quell-URL" at bounding box center [490, 492] width 54 height 14
click at [490, 341] on div "Name" at bounding box center [556, 354] width 204 height 25
click at [488, 346] on label "Name" at bounding box center [481, 353] width 34 height 14
click at [501, 485] on label "Quell-URL" at bounding box center [490, 492] width 54 height 14
click at [486, 347] on div "Name" at bounding box center [556, 354] width 204 height 25
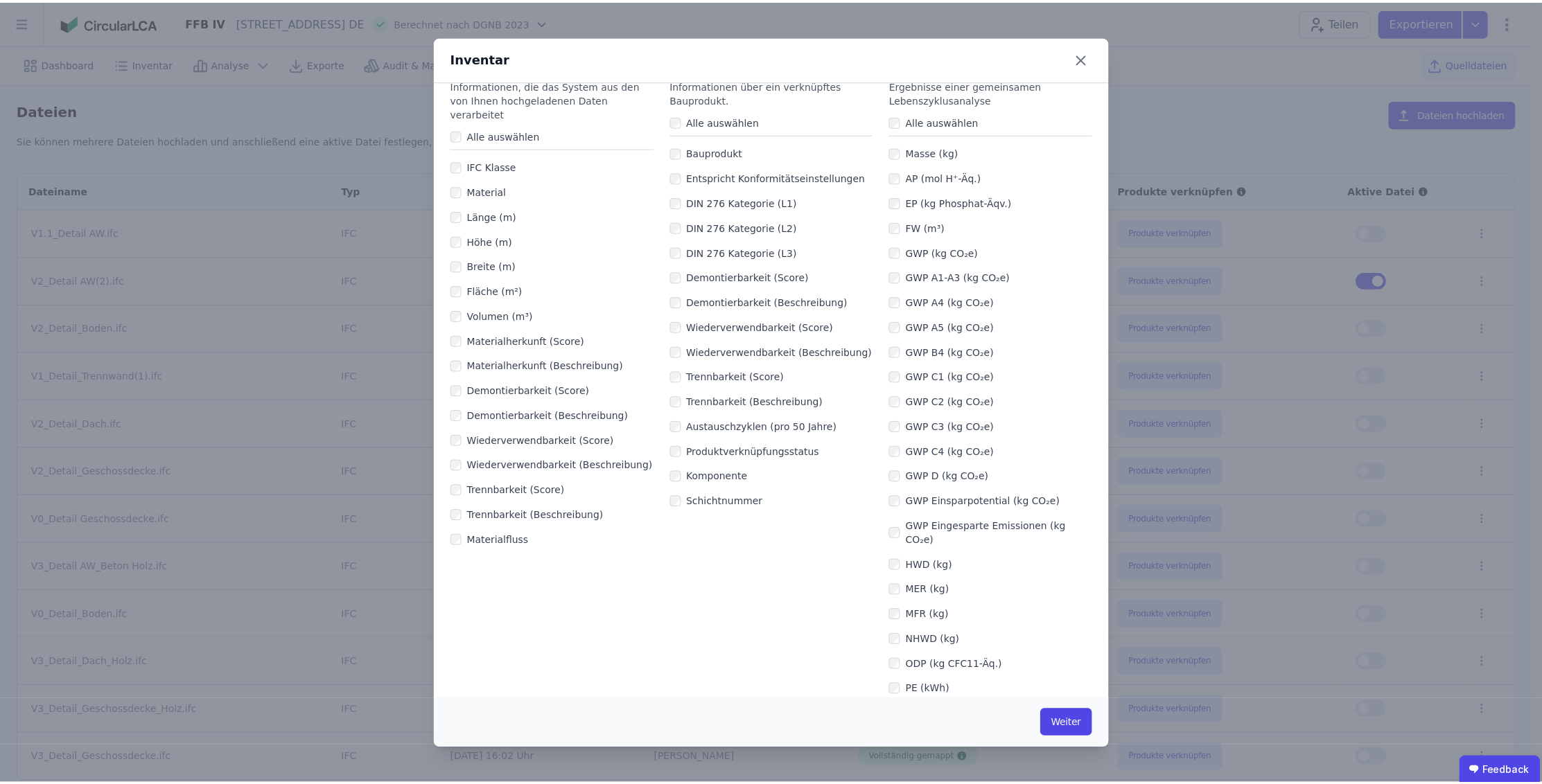
scroll to position [47, 0]
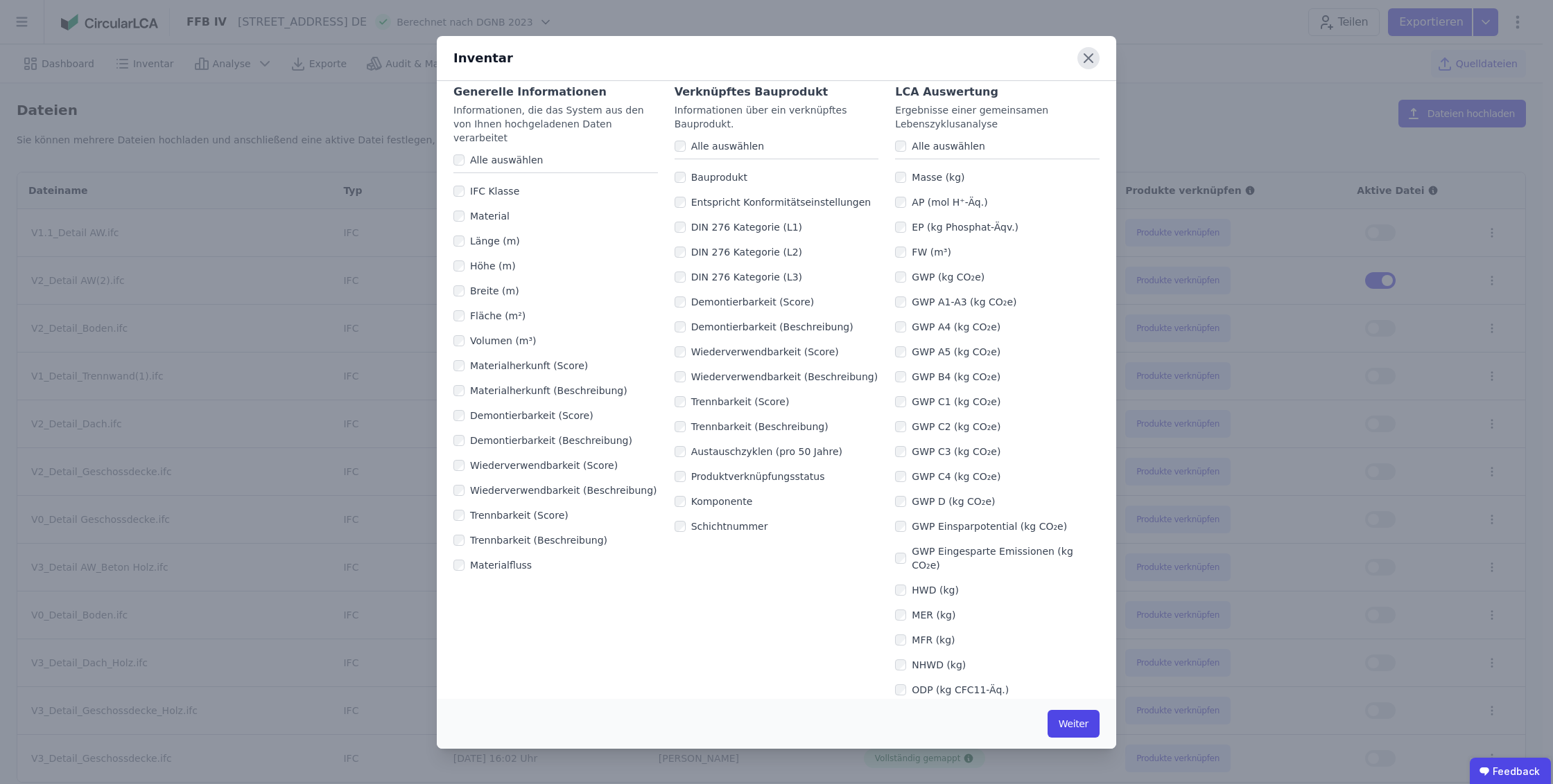
click at [1094, 58] on icon at bounding box center [1088, 57] width 22 height 22
